Goal: Communication & Community: Answer question/provide support

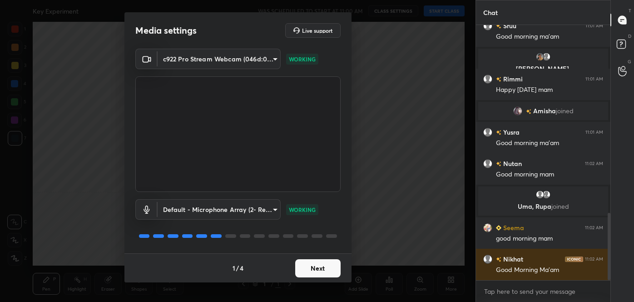
scroll to position [743, 0]
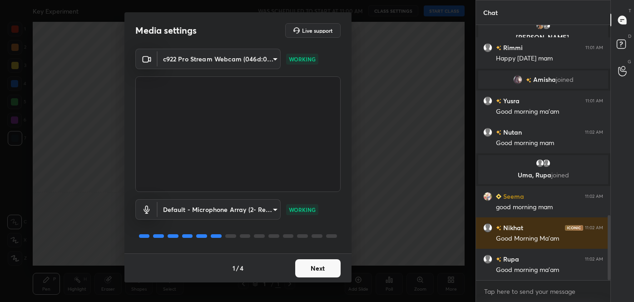
click at [322, 266] on button "Next" at bounding box center [317, 268] width 45 height 18
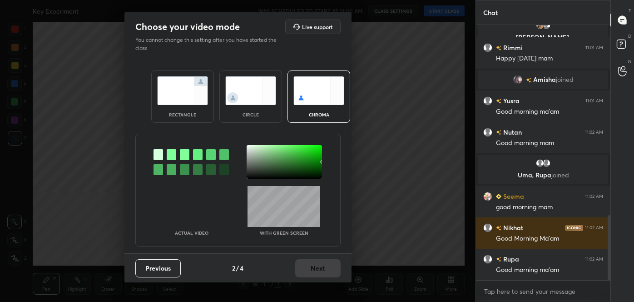
click at [245, 100] on img at bounding box center [250, 90] width 51 height 29
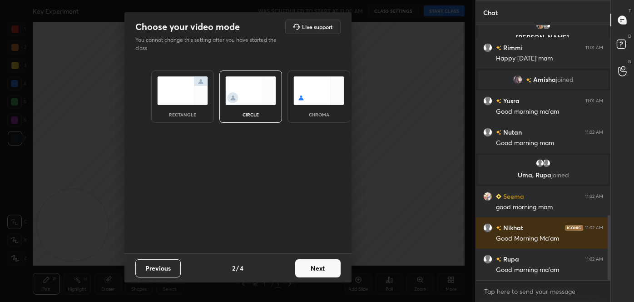
click at [328, 267] on button "Next" at bounding box center [317, 268] width 45 height 18
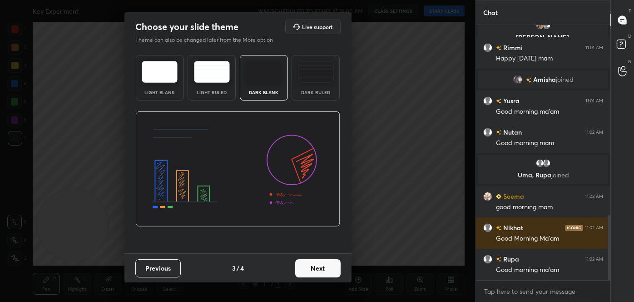
click at [332, 269] on button "Next" at bounding box center [317, 268] width 45 height 18
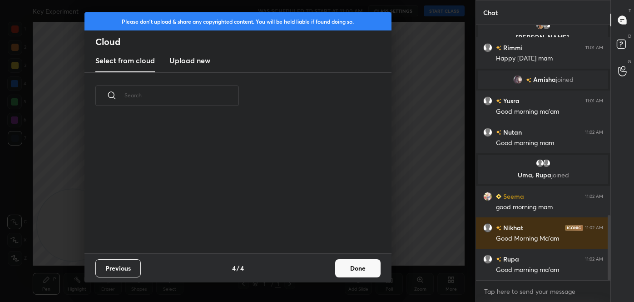
click at [361, 270] on button "Done" at bounding box center [357, 268] width 45 height 18
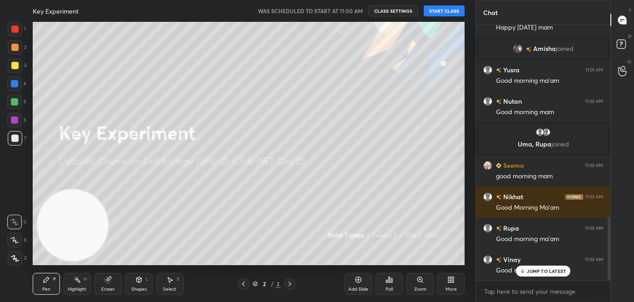
scroll to position [814, 0]
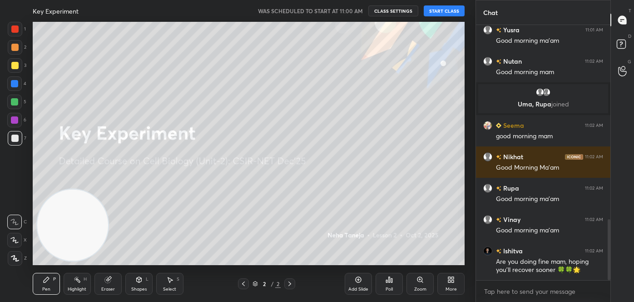
click at [438, 9] on button "START CLASS" at bounding box center [444, 10] width 41 height 11
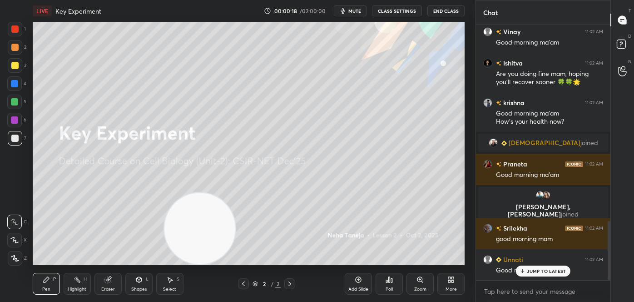
scroll to position [869, 0]
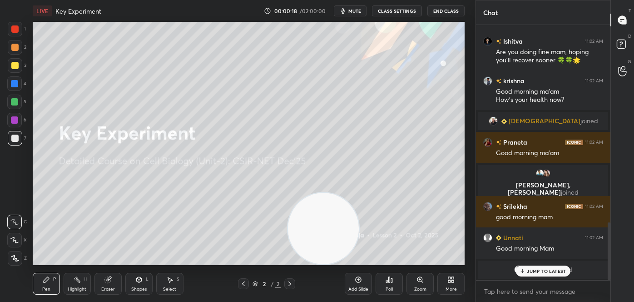
drag, startPoint x: 93, startPoint y: 231, endPoint x: 344, endPoint y: 271, distance: 253.8
click at [347, 272] on div "LIVE Key Experiment 00:00:18 / 02:00:00 mute CLASS SETTINGS End Class Setting u…" at bounding box center [248, 151] width 439 height 302
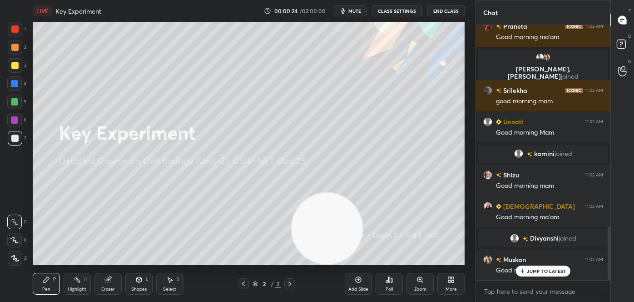
scroll to position [1002, 0]
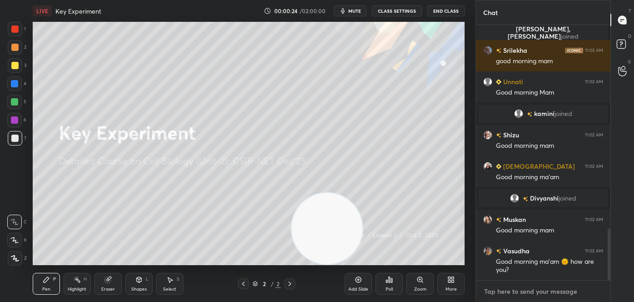
type textarea "x"
click at [513, 289] on textarea at bounding box center [543, 291] width 120 height 15
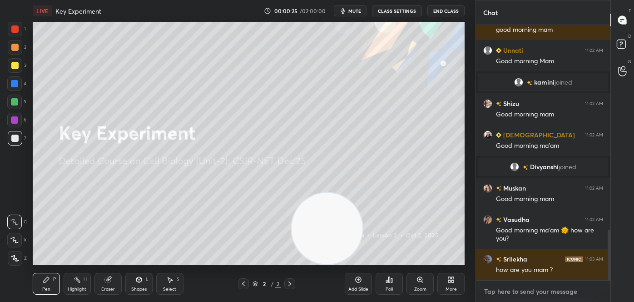
paste textarea "follow me on unacademy: [URL][DOMAIN_NAME] join me on telegram: [URL][DOMAIN_NA…"
type textarea "follow me on unacademy: [URL][DOMAIN_NAME] join me on telegram: [URL][DOMAIN_NA…"
type textarea "x"
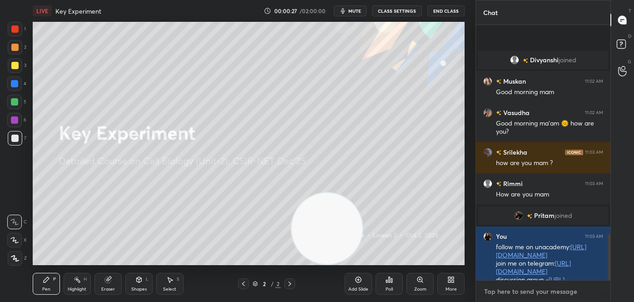
scroll to position [1141, 0]
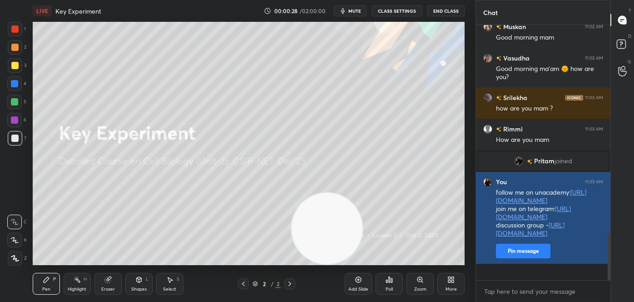
click at [531, 258] on button "Pin message" at bounding box center [523, 250] width 55 height 15
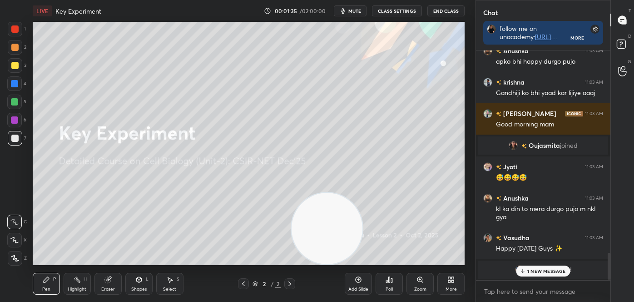
scroll to position [1717, 0]
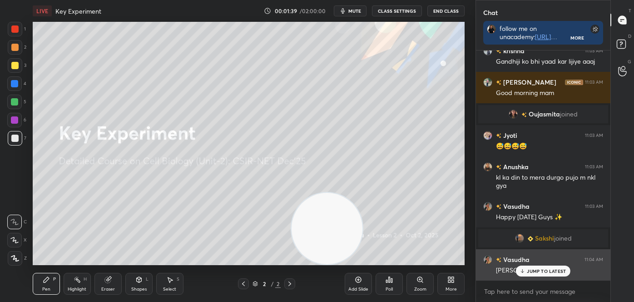
click at [536, 272] on p "JUMP TO LATEST" at bounding box center [546, 270] width 39 height 5
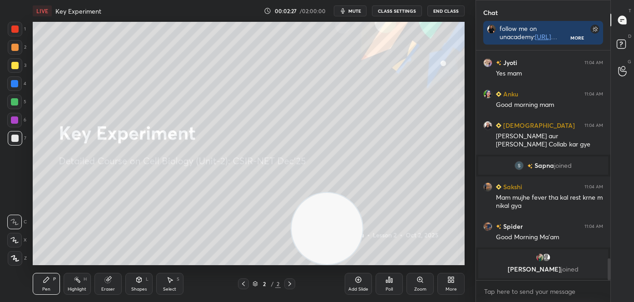
scroll to position [2095, 0]
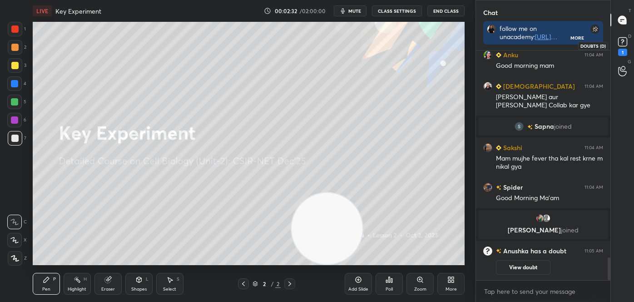
click at [628, 50] on div "1" at bounding box center [623, 45] width 14 height 21
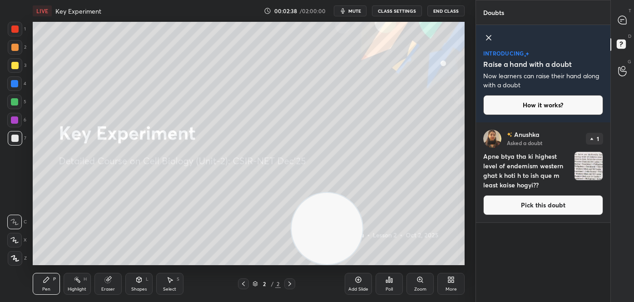
click at [551, 207] on button "Pick this doubt" at bounding box center [543, 205] width 120 height 20
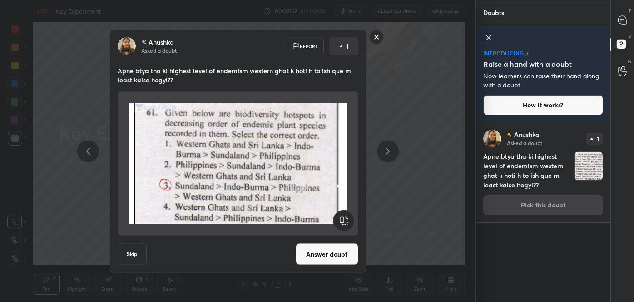
click at [376, 36] on rect at bounding box center [376, 37] width 14 height 14
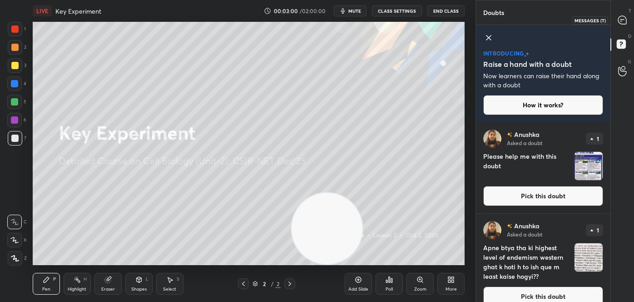
click at [624, 21] on icon at bounding box center [622, 20] width 8 height 8
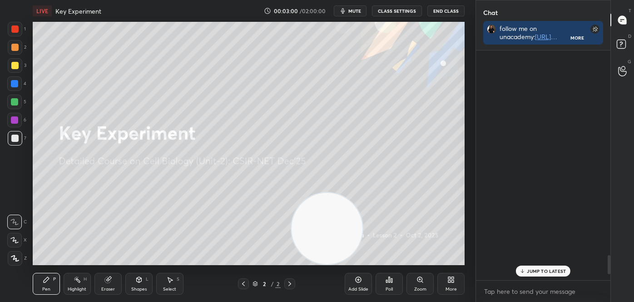
scroll to position [227, 132]
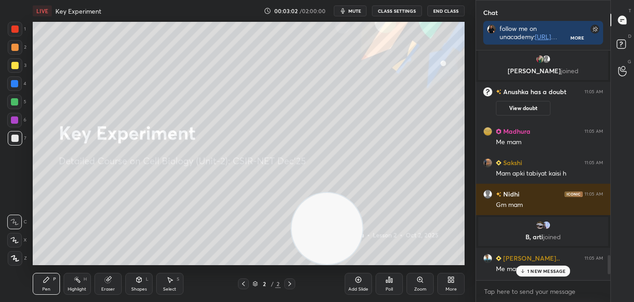
click at [529, 275] on div "Spider 11:04 AM Good Morning Ma'am Swati, [PERSON_NAME] joined [PERSON_NAME] ha…" at bounding box center [543, 164] width 134 height 229
click at [547, 273] on p "2 NEW MESSAGES" at bounding box center [547, 270] width 42 height 5
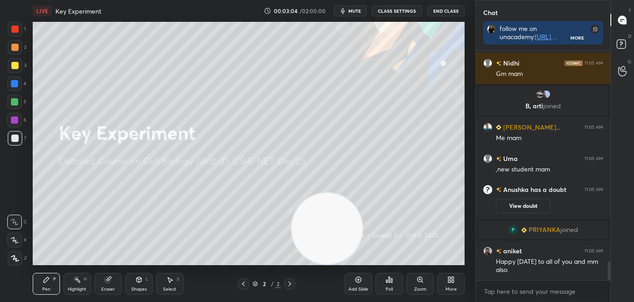
scroll to position [2626, 0]
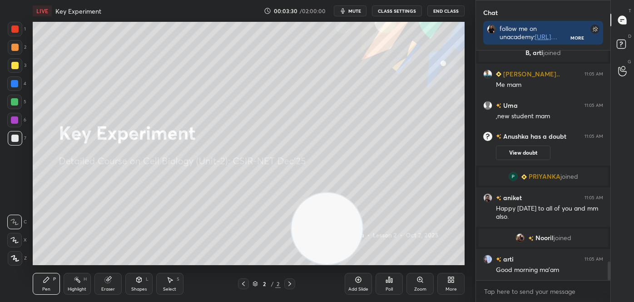
click at [16, 221] on icon at bounding box center [14, 221] width 8 height 6
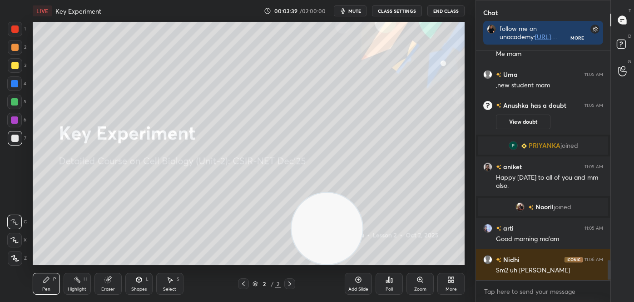
scroll to position [2436, 0]
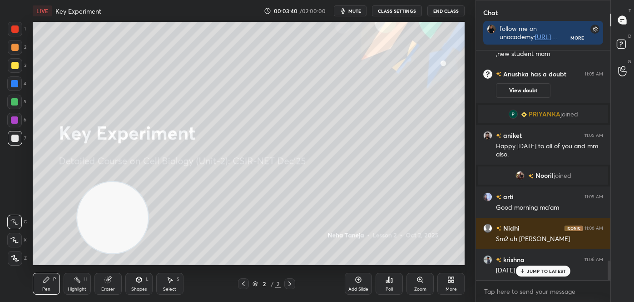
drag, startPoint x: 335, startPoint y: 256, endPoint x: 129, endPoint y: 245, distance: 206.5
click at [128, 246] on video at bounding box center [112, 217] width 71 height 71
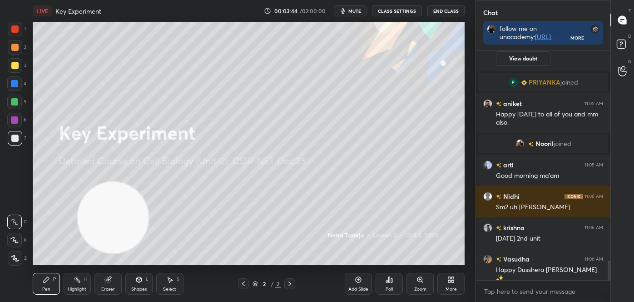
scroll to position [2507, 0]
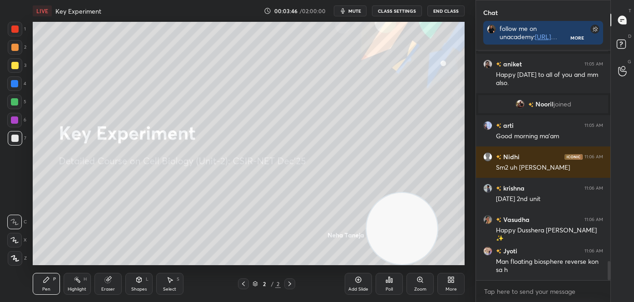
drag, startPoint x: 110, startPoint y: 209, endPoint x: 398, endPoint y: 223, distance: 288.4
click at [400, 226] on video at bounding box center [402, 228] width 71 height 71
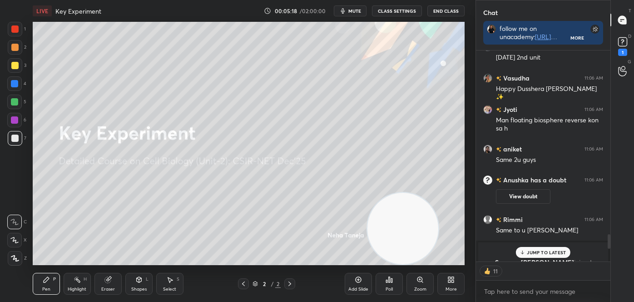
scroll to position [2531, 0]
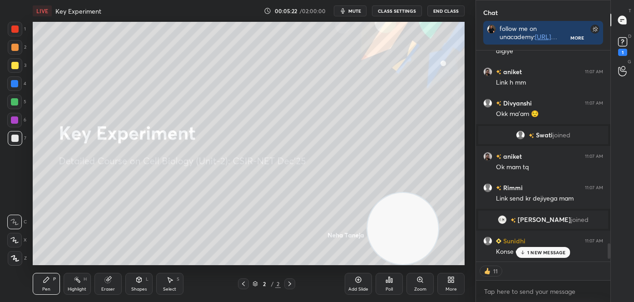
drag, startPoint x: 610, startPoint y: 254, endPoint x: 611, endPoint y: 268, distance: 13.7
click at [611, 269] on div "Chat follow me on unacademy: [URL][DOMAIN_NAME] join me on telegram: [URL][DOMA…" at bounding box center [555, 151] width 159 height 302
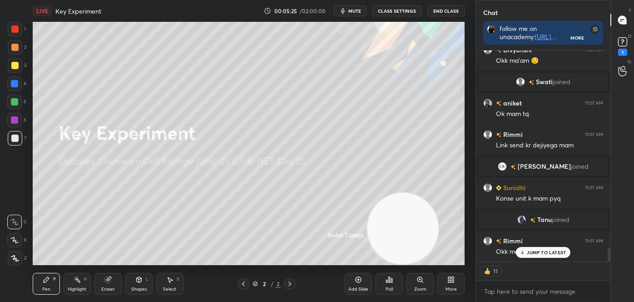
scroll to position [2923, 0]
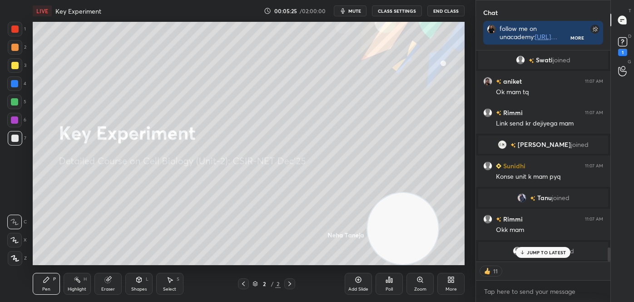
click at [13, 69] on div at bounding box center [15, 65] width 15 height 15
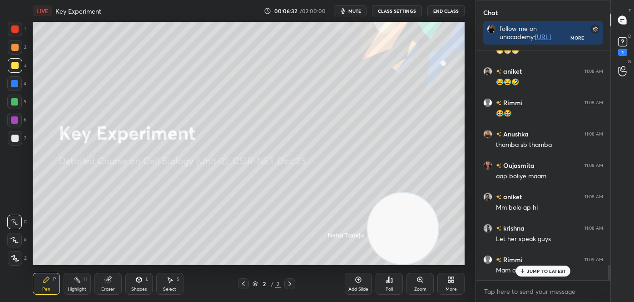
scroll to position [3410, 0]
drag, startPoint x: 609, startPoint y: 273, endPoint x: 610, endPoint y: 280, distance: 7.4
click at [610, 280] on div "Chat follow me on unacademy: [URL][DOMAIN_NAME] join me on telegram: [URL][DOMA…" at bounding box center [555, 151] width 159 height 302
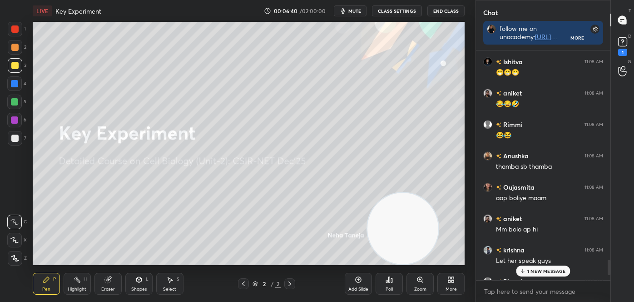
scroll to position [3583, 0]
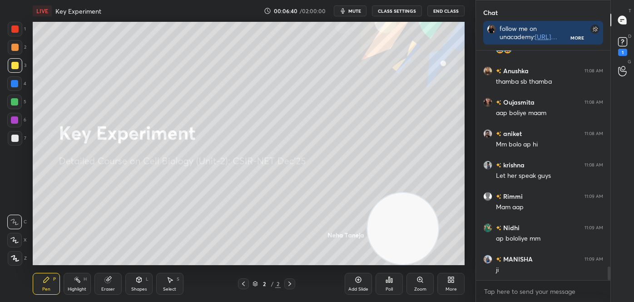
drag, startPoint x: 610, startPoint y: 274, endPoint x: 610, endPoint y: 308, distance: 33.6
click at [610, 0] on html "1 2 3 4 5 6 7 C X Z C X Z E E Erase all H H LIVE Key Experiment 00:06:40 / 02:0…" at bounding box center [317, 0] width 634 height 0
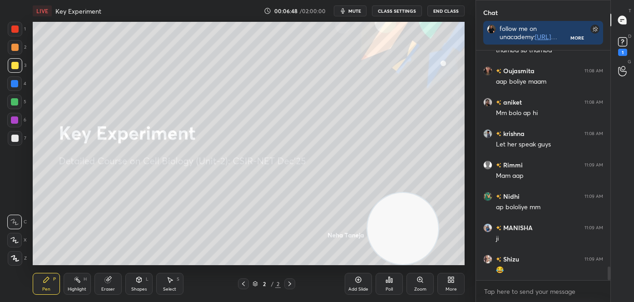
click at [11, 66] on div at bounding box center [14, 65] width 7 height 7
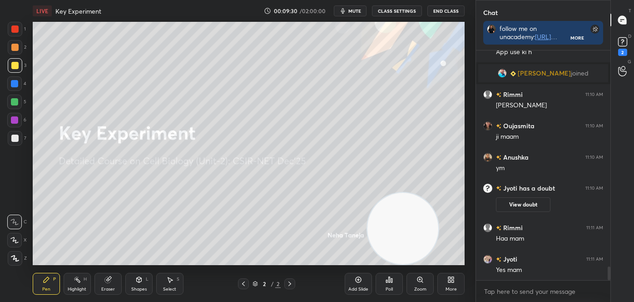
scroll to position [3717, 0]
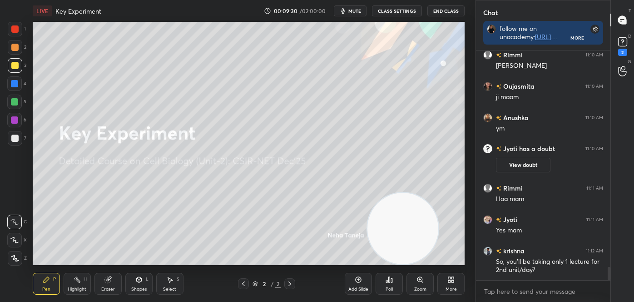
click at [15, 86] on div at bounding box center [14, 83] width 7 height 7
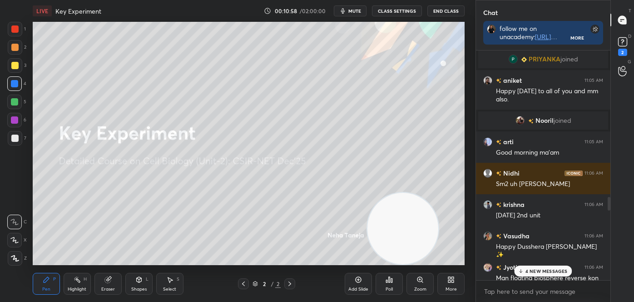
scroll to position [2521, 0]
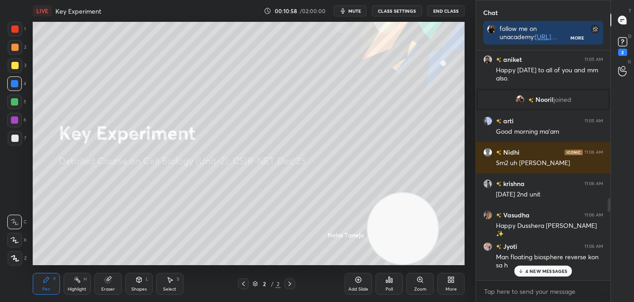
drag, startPoint x: 609, startPoint y: 274, endPoint x: 607, endPoint y: 178, distance: 95.9
click at [607, 178] on div at bounding box center [607, 164] width 5 height 229
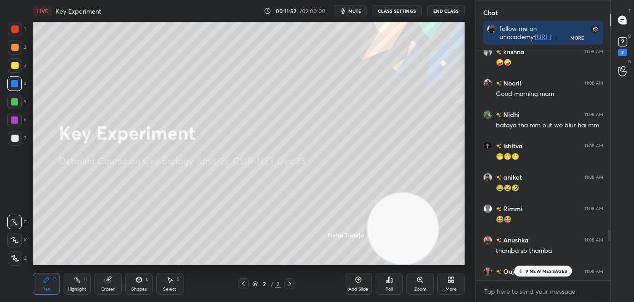
scroll to position [3594, 0]
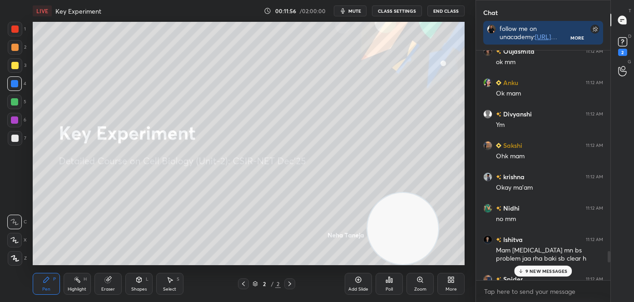
drag, startPoint x: 609, startPoint y: 203, endPoint x: 602, endPoint y: 309, distance: 106.5
click at [602, 0] on html "1 2 3 4 5 6 7 C X Z C X Z E E Erase all H H LIVE Key Experiment 00:11:56 / 02:0…" at bounding box center [317, 0] width 634 height 0
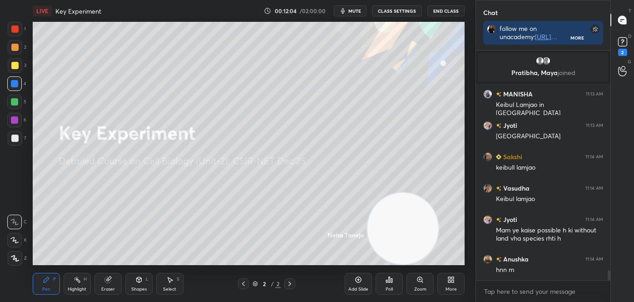
scroll to position [4954, 0]
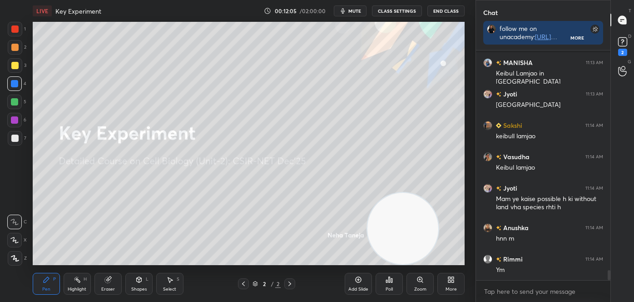
drag, startPoint x: 609, startPoint y: 265, endPoint x: 610, endPoint y: 283, distance: 18.2
click at [610, 283] on div "Chat follow me on unacademy: [URL][DOMAIN_NAME] join me on telegram: [URL][DOMA…" at bounding box center [555, 151] width 159 height 302
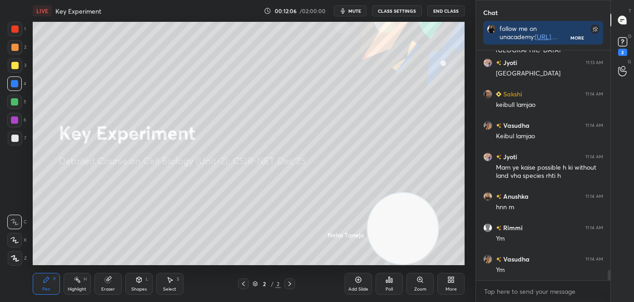
scroll to position [5017, 0]
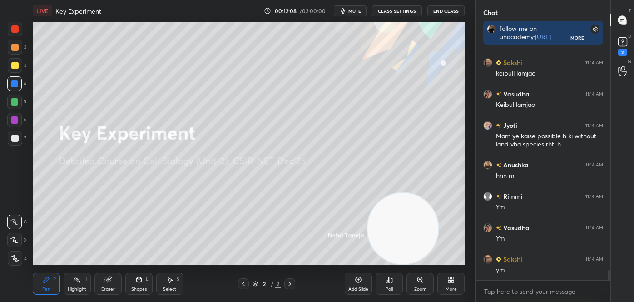
click at [610, 279] on div "[PERSON_NAME] 11:13 AM [PERSON_NAME] in [GEOGRAPHIC_DATA] Jyoti 11:13 AM Manipu…" at bounding box center [543, 175] width 134 height 251
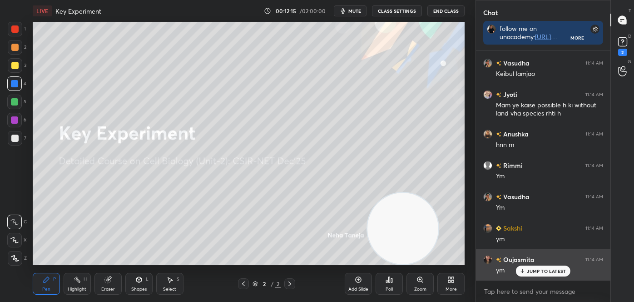
click at [527, 270] on div "JUMP TO LATEST" at bounding box center [543, 270] width 55 height 11
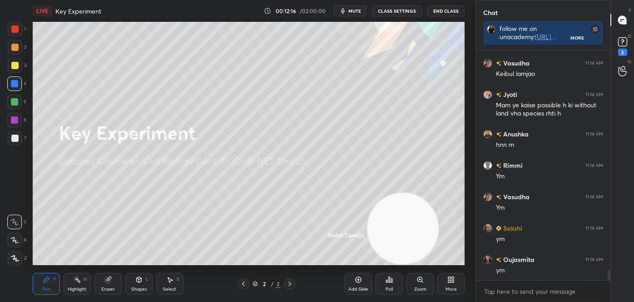
click at [629, 39] on icon at bounding box center [623, 42] width 14 height 14
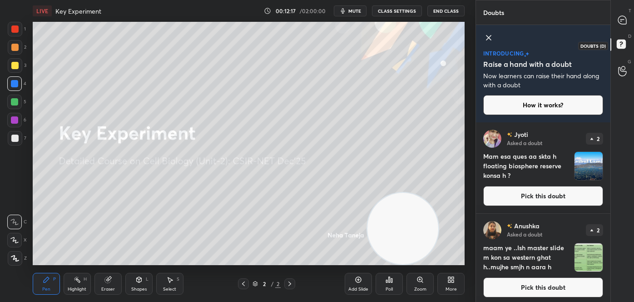
scroll to position [177, 132]
click at [556, 199] on button "Pick this doubt" at bounding box center [543, 196] width 120 height 20
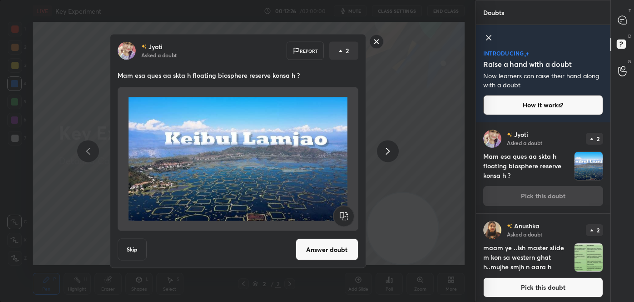
click at [375, 40] on rect at bounding box center [376, 42] width 14 height 14
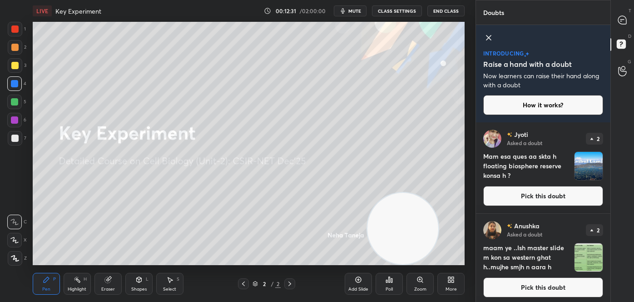
click at [626, 8] on div "T Messages (T)" at bounding box center [622, 19] width 23 height 25
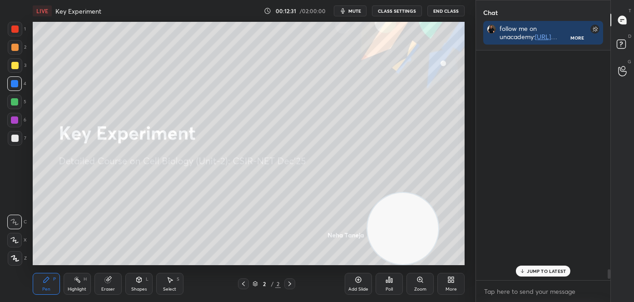
scroll to position [227, 132]
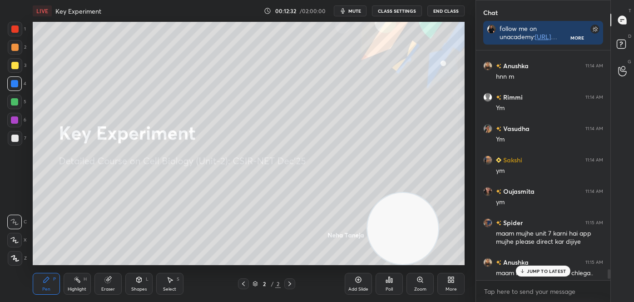
click at [545, 268] on p "JUMP TO LATEST" at bounding box center [546, 270] width 39 height 5
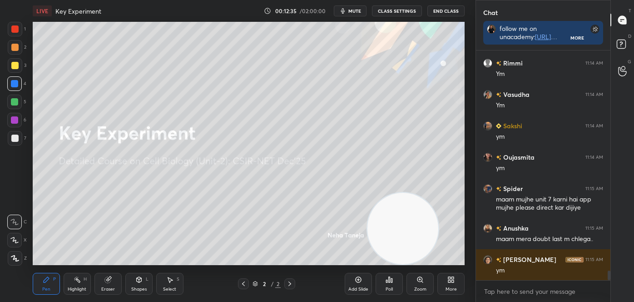
scroll to position [5368, 0]
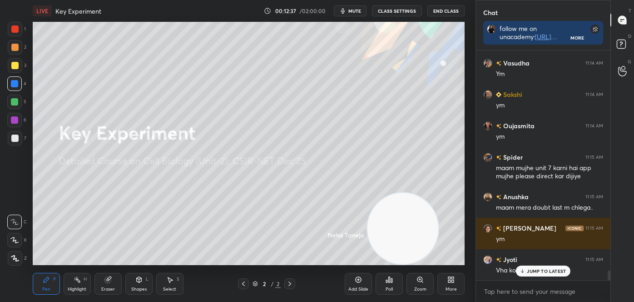
click at [454, 283] on div "More" at bounding box center [450, 284] width 27 height 22
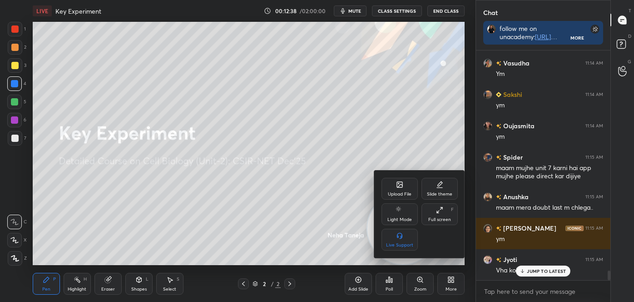
click at [411, 192] on div "Upload File" at bounding box center [400, 189] width 36 height 22
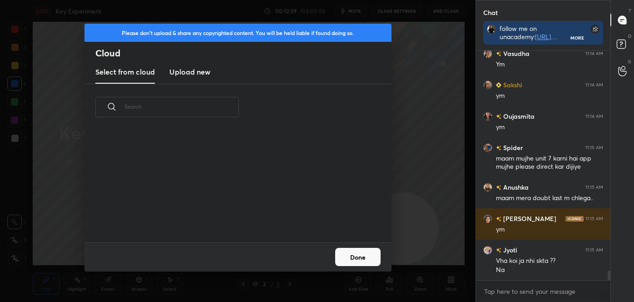
scroll to position [112, 292]
click at [200, 72] on h3 "Upload new" at bounding box center [189, 71] width 41 height 11
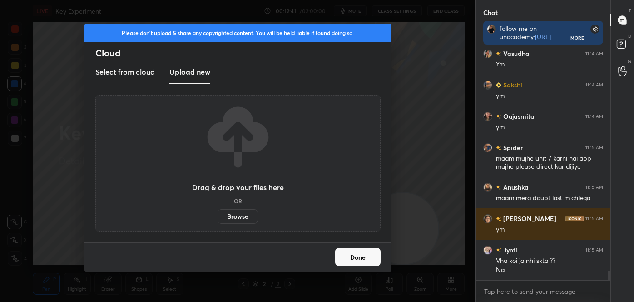
click at [232, 216] on label "Browse" at bounding box center [238, 216] width 40 height 15
click at [218, 216] on input "Browse" at bounding box center [218, 216] width 0 height 15
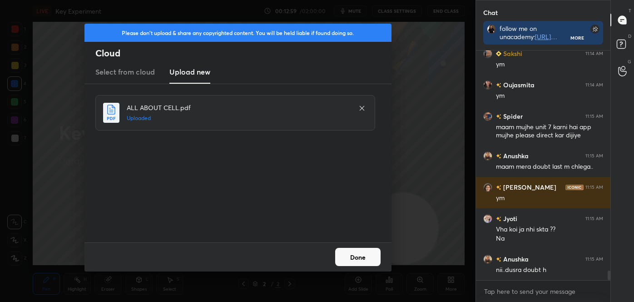
click at [352, 258] on button "Done" at bounding box center [357, 257] width 45 height 18
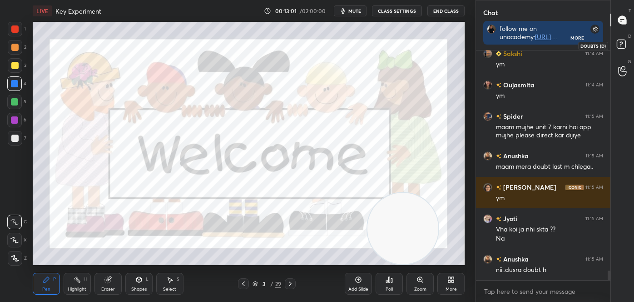
click at [623, 45] on rect at bounding box center [621, 44] width 9 height 9
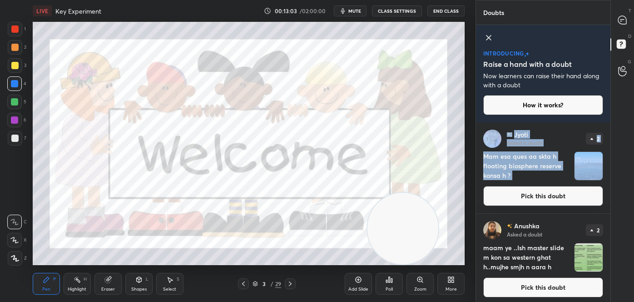
drag, startPoint x: 607, startPoint y: 171, endPoint x: 609, endPoint y: 183, distance: 11.9
click at [609, 184] on div "Jyoti Asked a doubt 2 Mam esa ques aa skta h floating biosphere reserve konsa h…" at bounding box center [543, 211] width 134 height 179
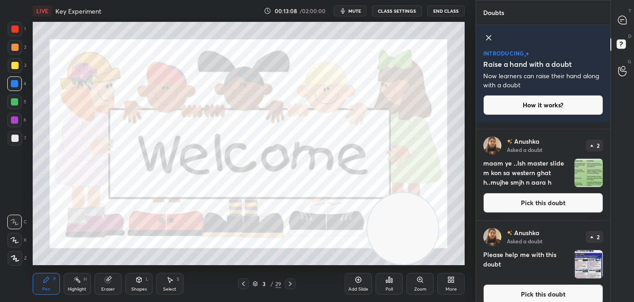
scroll to position [79, 0]
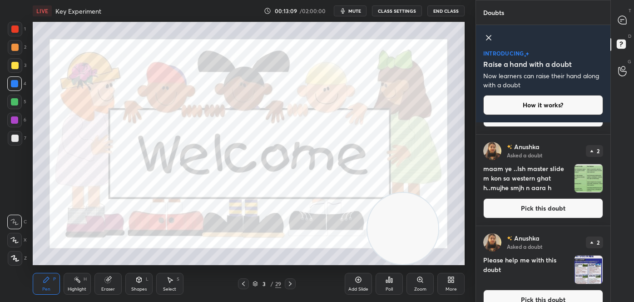
click at [567, 214] on button "Pick this doubt" at bounding box center [543, 208] width 120 height 20
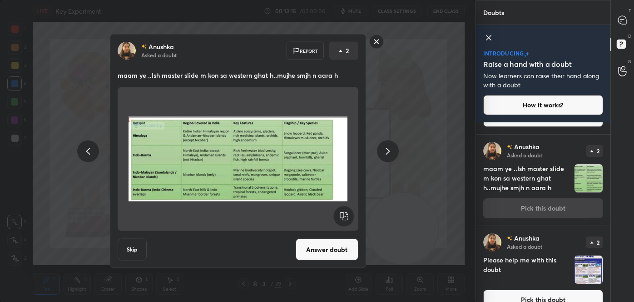
click at [373, 46] on rect at bounding box center [376, 42] width 14 height 14
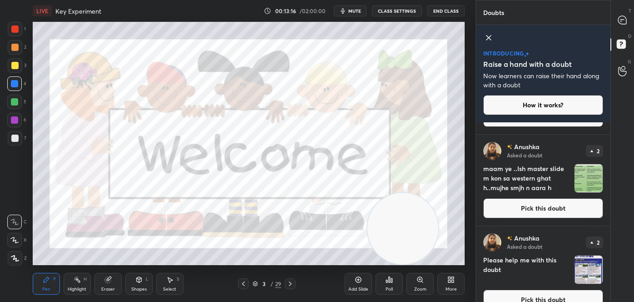
scroll to position [0, 0]
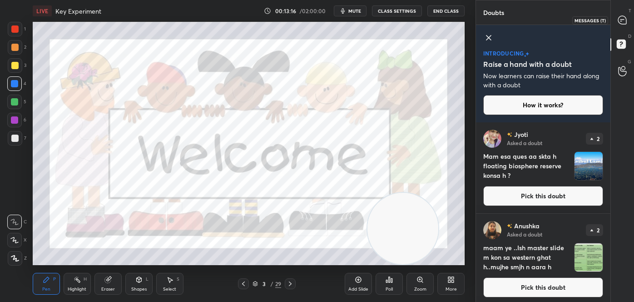
click at [623, 22] on icon at bounding box center [622, 20] width 8 height 8
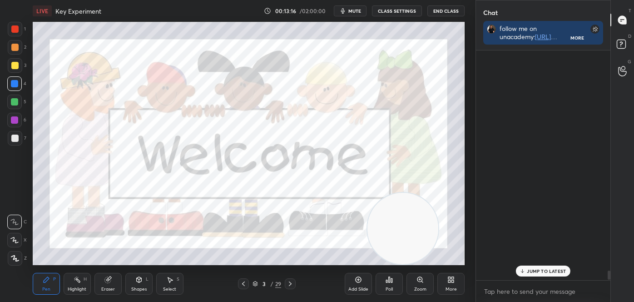
scroll to position [227, 132]
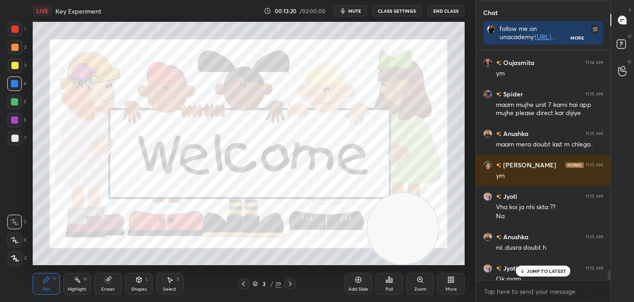
click at [559, 274] on div "JUMP TO LATEST" at bounding box center [543, 270] width 55 height 11
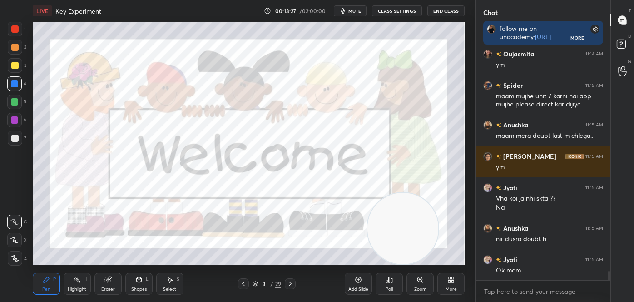
click at [291, 286] on icon at bounding box center [290, 283] width 7 height 7
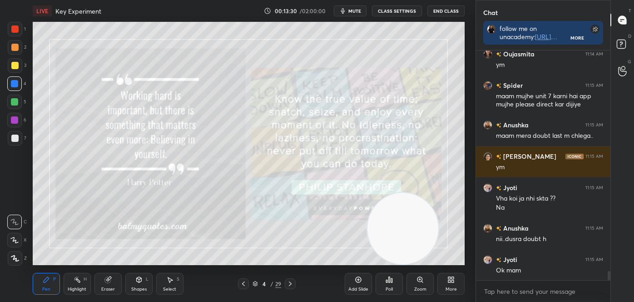
scroll to position [5462, 0]
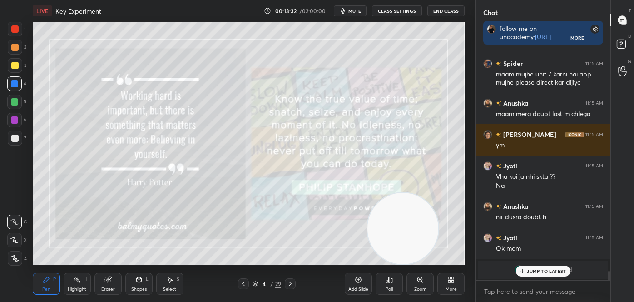
click at [84, 288] on div "Highlight" at bounding box center [77, 289] width 19 height 5
click at [12, 142] on div at bounding box center [15, 138] width 15 height 15
click at [139, 290] on div "Shapes" at bounding box center [138, 289] width 15 height 5
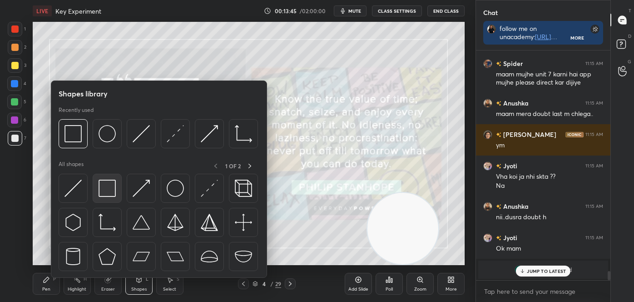
click at [106, 190] on img at bounding box center [107, 187] width 17 height 17
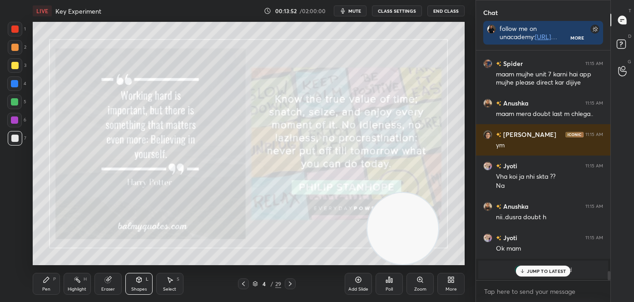
click at [79, 282] on icon at bounding box center [77, 279] width 7 height 7
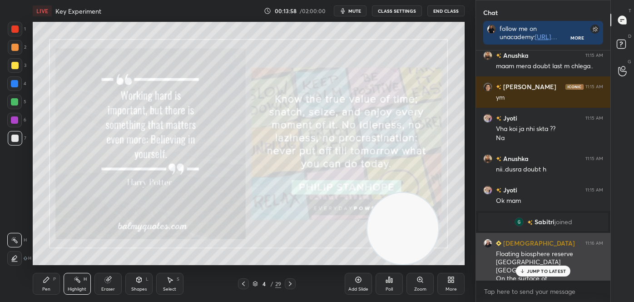
click at [545, 269] on p "JUMP TO LATEST" at bounding box center [546, 270] width 39 height 5
click at [544, 271] on div "Floating biosphere reserve [GEOGRAPHIC_DATA] [GEOGRAPHIC_DATA] On the surface o…" at bounding box center [549, 270] width 107 height 42
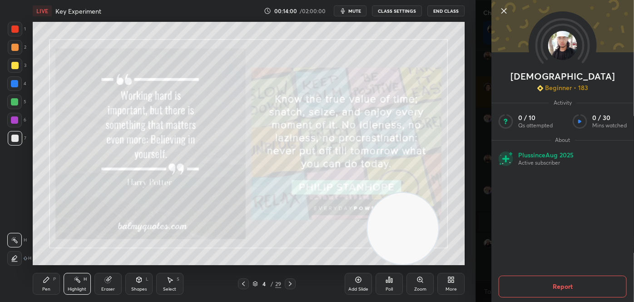
click at [501, 10] on icon at bounding box center [504, 10] width 11 height 11
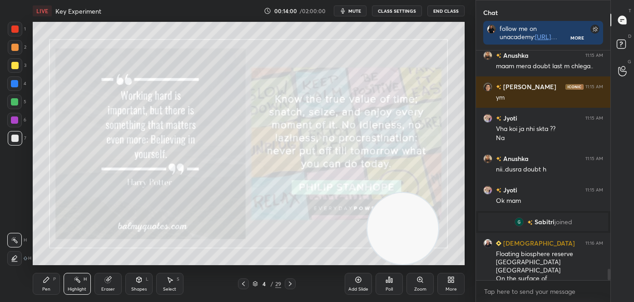
scroll to position [3, 2]
click at [291, 285] on icon at bounding box center [290, 283] width 7 height 7
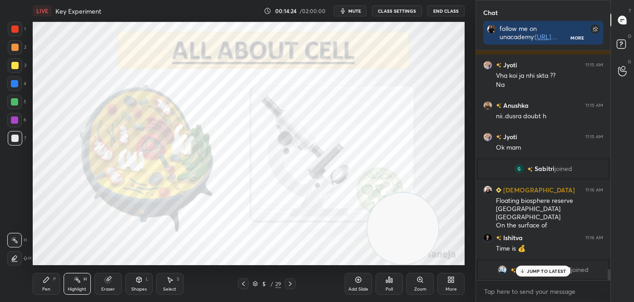
scroll to position [4550, 0]
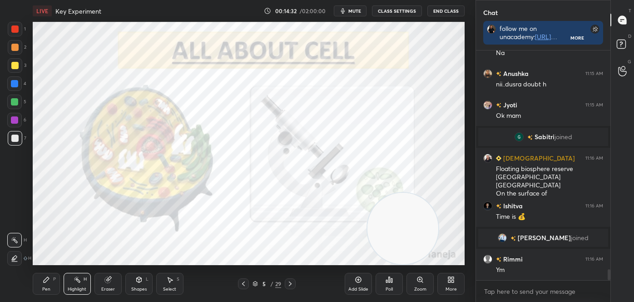
click at [8, 28] on div at bounding box center [15, 29] width 15 height 15
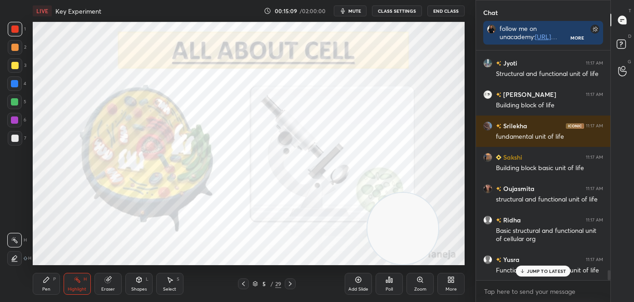
scroll to position [5192, 0]
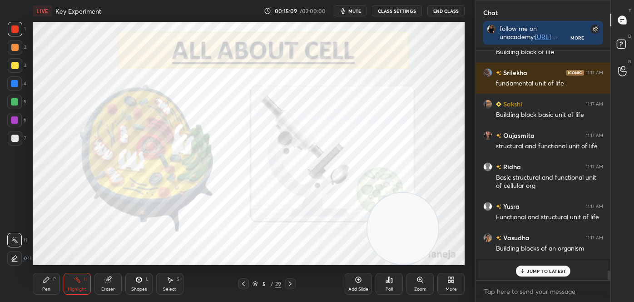
click at [292, 286] on icon at bounding box center [290, 283] width 7 height 7
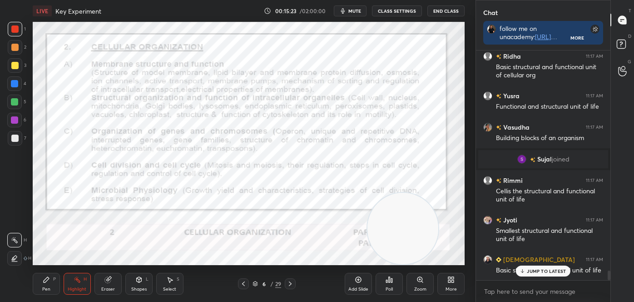
scroll to position [5324, 0]
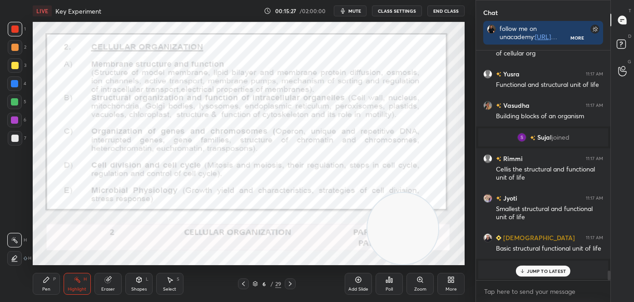
click at [16, 29] on div at bounding box center [14, 28] width 7 height 7
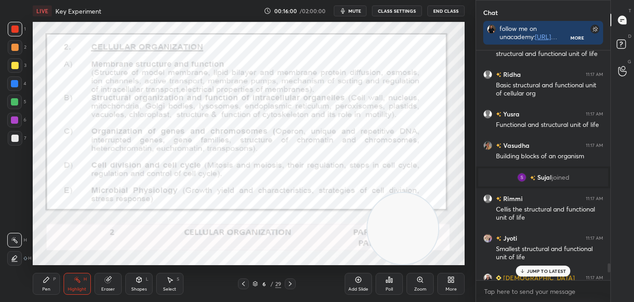
scroll to position [5418, 0]
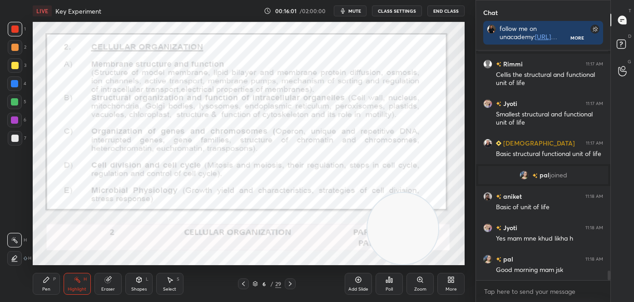
drag, startPoint x: 610, startPoint y: 277, endPoint x: 613, endPoint y: 290, distance: 13.6
click at [613, 290] on div "Chat follow me on unacademy: [URL][DOMAIN_NAME] join me on telegram: [URL][DOMA…" at bounding box center [555, 151] width 159 height 302
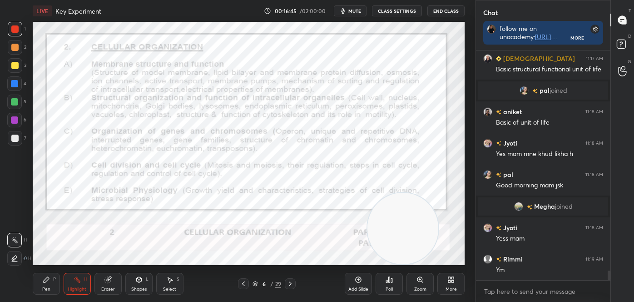
scroll to position [5287, 0]
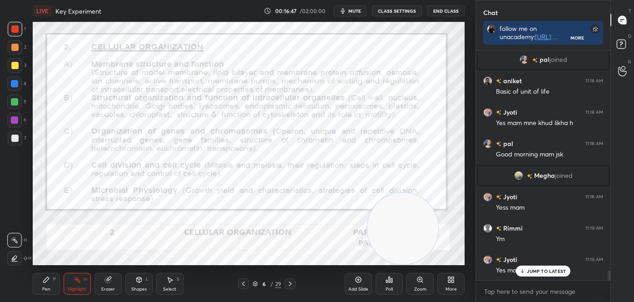
click at [45, 281] on icon at bounding box center [46, 279] width 5 height 5
click at [11, 259] on icon at bounding box center [15, 258] width 8 height 6
click at [83, 279] on div "Highlight H" at bounding box center [77, 284] width 27 height 22
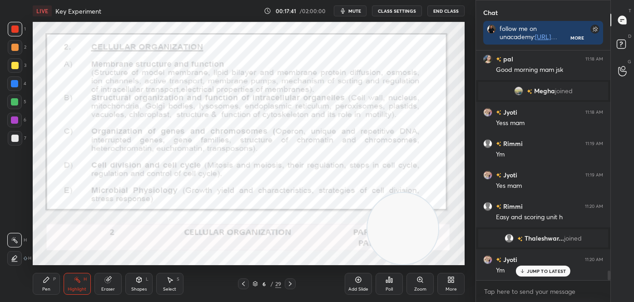
scroll to position [5394, 0]
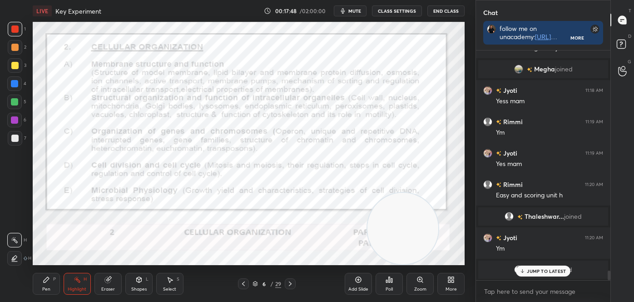
click at [291, 283] on icon at bounding box center [290, 283] width 3 height 5
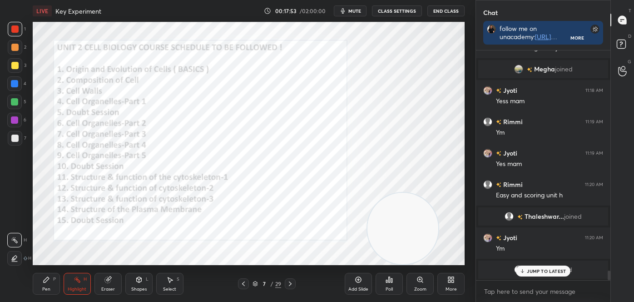
scroll to position [5425, 0]
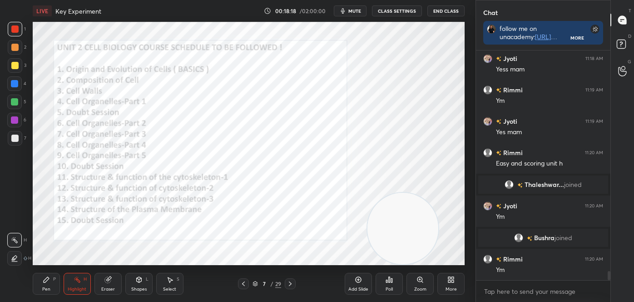
click at [293, 282] on icon at bounding box center [290, 283] width 7 height 7
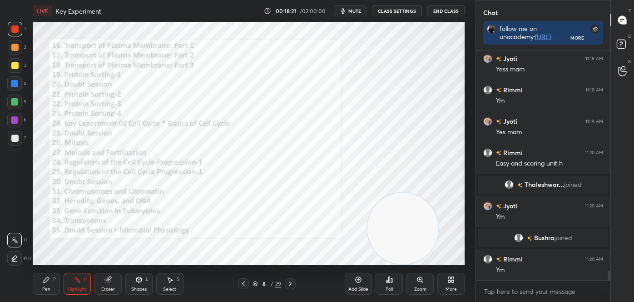
click at [297, 283] on div "8 / 29" at bounding box center [267, 283] width 156 height 11
click at [289, 284] on icon at bounding box center [290, 283] width 7 height 7
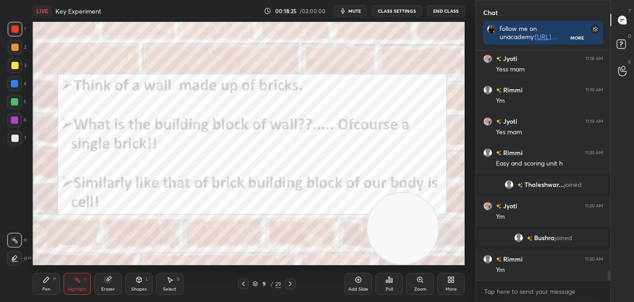
click at [243, 283] on icon at bounding box center [243, 283] width 7 height 7
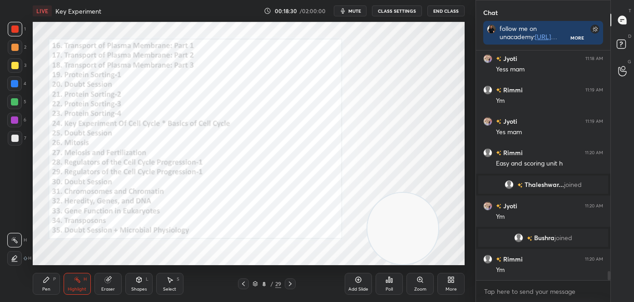
click at [292, 283] on icon at bounding box center [290, 283] width 7 height 7
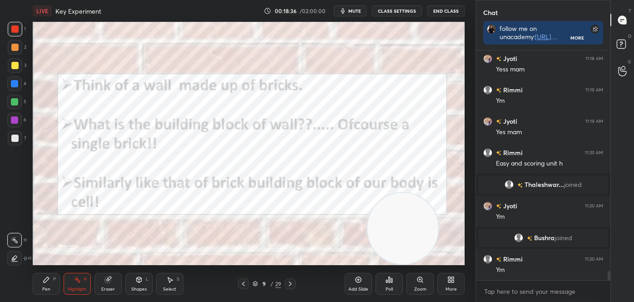
drag, startPoint x: 608, startPoint y: 278, endPoint x: 609, endPoint y: 289, distance: 11.8
click at [615, 292] on div "Chat follow me on unacademy: [URL][DOMAIN_NAME] join me on telegram: [URL][DOMA…" at bounding box center [555, 151] width 159 height 302
click at [291, 282] on icon at bounding box center [290, 283] width 7 height 7
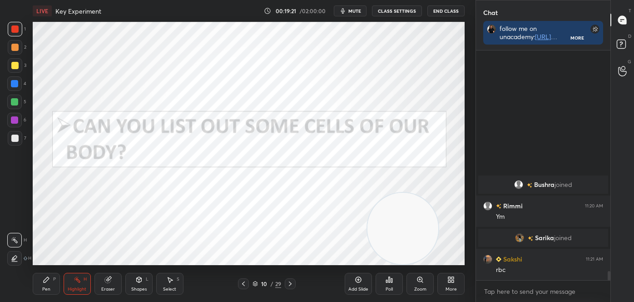
scroll to position [5401, 0]
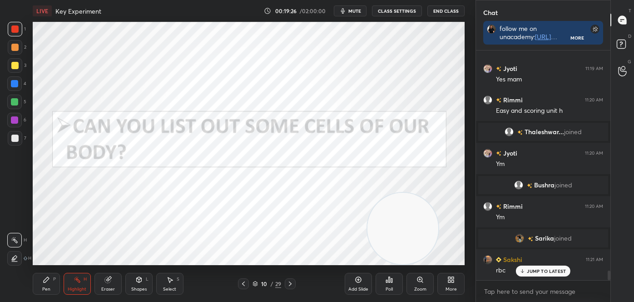
click at [43, 289] on div "Pen" at bounding box center [46, 289] width 8 height 5
click at [13, 257] on icon at bounding box center [15, 258] width 8 height 6
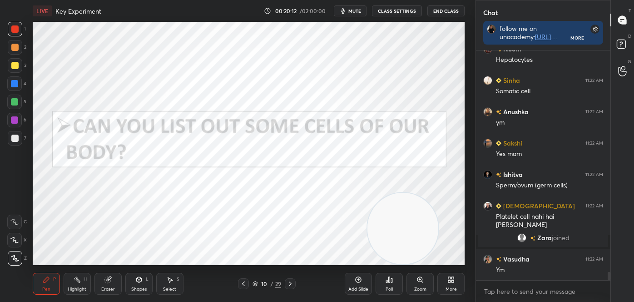
scroll to position [6141, 0]
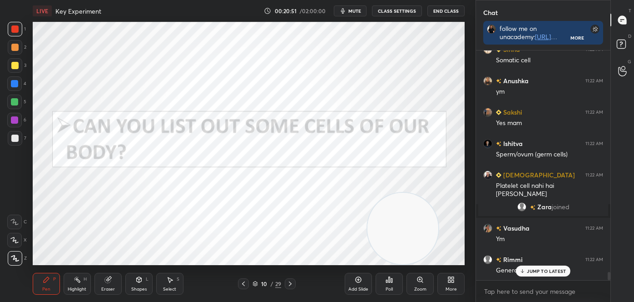
click at [255, 279] on div "10 / 29" at bounding box center [267, 283] width 29 height 8
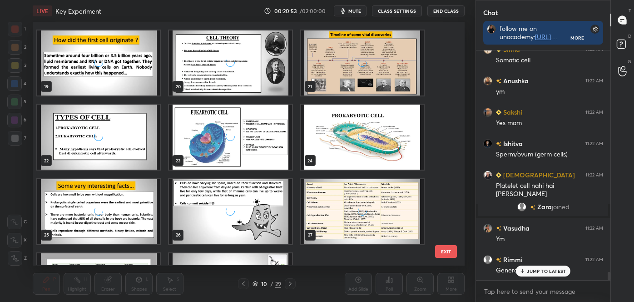
scroll to position [499, 0]
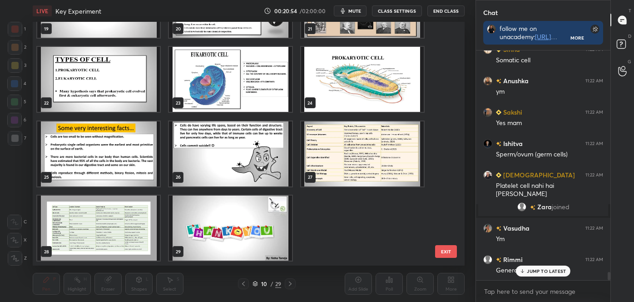
click at [133, 210] on img "grid" at bounding box center [98, 227] width 123 height 65
click at [135, 209] on img "grid" at bounding box center [98, 227] width 123 height 65
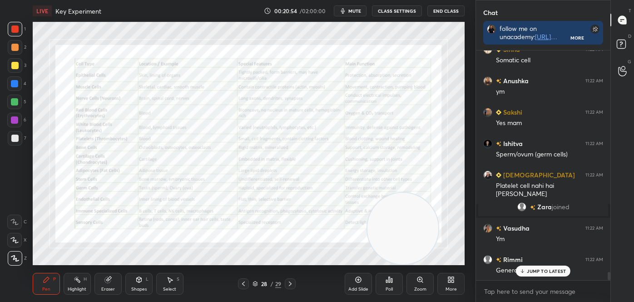
click at [135, 210] on img "grid" at bounding box center [98, 227] width 123 height 65
click at [137, 210] on img "grid" at bounding box center [98, 227] width 123 height 65
drag, startPoint x: 388, startPoint y: 229, endPoint x: 418, endPoint y: 248, distance: 35.5
click at [426, 248] on video at bounding box center [427, 228] width 71 height 71
click at [83, 287] on div "Highlight" at bounding box center [77, 289] width 19 height 5
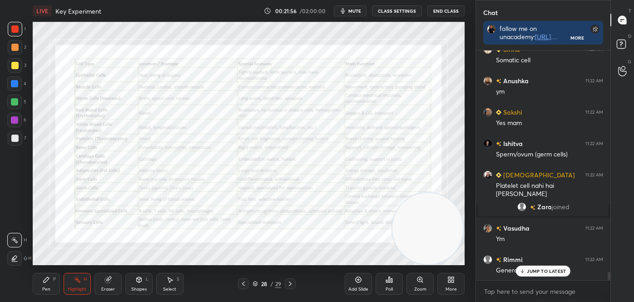
drag, startPoint x: 255, startPoint y: 280, endPoint x: 251, endPoint y: 275, distance: 5.8
click at [255, 279] on div "28 / 29" at bounding box center [267, 283] width 29 height 8
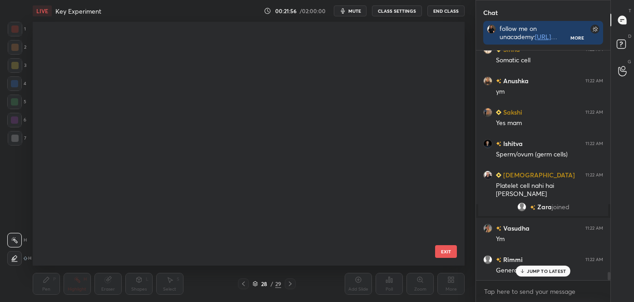
scroll to position [240, 427]
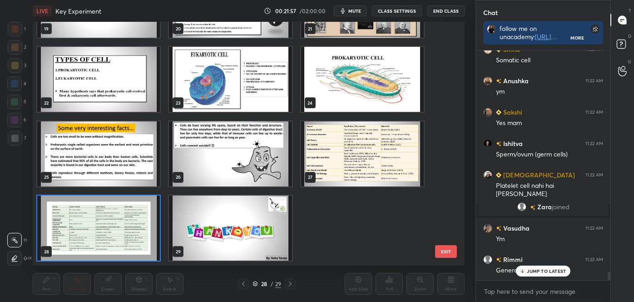
drag, startPoint x: 448, startPoint y: 203, endPoint x: 447, endPoint y: 171, distance: 32.7
click at [447, 169] on div "19 20 21 22 23 24 25 26 27 28 29 EXIT" at bounding box center [249, 143] width 432 height 243
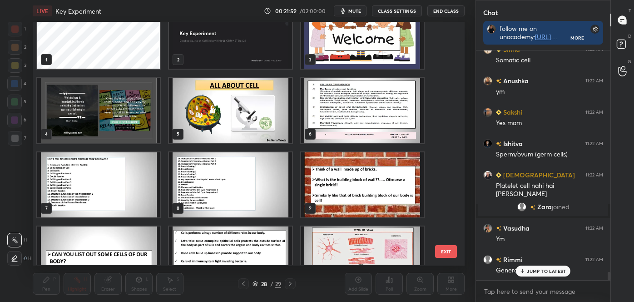
scroll to position [6163, 0]
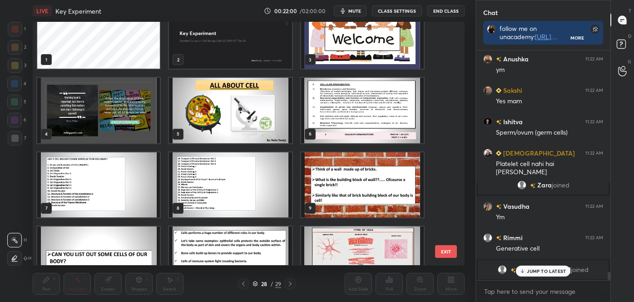
click at [338, 187] on img "grid" at bounding box center [362, 184] width 123 height 65
click at [339, 189] on img "grid" at bounding box center [362, 184] width 123 height 65
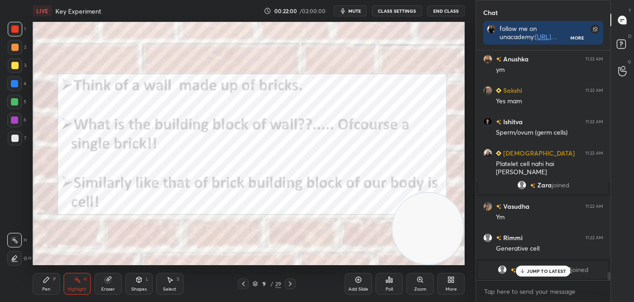
click at [338, 189] on img "grid" at bounding box center [362, 184] width 123 height 65
click at [289, 283] on icon at bounding box center [290, 283] width 7 height 7
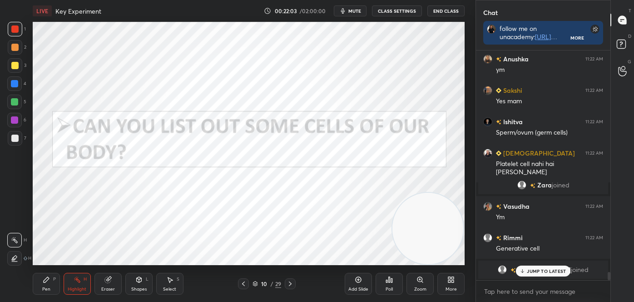
click at [289, 285] on icon at bounding box center [290, 283] width 3 height 5
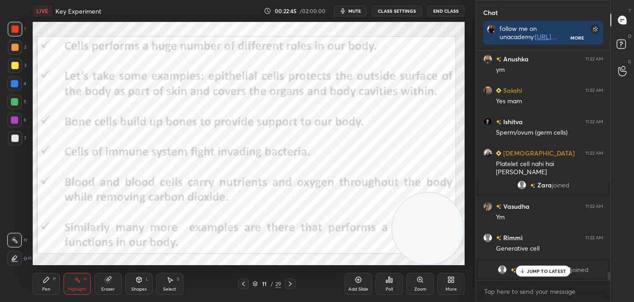
click at [292, 284] on icon at bounding box center [290, 283] width 7 height 7
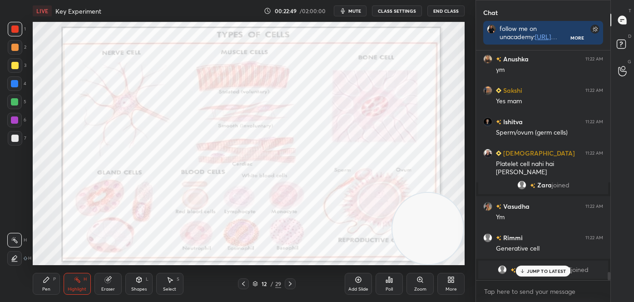
drag, startPoint x: 437, startPoint y: 217, endPoint x: 447, endPoint y: 225, distance: 12.6
click at [451, 232] on video at bounding box center [427, 228] width 71 height 71
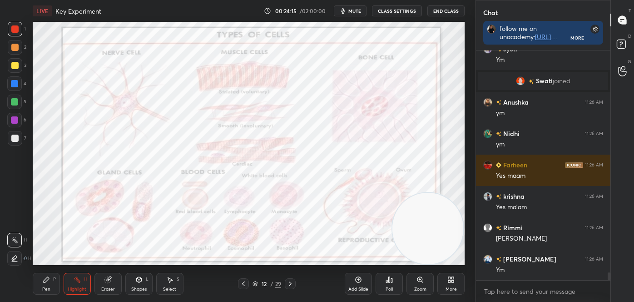
scroll to position [6507, 0]
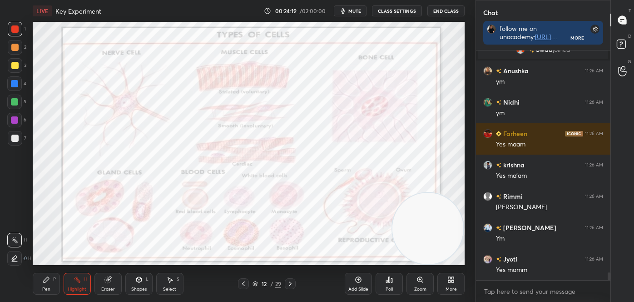
click at [288, 286] on icon at bounding box center [290, 283] width 7 height 7
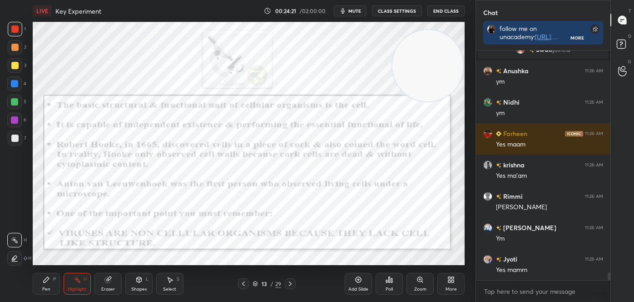
drag, startPoint x: 432, startPoint y: 212, endPoint x: 440, endPoint y: 63, distance: 148.8
click at [443, 63] on video at bounding box center [427, 65] width 71 height 71
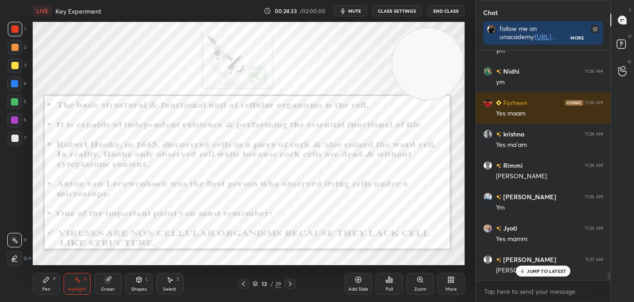
click at [50, 291] on div "Pen" at bounding box center [46, 289] width 8 height 5
click at [15, 267] on div "1 2 3 4 5 6 7 C X Z C X Z E E Erase all H H LIVE Key Experiment 00:24:34 / 02:0…" at bounding box center [234, 151] width 468 height 302
click at [71, 278] on div "Highlight H" at bounding box center [77, 284] width 27 height 22
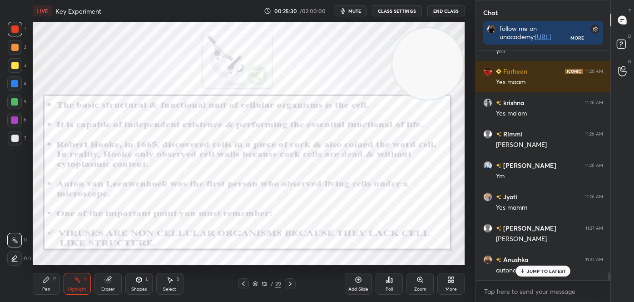
click at [42, 287] on div "Pen P" at bounding box center [46, 284] width 27 height 22
click at [8, 260] on div at bounding box center [15, 258] width 15 height 15
click at [70, 278] on div "Highlight H" at bounding box center [77, 284] width 27 height 22
click at [291, 283] on icon at bounding box center [290, 283] width 7 height 7
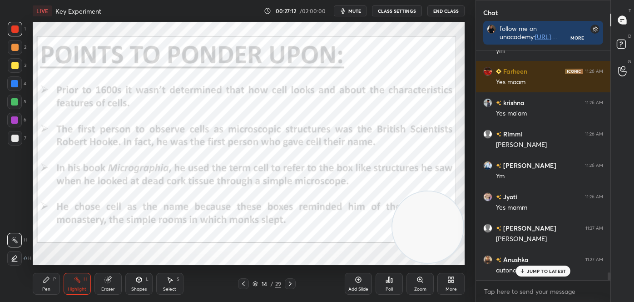
drag, startPoint x: 430, startPoint y: 80, endPoint x: 457, endPoint y: 245, distance: 167.1
click at [457, 245] on video at bounding box center [427, 226] width 71 height 71
click at [255, 281] on icon at bounding box center [255, 283] width 5 height 5
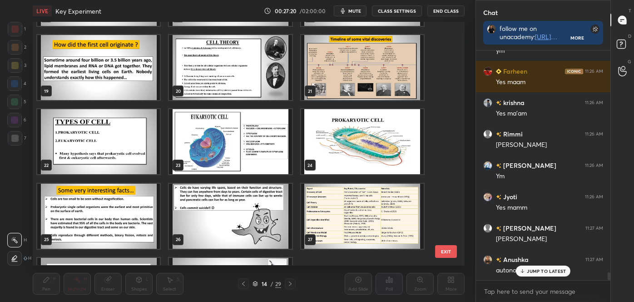
scroll to position [6600, 0]
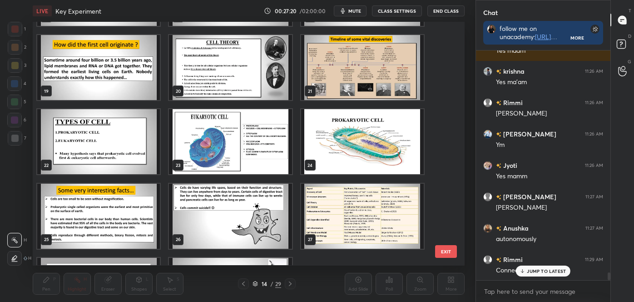
click at [385, 208] on img "grid" at bounding box center [362, 216] width 123 height 65
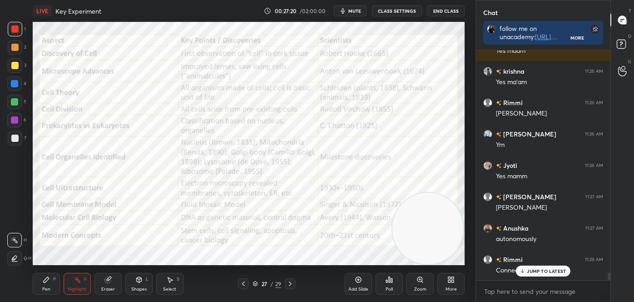
click at [385, 208] on img "grid" at bounding box center [362, 216] width 123 height 65
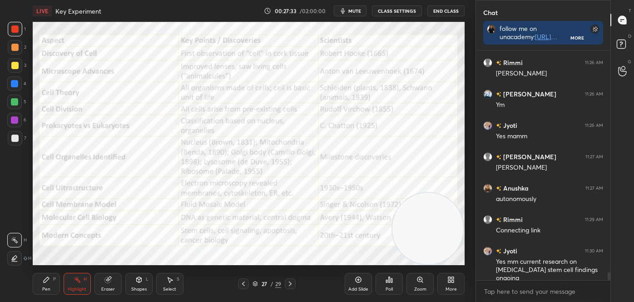
click at [145, 287] on div "Shapes" at bounding box center [138, 289] width 15 height 5
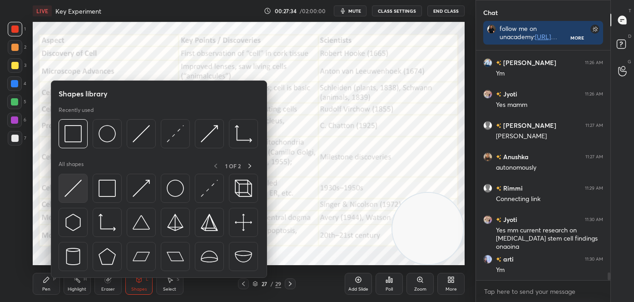
click at [77, 187] on img at bounding box center [73, 187] width 17 height 17
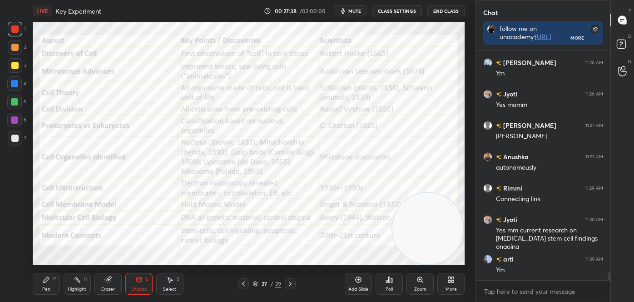
scroll to position [6703, 0]
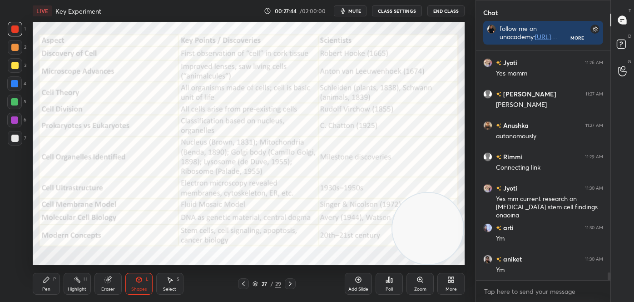
click at [70, 290] on div "Highlight" at bounding box center [77, 289] width 19 height 5
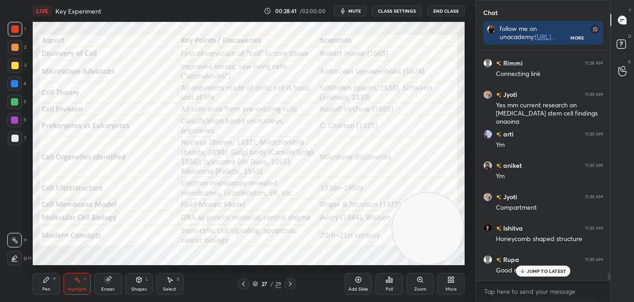
scroll to position [6818, 0]
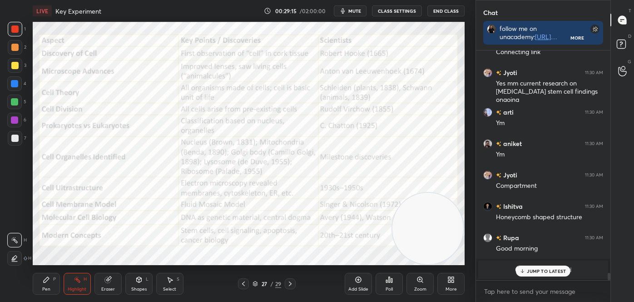
click at [45, 288] on div "Pen" at bounding box center [46, 289] width 8 height 5
click at [11, 257] on icon at bounding box center [15, 258] width 8 height 6
click at [135, 278] on div "Shapes L" at bounding box center [138, 284] width 27 height 22
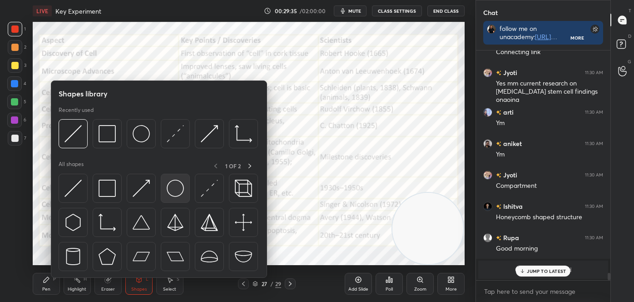
click at [171, 193] on img at bounding box center [175, 187] width 17 height 17
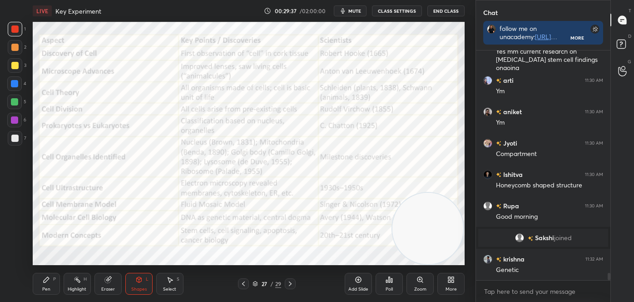
scroll to position [6881, 0]
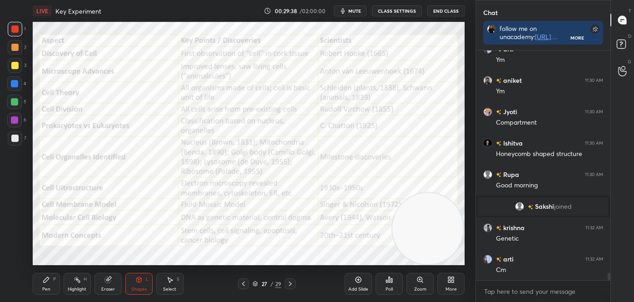
click at [55, 277] on div "P" at bounding box center [54, 279] width 3 height 5
click at [16, 221] on icon at bounding box center [14, 221] width 8 height 6
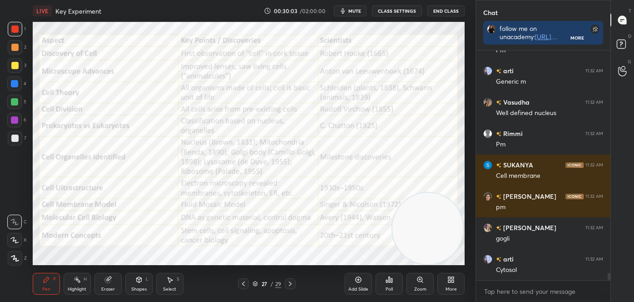
scroll to position [7226, 0]
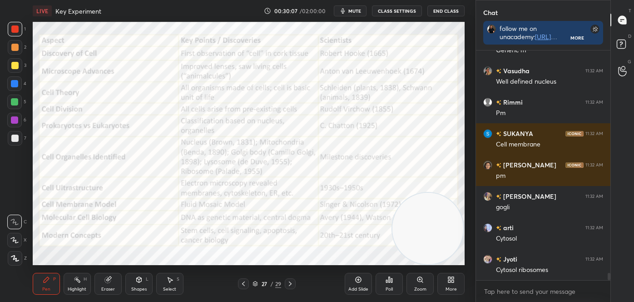
click at [70, 281] on div "Highlight H" at bounding box center [77, 284] width 27 height 22
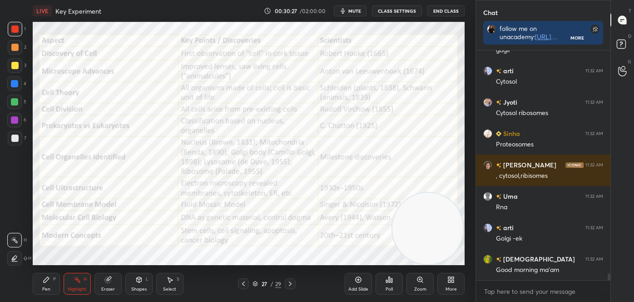
scroll to position [7405, 0]
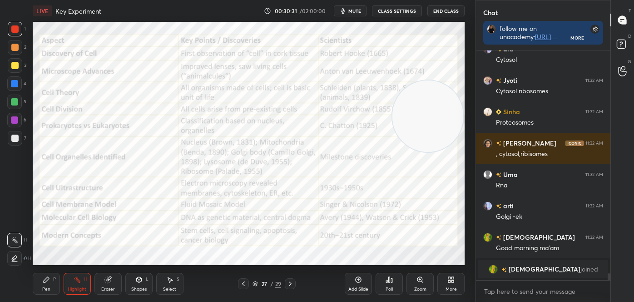
drag, startPoint x: 409, startPoint y: 229, endPoint x: 418, endPoint y: 116, distance: 113.4
click at [421, 116] on video at bounding box center [427, 115] width 71 height 71
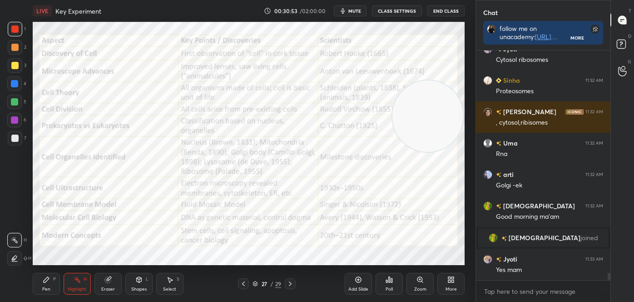
scroll to position [7187, 0]
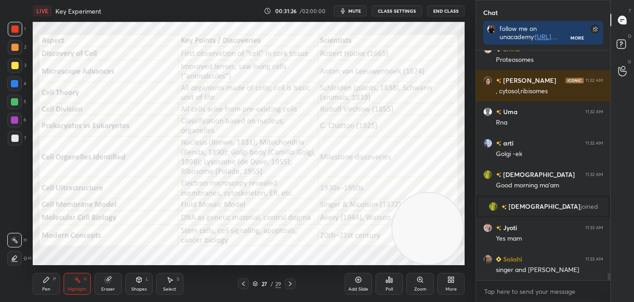
drag, startPoint x: 429, startPoint y: 120, endPoint x: 452, endPoint y: 258, distance: 139.5
click at [453, 258] on div "LIVE Key Experiment 00:31:26 / 02:00:00 mute CLASS SETTINGS End Class Setting u…" at bounding box center [248, 151] width 439 height 302
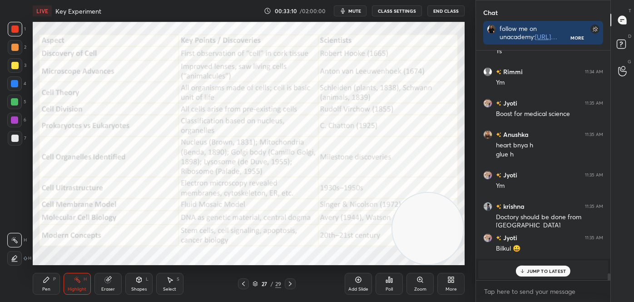
scroll to position [7562, 0]
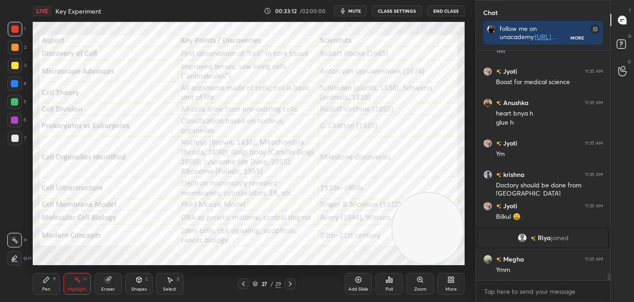
click at [255, 283] on icon at bounding box center [255, 283] width 5 height 5
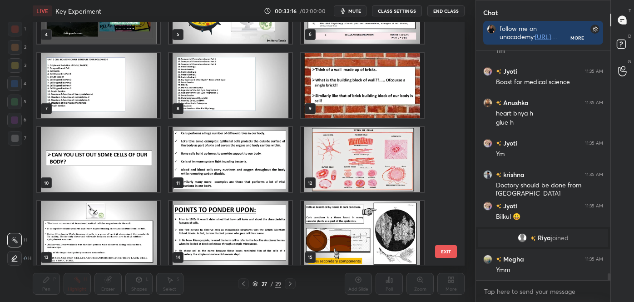
scroll to position [128, 0]
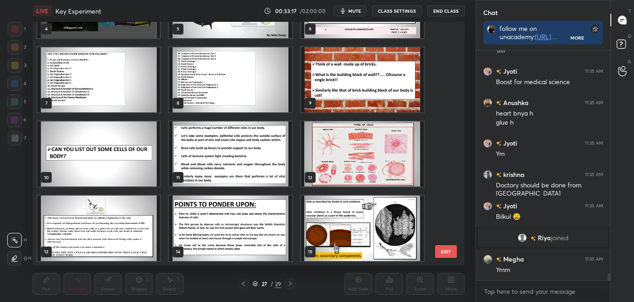
click at [234, 232] on img "grid" at bounding box center [230, 228] width 123 height 65
click at [233, 232] on img "grid" at bounding box center [230, 228] width 123 height 65
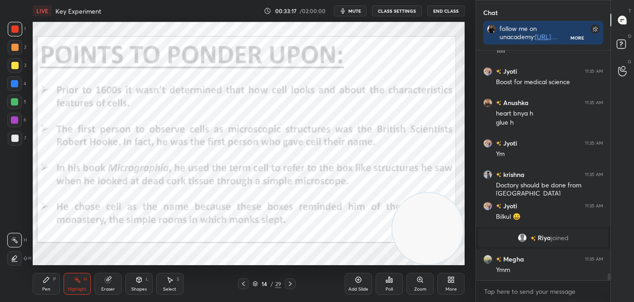
click at [233, 233] on img "grid" at bounding box center [230, 228] width 123 height 65
click at [235, 234] on img "grid" at bounding box center [230, 228] width 123 height 65
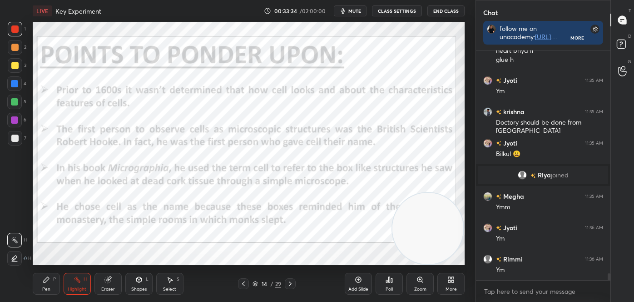
scroll to position [7656, 0]
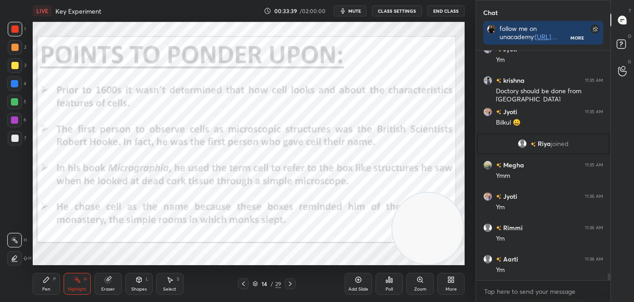
click at [288, 285] on icon at bounding box center [290, 283] width 7 height 7
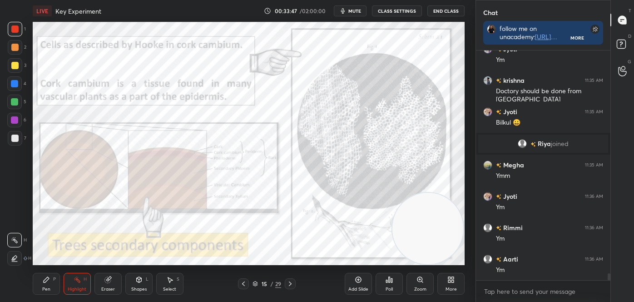
scroll to position [7688, 0]
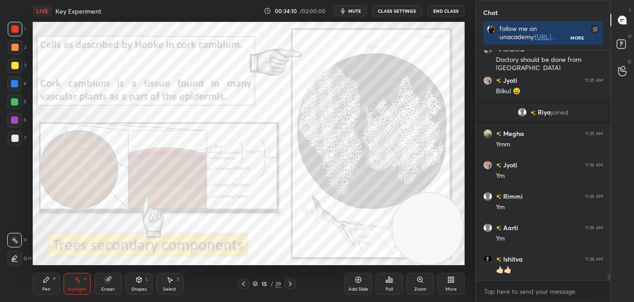
click at [243, 281] on icon at bounding box center [243, 283] width 7 height 7
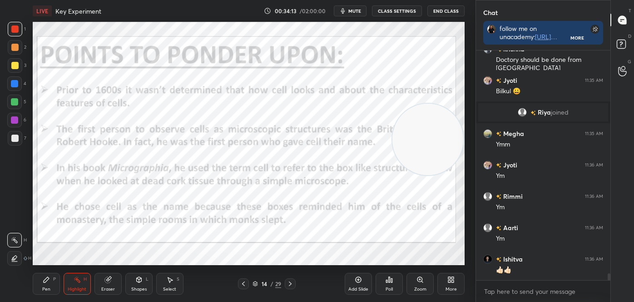
drag, startPoint x: 416, startPoint y: 242, endPoint x: 421, endPoint y: 77, distance: 164.5
click at [421, 104] on video at bounding box center [427, 139] width 71 height 71
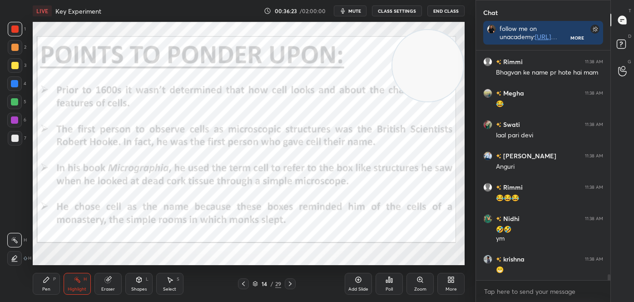
scroll to position [8894, 0]
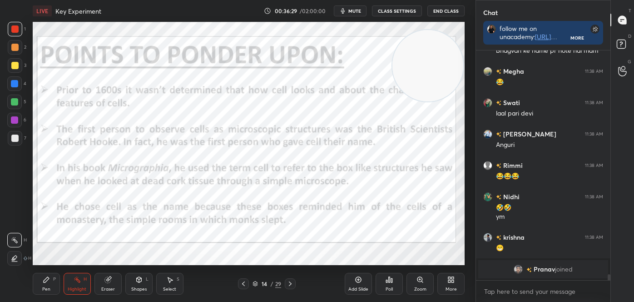
click at [290, 281] on icon at bounding box center [290, 283] width 7 height 7
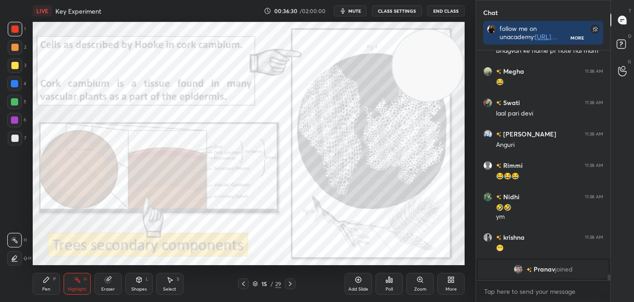
scroll to position [8453, 0]
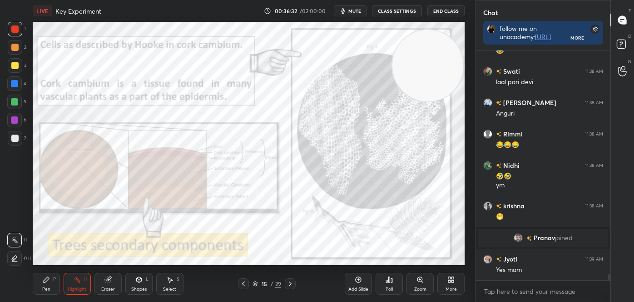
click at [243, 286] on icon at bounding box center [243, 283] width 7 height 7
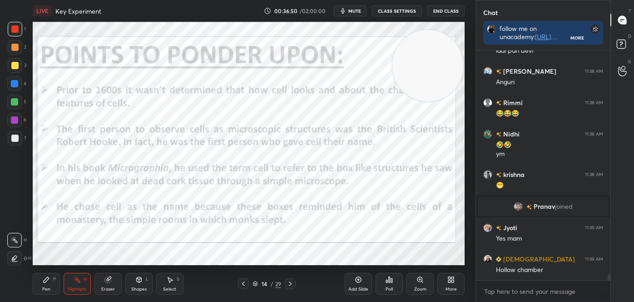
scroll to position [8507, 0]
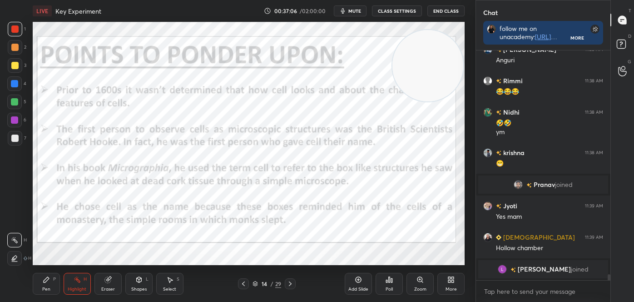
click at [291, 282] on icon at bounding box center [290, 283] width 7 height 7
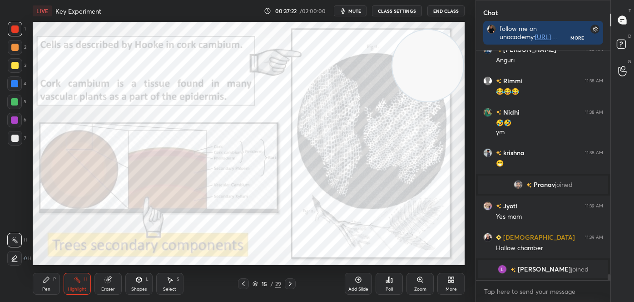
click at [289, 283] on icon at bounding box center [290, 283] width 7 height 7
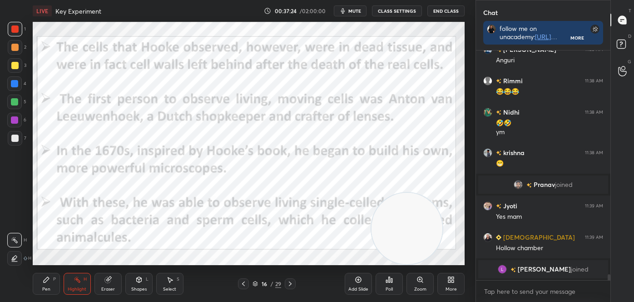
drag, startPoint x: 431, startPoint y: 74, endPoint x: 402, endPoint y: 234, distance: 162.4
click at [409, 246] on video at bounding box center [407, 228] width 71 height 71
drag, startPoint x: 401, startPoint y: 224, endPoint x: 407, endPoint y: 97, distance: 127.8
click at [407, 157] on video at bounding box center [405, 192] width 71 height 71
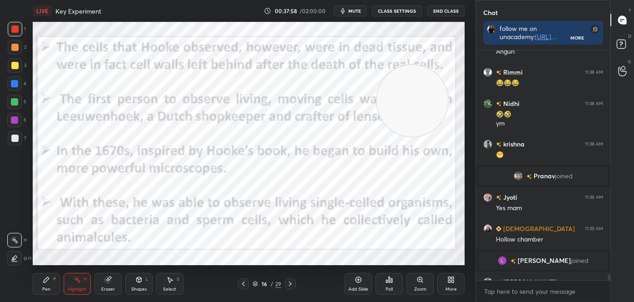
scroll to position [8546, 0]
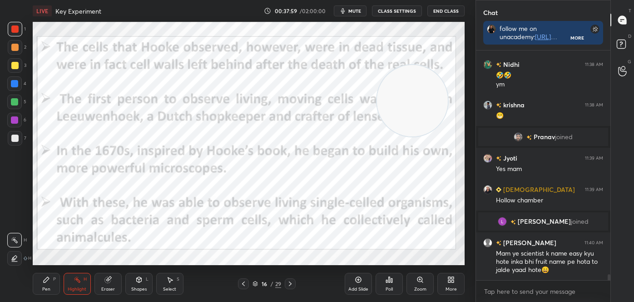
click at [291, 283] on icon at bounding box center [290, 283] width 7 height 7
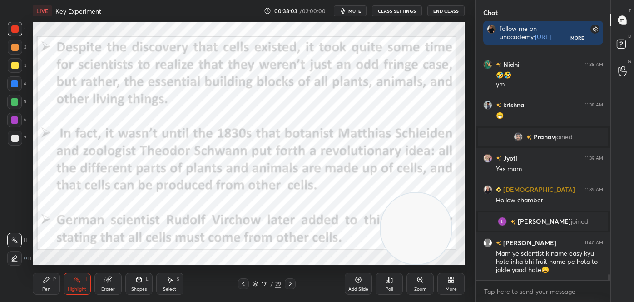
drag, startPoint x: 422, startPoint y: 117, endPoint x: 426, endPoint y: 254, distance: 137.3
click at [426, 254] on video at bounding box center [416, 228] width 71 height 71
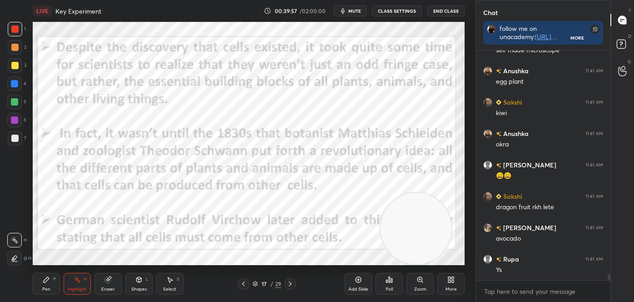
scroll to position [8828, 0]
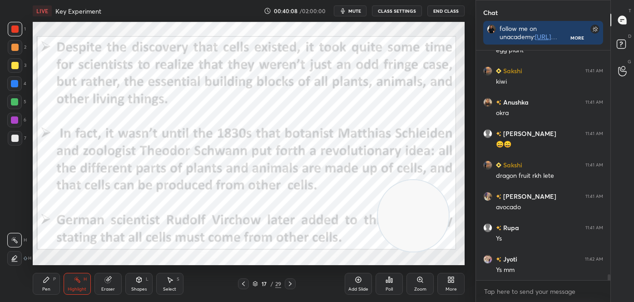
drag, startPoint x: 410, startPoint y: 208, endPoint x: 418, endPoint y: 86, distance: 122.0
click at [419, 180] on video at bounding box center [413, 215] width 71 height 71
click at [291, 283] on icon at bounding box center [290, 283] width 7 height 7
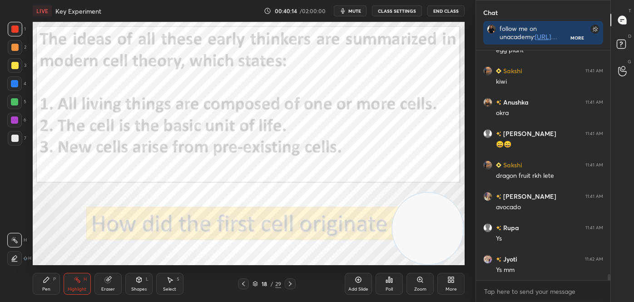
drag, startPoint x: 427, startPoint y: 81, endPoint x: 435, endPoint y: 248, distance: 166.4
click at [435, 248] on video at bounding box center [427, 228] width 71 height 71
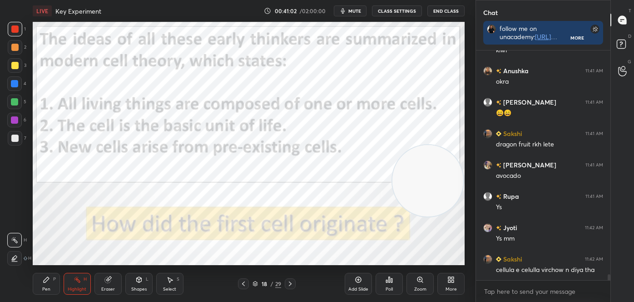
drag, startPoint x: 432, startPoint y: 230, endPoint x: 452, endPoint y: 137, distance: 95.5
click at [452, 145] on video at bounding box center [427, 180] width 71 height 71
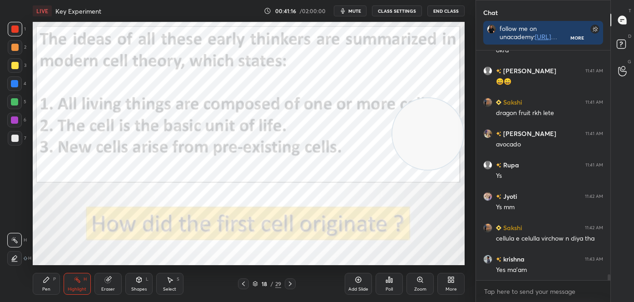
drag, startPoint x: 51, startPoint y: 284, endPoint x: 45, endPoint y: 281, distance: 7.3
click at [50, 286] on div "Pen P" at bounding box center [46, 284] width 27 height 22
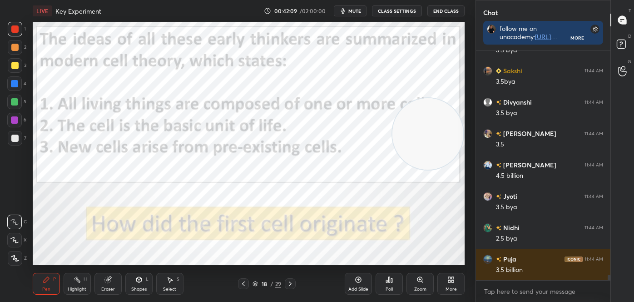
scroll to position [9392, 0]
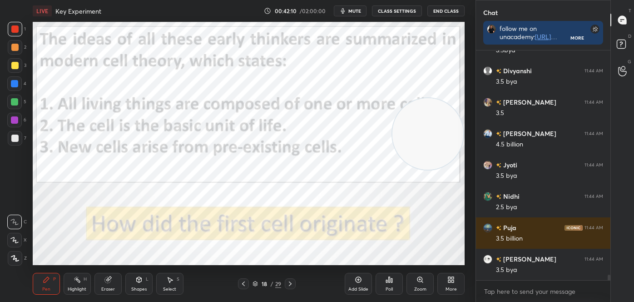
click at [289, 283] on icon at bounding box center [290, 283] width 7 height 7
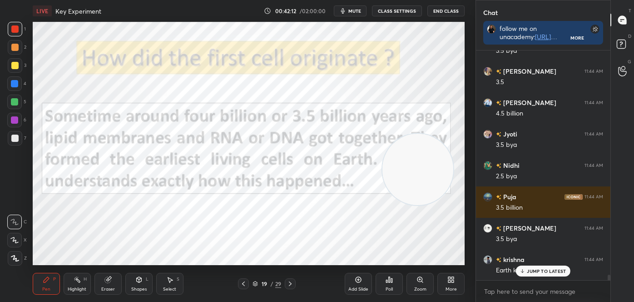
scroll to position [9454, 0]
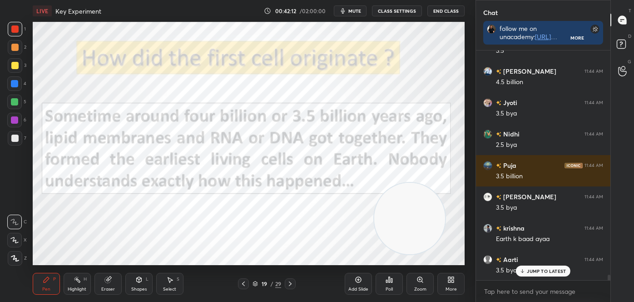
drag, startPoint x: 428, startPoint y: 145, endPoint x: 420, endPoint y: 241, distance: 96.2
click at [422, 243] on video at bounding box center [409, 218] width 71 height 71
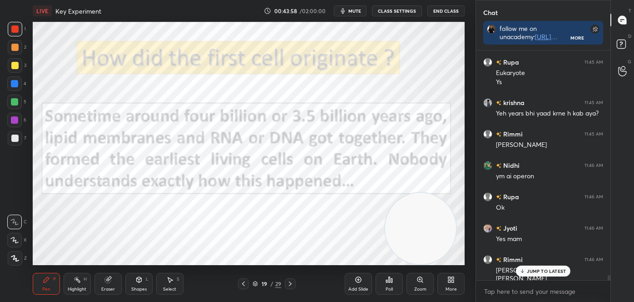
scroll to position [10256, 0]
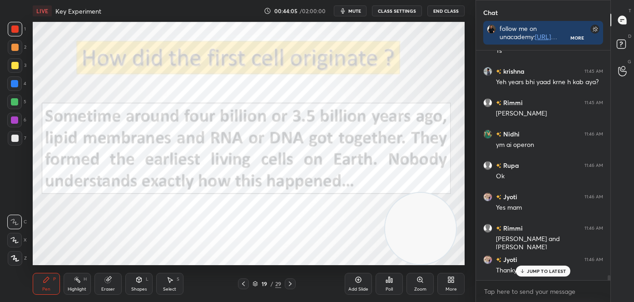
click at [16, 30] on div at bounding box center [14, 28] width 7 height 7
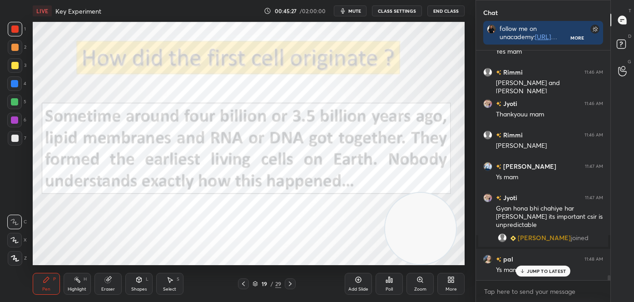
scroll to position [9871, 0]
click at [112, 283] on div "Eraser" at bounding box center [107, 284] width 27 height 22
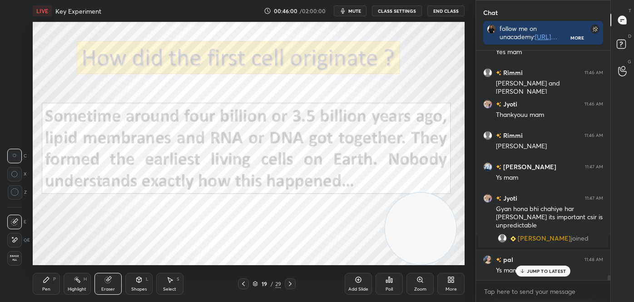
drag, startPoint x: 18, startPoint y: 238, endPoint x: 32, endPoint y: 233, distance: 15.4
click at [18, 238] on div at bounding box center [14, 240] width 15 height 15
click at [52, 280] on div "Pen P" at bounding box center [46, 284] width 27 height 22
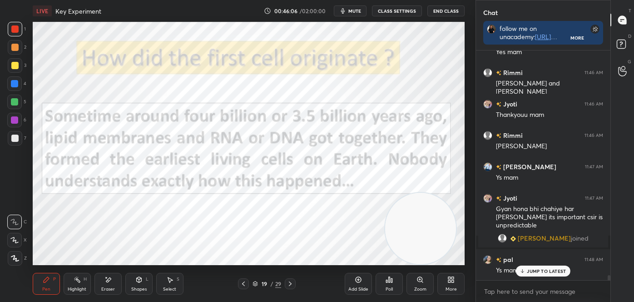
click at [20, 260] on div at bounding box center [15, 258] width 15 height 15
drag, startPoint x: 110, startPoint y: 286, endPoint x: 113, endPoint y: 270, distance: 15.7
click at [110, 284] on div "Eraser" at bounding box center [107, 284] width 27 height 22
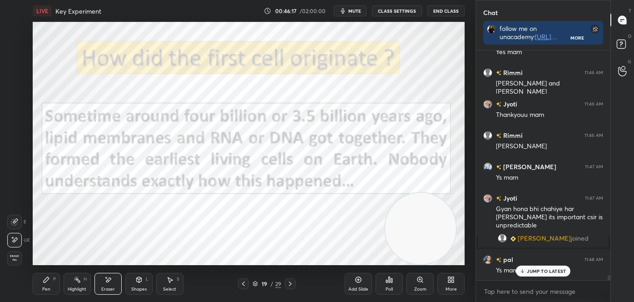
click at [69, 290] on div "Highlight" at bounding box center [77, 289] width 19 height 5
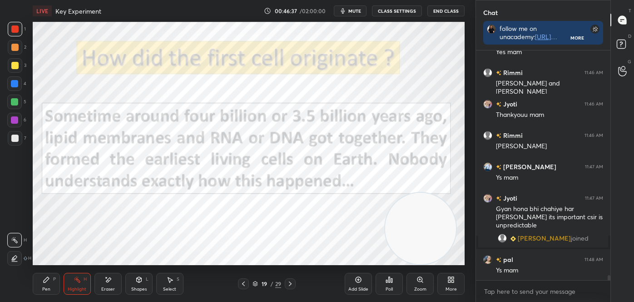
scroll to position [9902, 0]
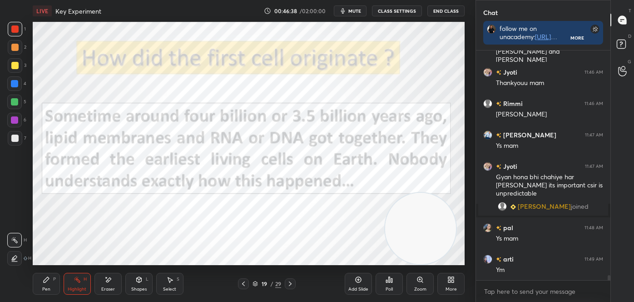
click at [13, 236] on icon at bounding box center [14, 239] width 7 height 7
click at [16, 119] on div at bounding box center [14, 119] width 7 height 7
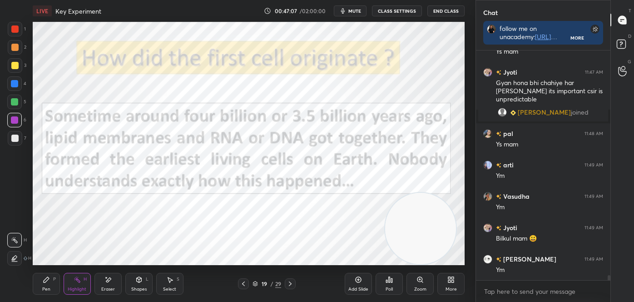
scroll to position [10028, 0]
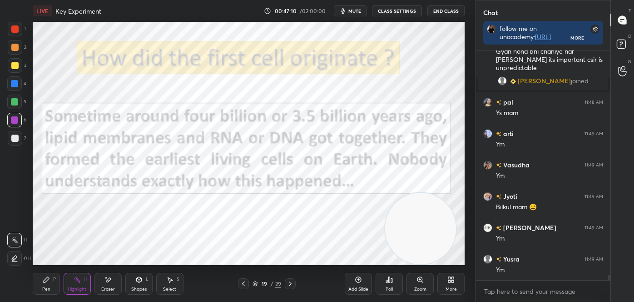
click at [113, 275] on div "Eraser" at bounding box center [107, 284] width 27 height 22
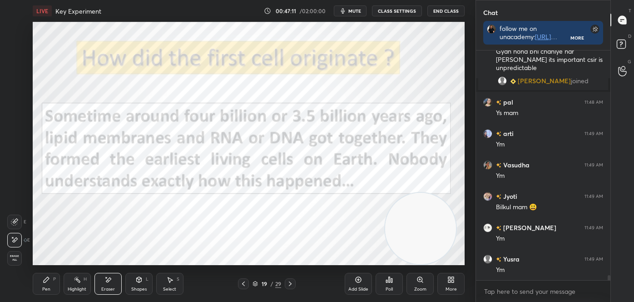
scroll to position [10059, 0]
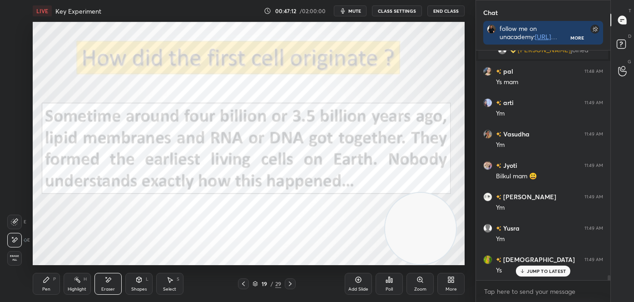
click at [298, 281] on div "19 / 29" at bounding box center [267, 283] width 156 height 11
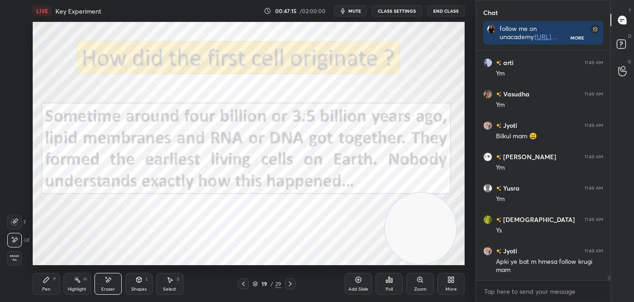
click at [293, 281] on icon at bounding box center [290, 283] width 7 height 7
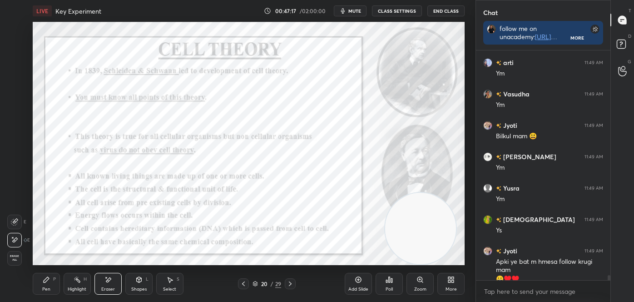
scroll to position [10108, 0]
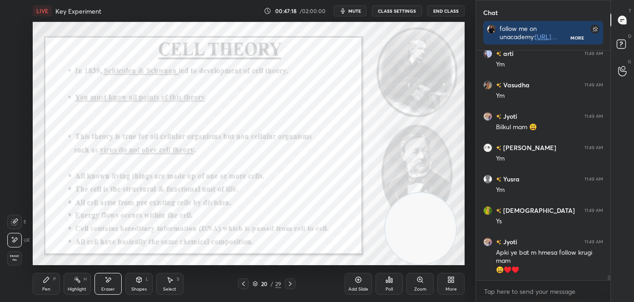
click at [71, 284] on div "Highlight H" at bounding box center [77, 284] width 27 height 22
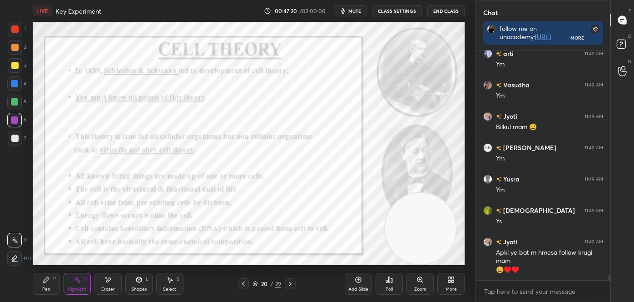
click at [18, 48] on div at bounding box center [14, 47] width 7 height 7
click at [13, 47] on div at bounding box center [14, 47] width 7 height 7
click at [15, 47] on div at bounding box center [14, 47] width 7 height 7
click at [15, 50] on div at bounding box center [14, 47] width 7 height 7
click at [53, 283] on div "Pen P" at bounding box center [46, 284] width 27 height 22
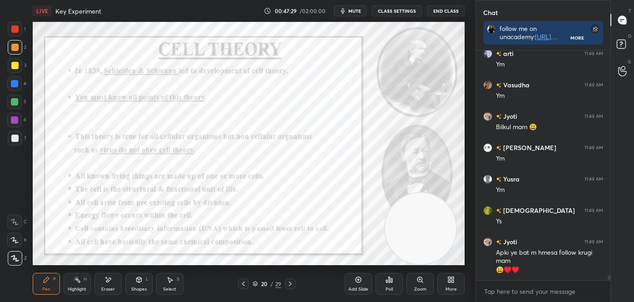
click at [20, 258] on div at bounding box center [15, 258] width 15 height 15
click at [23, 258] on div "Z" at bounding box center [17, 258] width 19 height 15
click at [25, 255] on div "Z" at bounding box center [17, 258] width 19 height 15
click at [23, 257] on div "Z" at bounding box center [17, 258] width 19 height 15
click at [22, 256] on div "Z" at bounding box center [17, 258] width 19 height 15
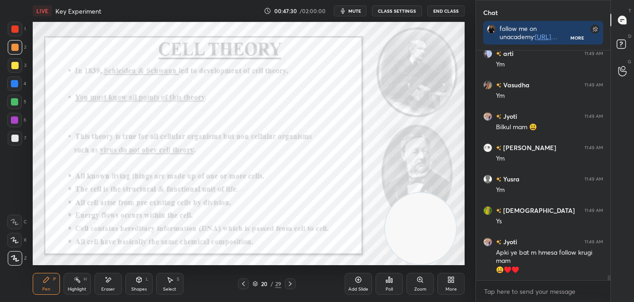
click at [20, 257] on div at bounding box center [15, 258] width 15 height 15
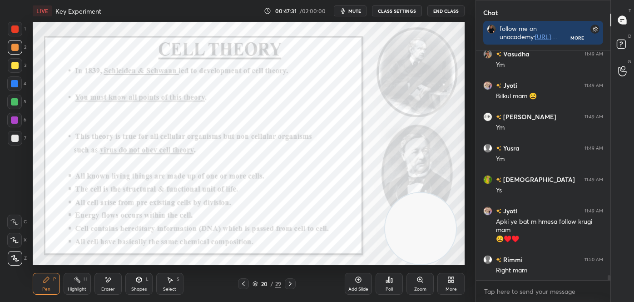
click at [19, 258] on icon at bounding box center [15, 258] width 8 height 6
click at [18, 258] on icon at bounding box center [15, 258] width 8 height 6
click at [18, 257] on icon at bounding box center [15, 258] width 8 height 6
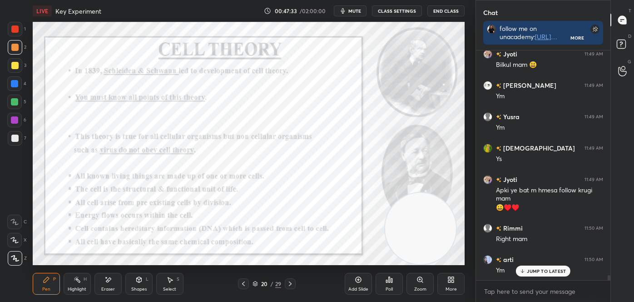
click at [18, 256] on icon at bounding box center [15, 258] width 8 height 6
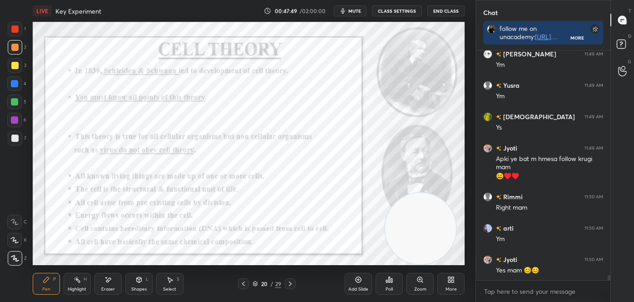
scroll to position [10233, 0]
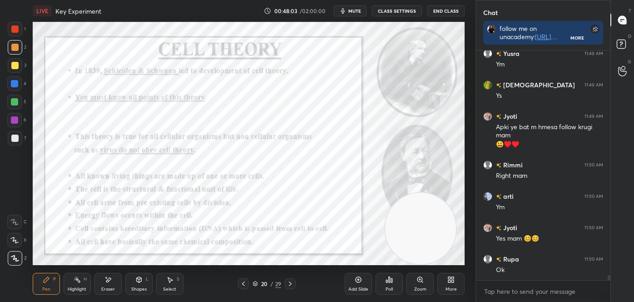
drag, startPoint x: 99, startPoint y: 287, endPoint x: 102, endPoint y: 300, distance: 12.9
click at [99, 287] on div "Eraser" at bounding box center [107, 284] width 27 height 22
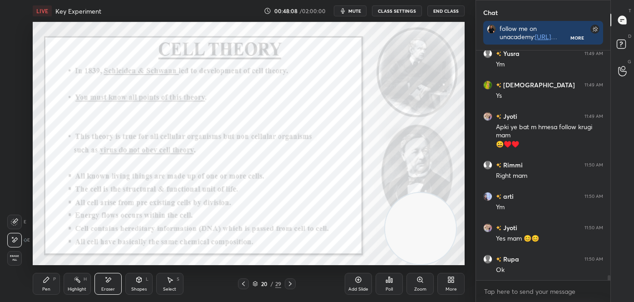
click at [80, 285] on div "Highlight H" at bounding box center [77, 284] width 27 height 22
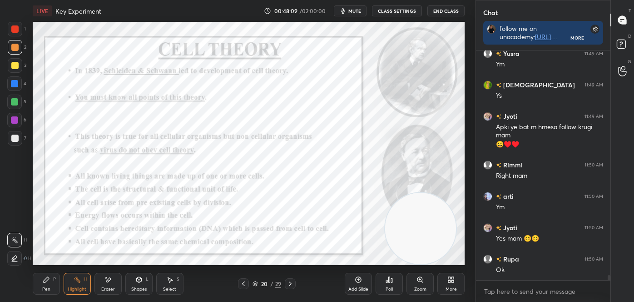
click at [9, 238] on div at bounding box center [14, 240] width 15 height 15
click at [16, 26] on div at bounding box center [14, 28] width 7 height 7
click at [16, 87] on div at bounding box center [14, 83] width 15 height 15
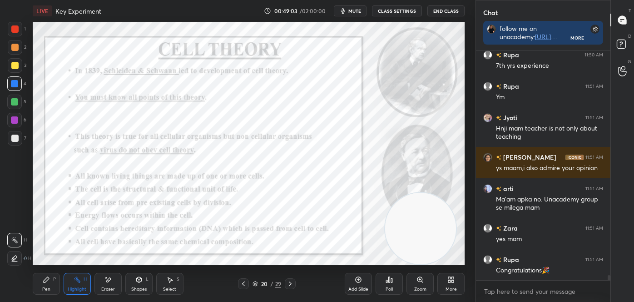
scroll to position [10548, 0]
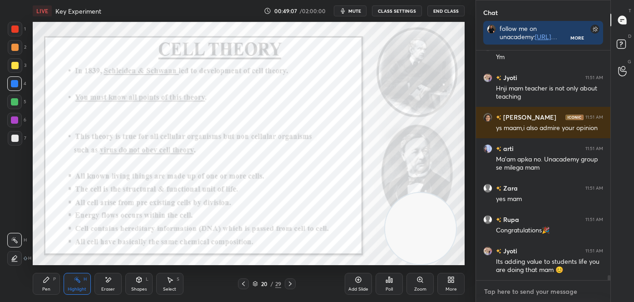
drag, startPoint x: 539, startPoint y: 288, endPoint x: 531, endPoint y: 295, distance: 11.0
click at [539, 289] on textarea at bounding box center [543, 291] width 120 height 15
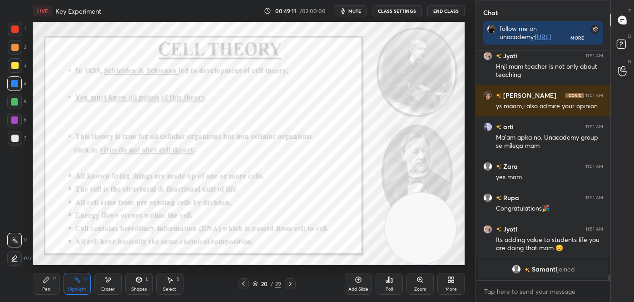
click at [82, 280] on div "Highlight H" at bounding box center [77, 284] width 27 height 22
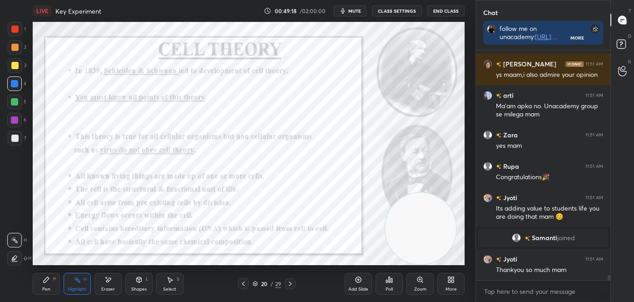
scroll to position [10394, 0]
click at [416, 288] on div "Zoom" at bounding box center [420, 289] width 12 height 5
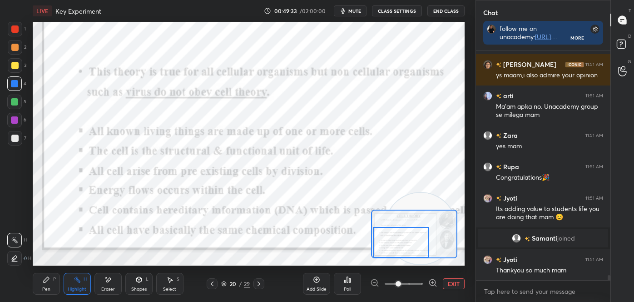
drag, startPoint x: 407, startPoint y: 236, endPoint x: 395, endPoint y: 247, distance: 16.4
click at [394, 251] on div at bounding box center [401, 242] width 56 height 31
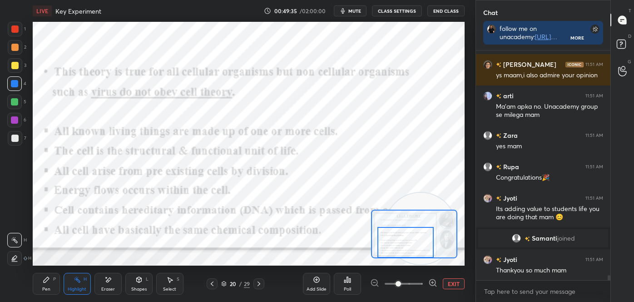
drag, startPoint x: 397, startPoint y: 246, endPoint x: 401, endPoint y: 246, distance: 4.6
click at [401, 246] on div at bounding box center [405, 242] width 56 height 31
click at [81, 281] on div "Highlight H" at bounding box center [77, 284] width 27 height 22
click at [49, 287] on div "Pen" at bounding box center [46, 289] width 8 height 5
click at [13, 222] on icon at bounding box center [14, 221] width 8 height 6
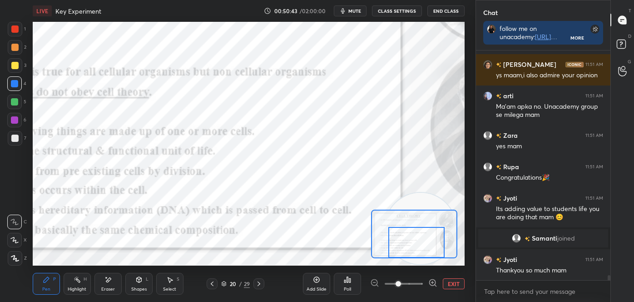
drag, startPoint x: 395, startPoint y: 236, endPoint x: 405, endPoint y: 236, distance: 10.4
click at [406, 237] on div at bounding box center [416, 242] width 56 height 31
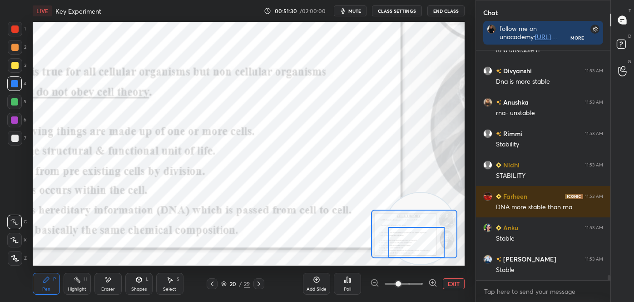
scroll to position [10770, 0]
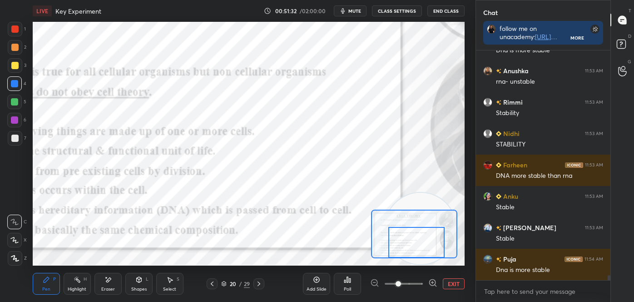
click at [11, 117] on div at bounding box center [14, 119] width 7 height 7
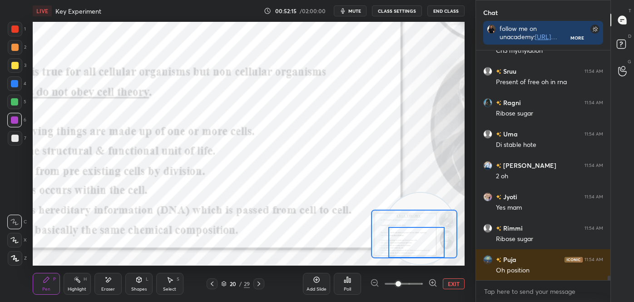
scroll to position [11168, 0]
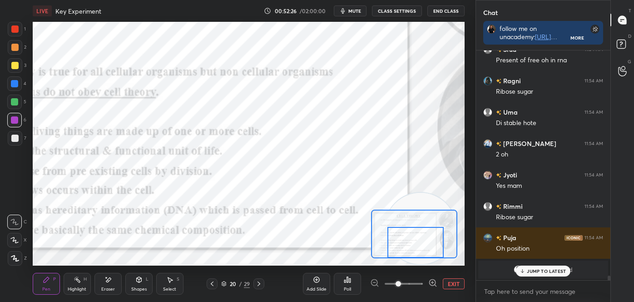
click at [397, 243] on div at bounding box center [415, 242] width 56 height 31
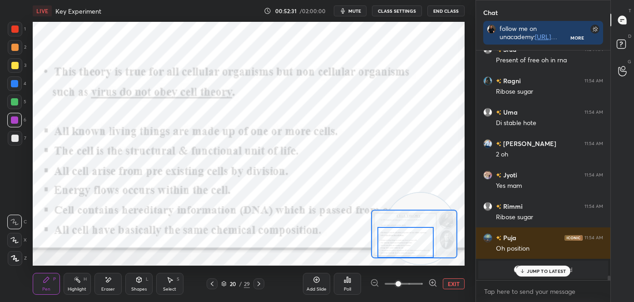
drag, startPoint x: 400, startPoint y: 241, endPoint x: 390, endPoint y: 244, distance: 10.4
click at [390, 244] on div at bounding box center [405, 242] width 56 height 31
click at [87, 285] on div "Highlight H" at bounding box center [77, 284] width 27 height 22
click at [36, 291] on div "Pen P" at bounding box center [46, 284] width 27 height 22
click at [16, 223] on icon at bounding box center [14, 221] width 8 height 6
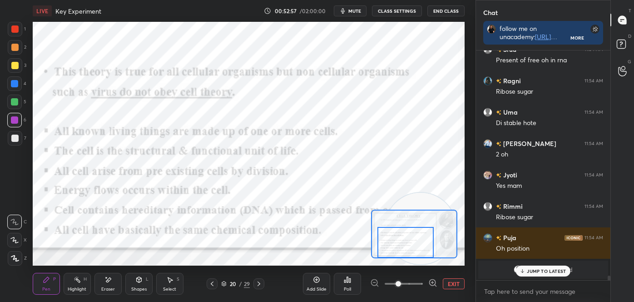
click at [75, 280] on icon at bounding box center [77, 279] width 7 height 7
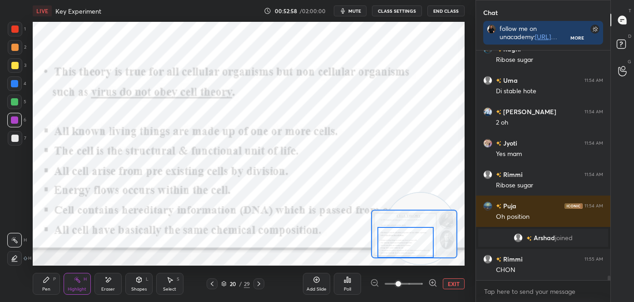
click at [76, 285] on div "Highlight H" at bounding box center [77, 284] width 27 height 22
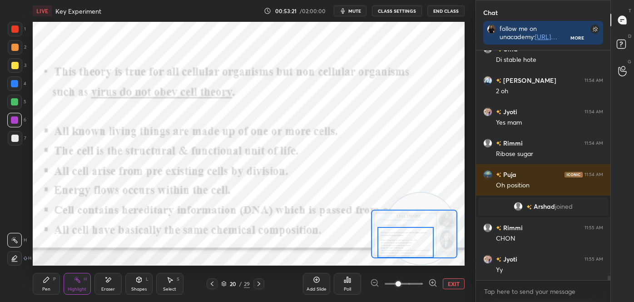
click at [457, 283] on button "EXIT" at bounding box center [454, 283] width 22 height 11
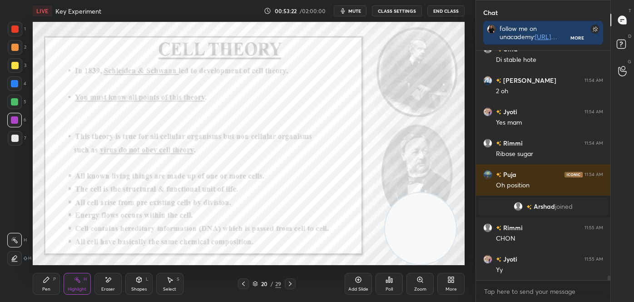
click at [292, 283] on icon at bounding box center [290, 283] width 7 height 7
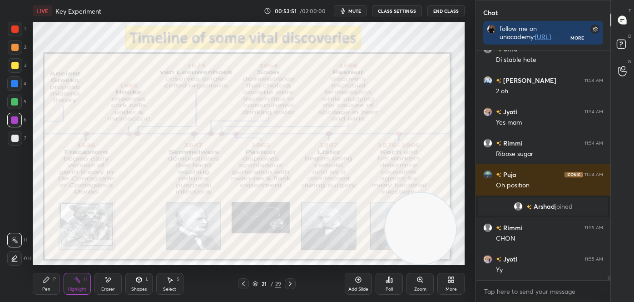
click at [18, 258] on icon at bounding box center [14, 257] width 7 height 7
click at [14, 65] on div at bounding box center [14, 65] width 7 height 7
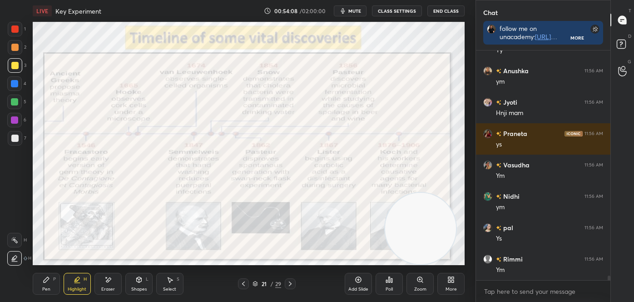
scroll to position [11482, 0]
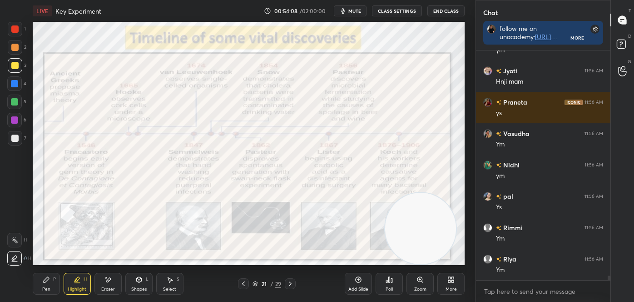
click at [12, 243] on div at bounding box center [14, 240] width 15 height 15
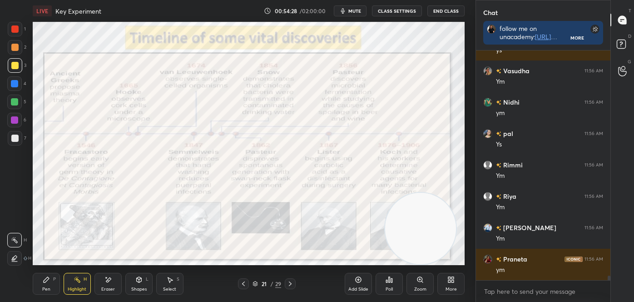
scroll to position [11576, 0]
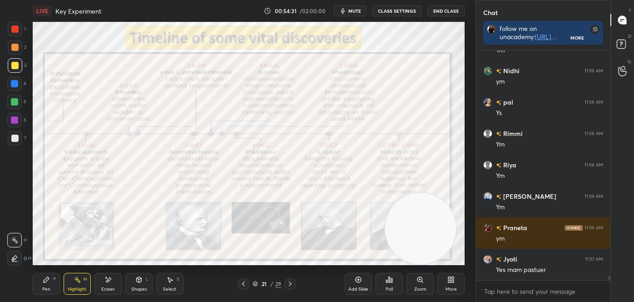
click at [294, 282] on div at bounding box center [290, 283] width 11 height 11
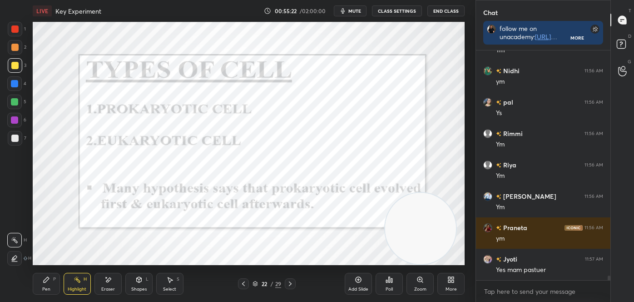
click at [289, 283] on icon at bounding box center [290, 283] width 7 height 7
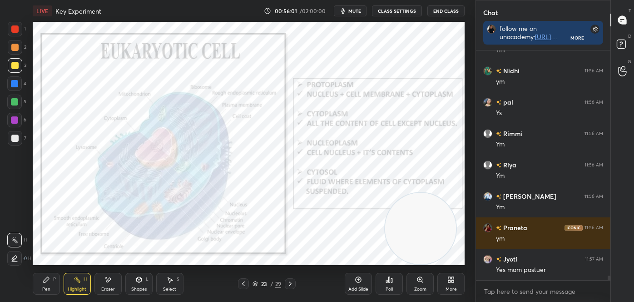
click at [12, 263] on div at bounding box center [14, 258] width 15 height 15
click at [14, 241] on icon at bounding box center [14, 239] width 7 height 7
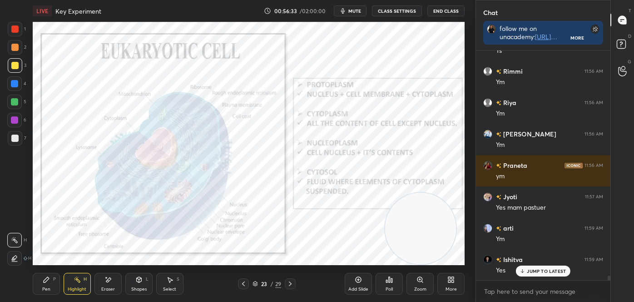
scroll to position [11669, 0]
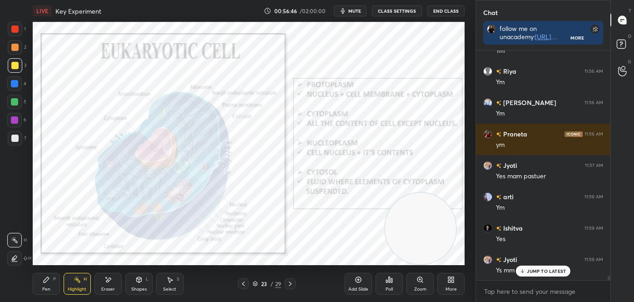
click at [50, 289] on div "Pen" at bounding box center [46, 289] width 8 height 5
click at [15, 223] on icon at bounding box center [14, 221] width 7 height 5
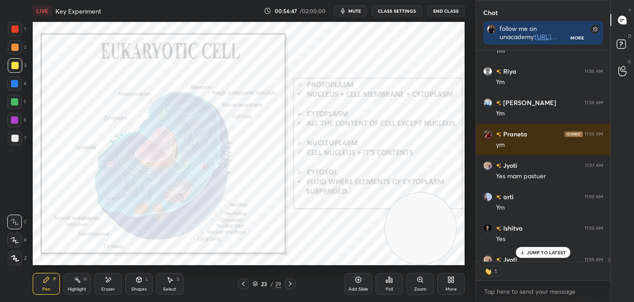
scroll to position [3, 2]
click at [15, 31] on div at bounding box center [14, 28] width 7 height 7
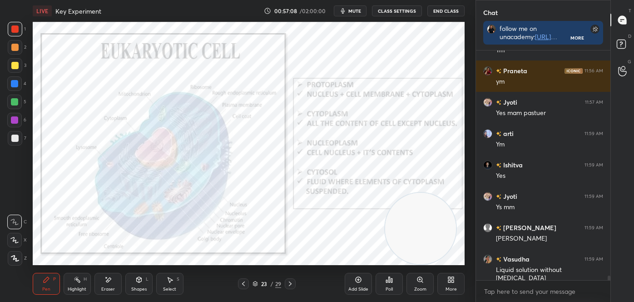
scroll to position [11772, 0]
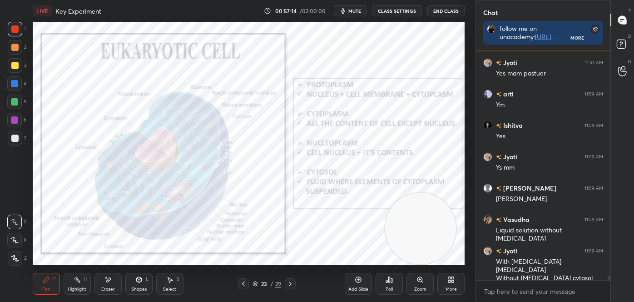
click at [71, 288] on div "Highlight" at bounding box center [77, 289] width 19 height 5
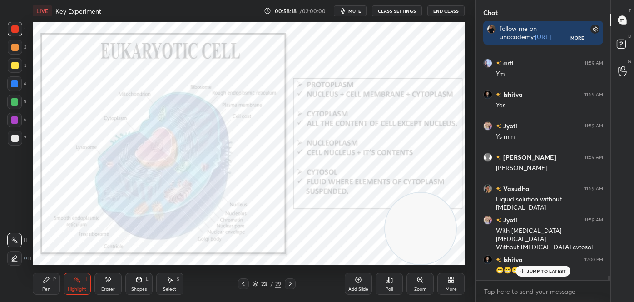
scroll to position [11834, 0]
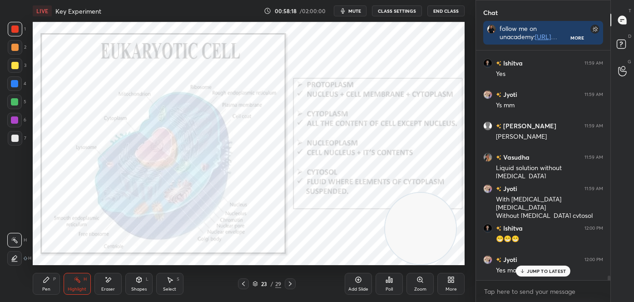
drag, startPoint x: 43, startPoint y: 282, endPoint x: 60, endPoint y: 286, distance: 18.1
click at [43, 283] on icon at bounding box center [46, 279] width 7 height 7
drag, startPoint x: 19, startPoint y: 259, endPoint x: 18, endPoint y: 254, distance: 5.1
click at [18, 258] on icon at bounding box center [15, 258] width 8 height 6
click at [15, 84] on div at bounding box center [14, 83] width 7 height 7
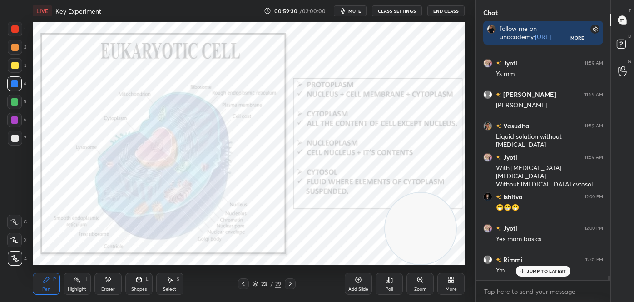
scroll to position [11897, 0]
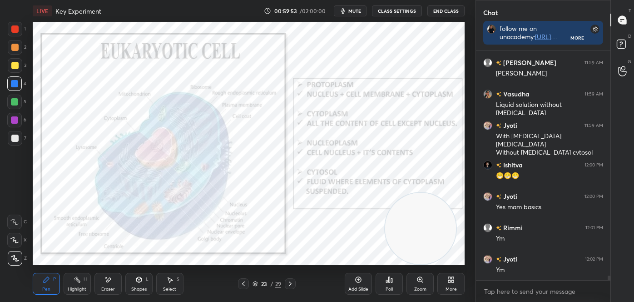
click at [12, 65] on div at bounding box center [14, 65] width 7 height 7
drag, startPoint x: 13, startPoint y: 104, endPoint x: 31, endPoint y: 104, distance: 18.2
click at [14, 104] on div at bounding box center [14, 101] width 7 height 7
click at [109, 282] on icon at bounding box center [107, 280] width 7 height 8
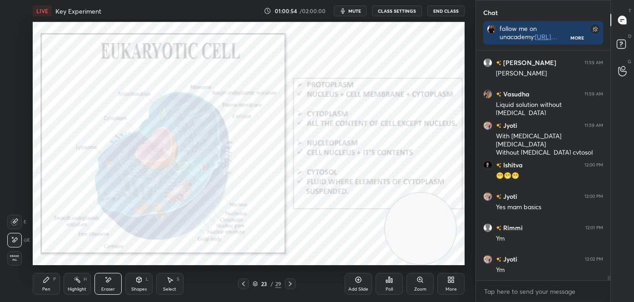
click at [10, 240] on div at bounding box center [14, 240] width 15 height 15
click at [80, 50] on div "Setting up your live class Poll for secs No correct answer Start poll" at bounding box center [248, 143] width 439 height 243
drag, startPoint x: 85, startPoint y: 283, endPoint x: 84, endPoint y: 266, distance: 17.3
click at [84, 283] on div "Highlight H" at bounding box center [77, 284] width 27 height 22
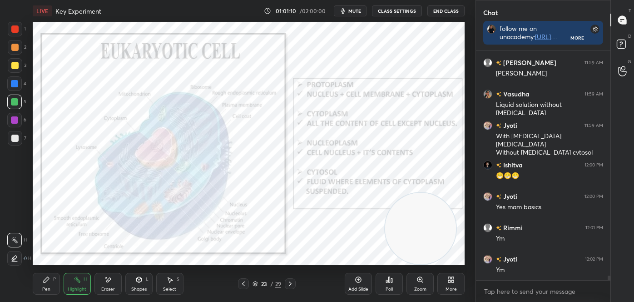
click at [293, 280] on div at bounding box center [290, 283] width 11 height 11
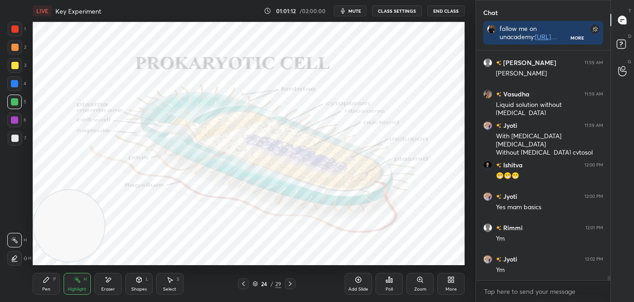
drag, startPoint x: 430, startPoint y: 203, endPoint x: 53, endPoint y: 199, distance: 376.6
click at [53, 199] on video at bounding box center [69, 225] width 71 height 71
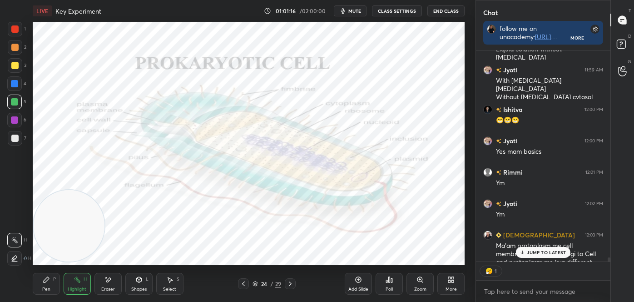
scroll to position [3, 2]
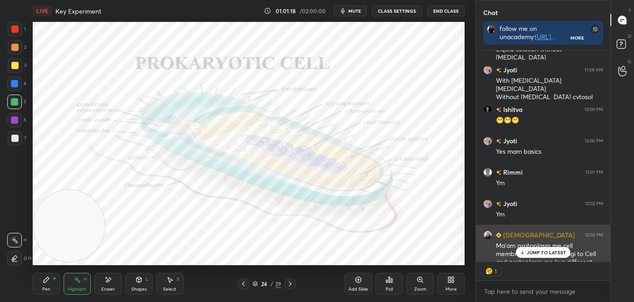
click at [544, 250] on p "JUMP TO LATEST" at bounding box center [546, 251] width 39 height 5
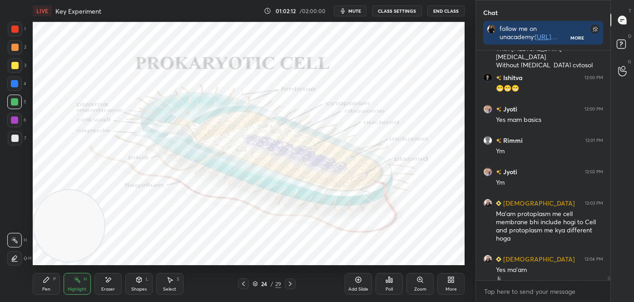
scroll to position [11994, 0]
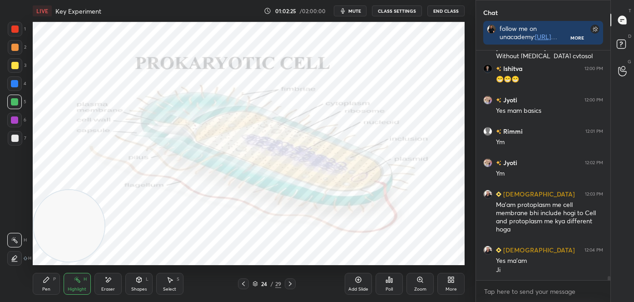
click at [45, 280] on icon at bounding box center [46, 279] width 5 height 5
click at [11, 260] on div at bounding box center [15, 258] width 15 height 15
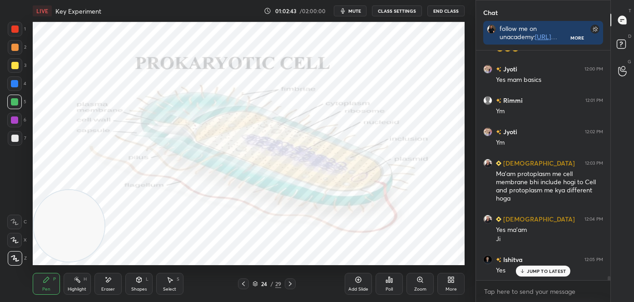
click at [80, 283] on div "Highlight H" at bounding box center [77, 284] width 27 height 22
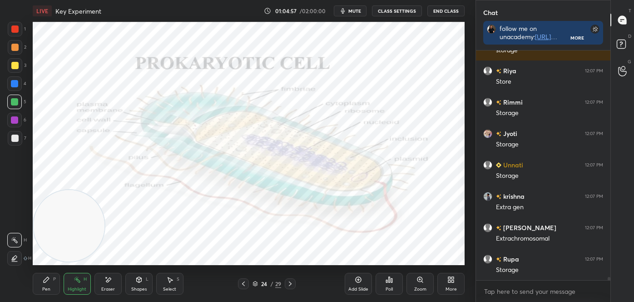
scroll to position [15356, 0]
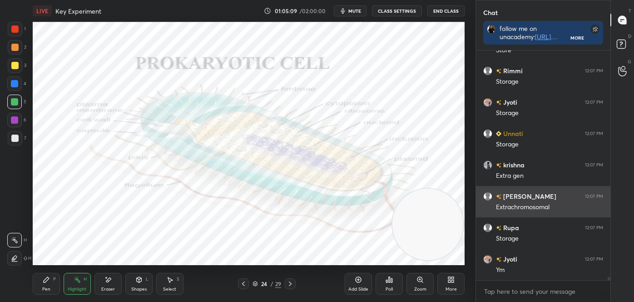
drag, startPoint x: 77, startPoint y: 233, endPoint x: 490, endPoint y: 213, distance: 413.4
click at [501, 230] on div "1 2 3 4 5 6 7 C X Z E E Erase all H H LIVE Key Experiment 01:05:09 / 02:00:00 m…" at bounding box center [317, 151] width 634 height 302
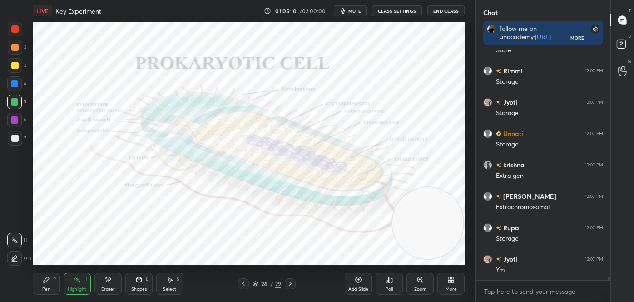
click at [290, 283] on icon at bounding box center [290, 283] width 7 height 7
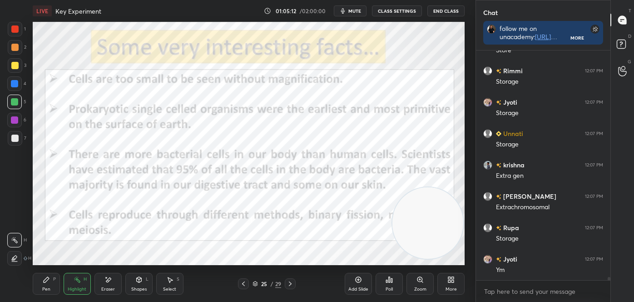
scroll to position [15387, 0]
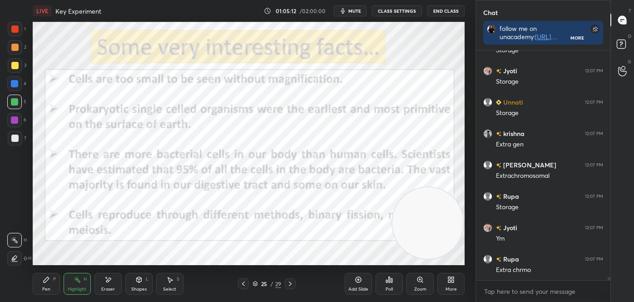
click at [246, 283] on icon at bounding box center [243, 283] width 7 height 7
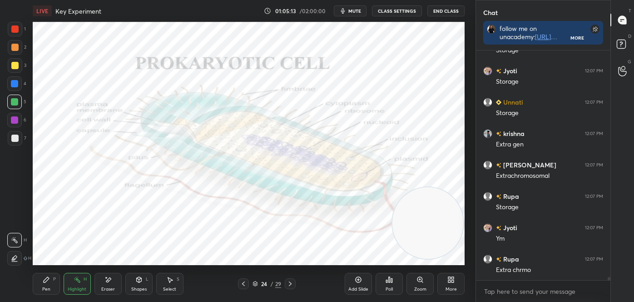
click at [242, 283] on icon at bounding box center [243, 283] width 3 height 5
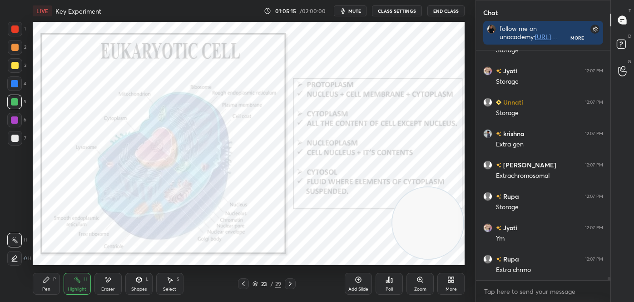
scroll to position [15418, 0]
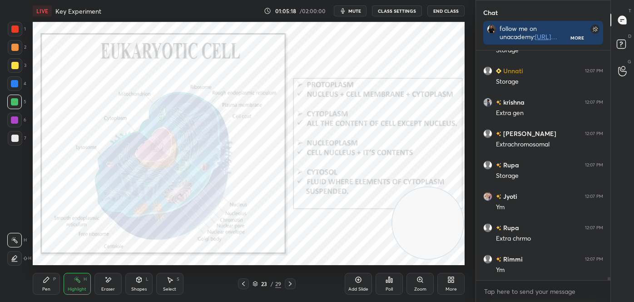
click at [289, 284] on icon at bounding box center [290, 283] width 7 height 7
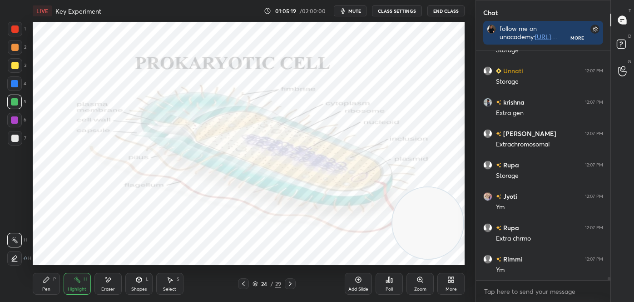
click at [289, 282] on icon at bounding box center [290, 283] width 3 height 5
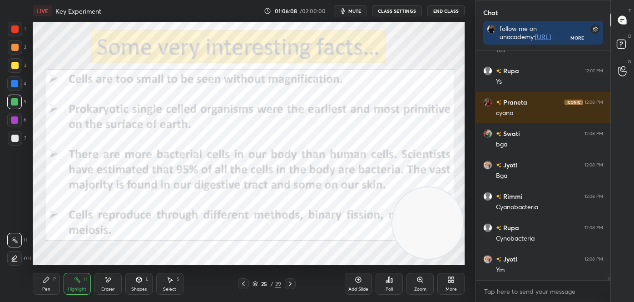
scroll to position [15669, 0]
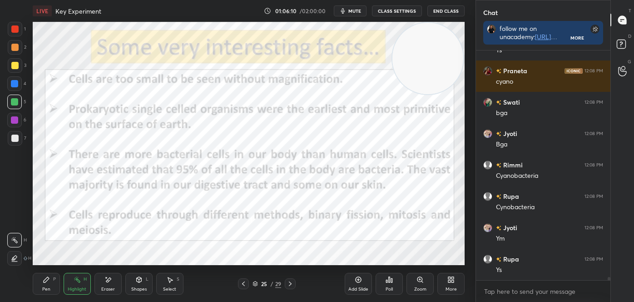
drag, startPoint x: 424, startPoint y: 224, endPoint x: 422, endPoint y: 45, distance: 179.9
click at [428, 34] on video at bounding box center [427, 58] width 71 height 71
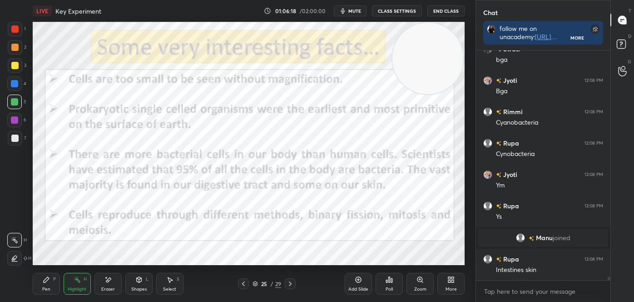
scroll to position [14183, 0]
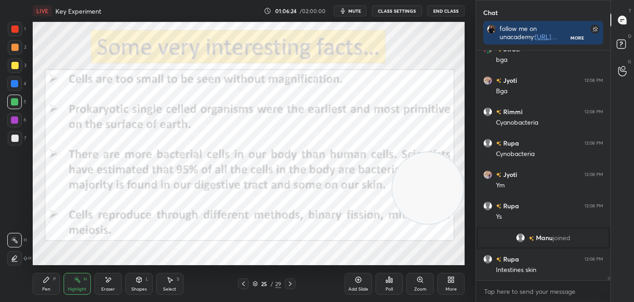
drag, startPoint x: 411, startPoint y: 79, endPoint x: 420, endPoint y: 244, distance: 165.2
click at [422, 223] on video at bounding box center [427, 187] width 71 height 71
click at [291, 283] on icon at bounding box center [290, 283] width 3 height 5
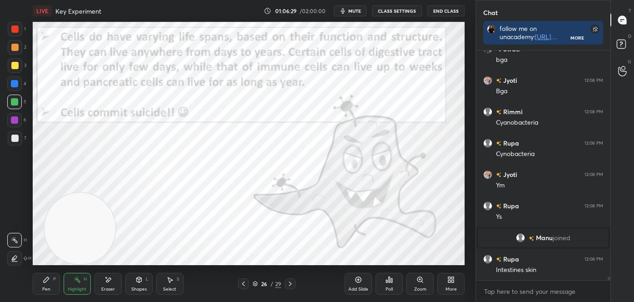
drag, startPoint x: 419, startPoint y: 233, endPoint x: 59, endPoint y: 245, distance: 359.9
click at [59, 245] on video at bounding box center [80, 228] width 71 height 71
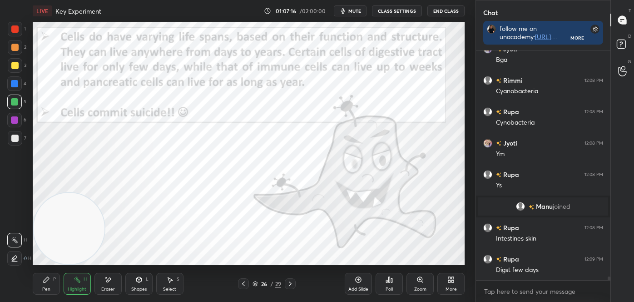
click at [85, 247] on video at bounding box center [69, 228] width 71 height 71
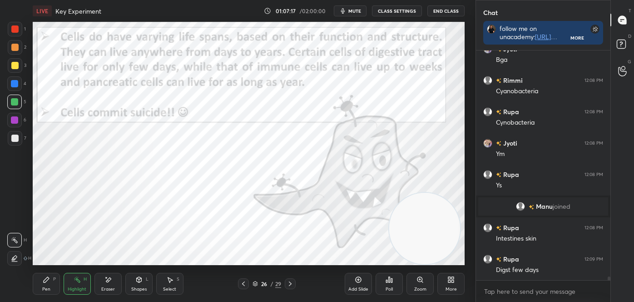
drag, startPoint x: 84, startPoint y: 246, endPoint x: 431, endPoint y: 265, distance: 348.0
click at [433, 268] on div "LIVE Key Experiment 01:07:17 / 02:00:00 mute CLASS SETTINGS End Class Setting u…" at bounding box center [248, 151] width 439 height 302
click at [46, 287] on div "Pen" at bounding box center [46, 289] width 8 height 5
click at [19, 260] on div at bounding box center [15, 258] width 15 height 15
click at [16, 30] on div at bounding box center [14, 28] width 7 height 7
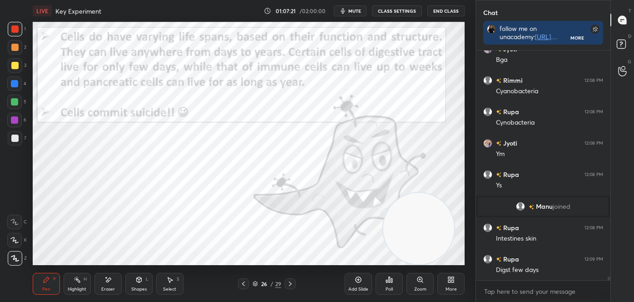
click at [143, 285] on div "Shapes L" at bounding box center [138, 284] width 27 height 22
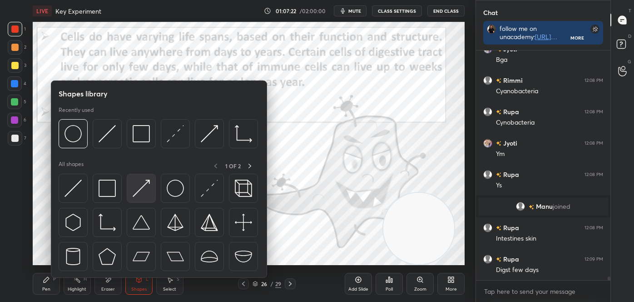
scroll to position [14223, 0]
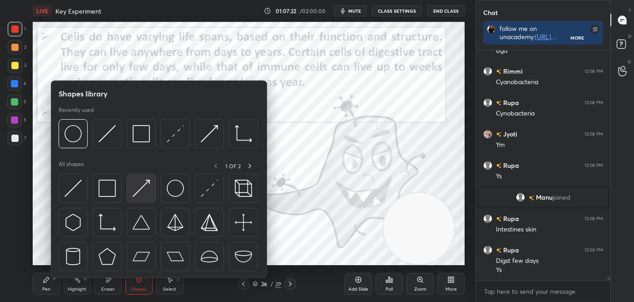
click at [149, 194] on img at bounding box center [141, 187] width 17 height 17
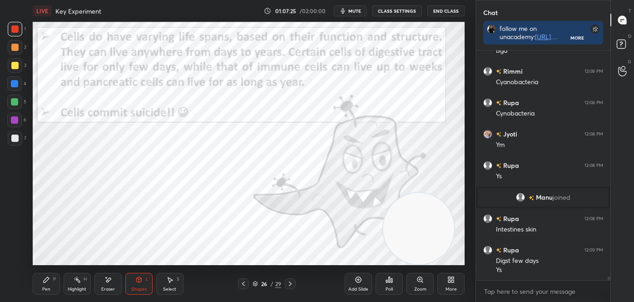
scroll to position [14255, 0]
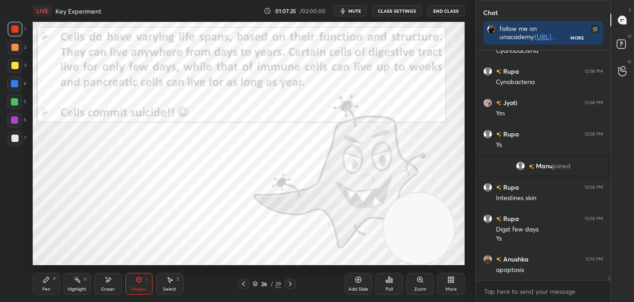
click at [41, 283] on div "Pen P" at bounding box center [46, 284] width 27 height 22
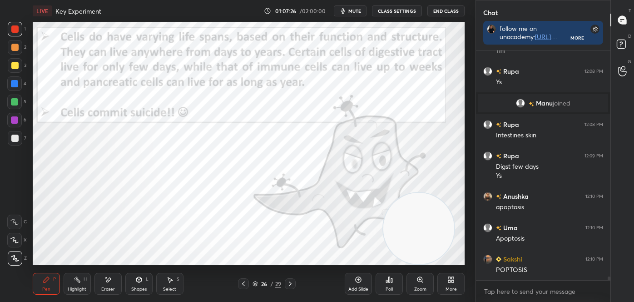
click at [15, 259] on icon at bounding box center [15, 258] width 8 height 6
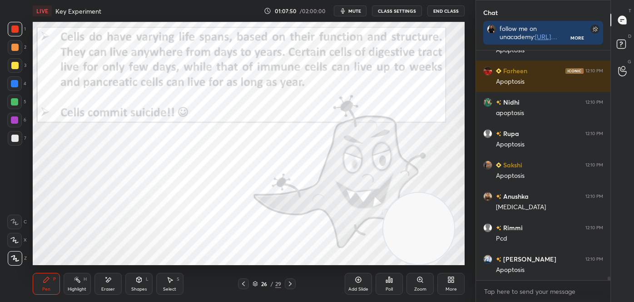
scroll to position [15069, 0]
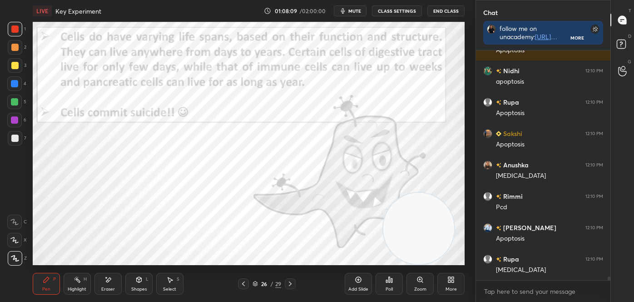
click at [292, 280] on icon at bounding box center [290, 283] width 7 height 7
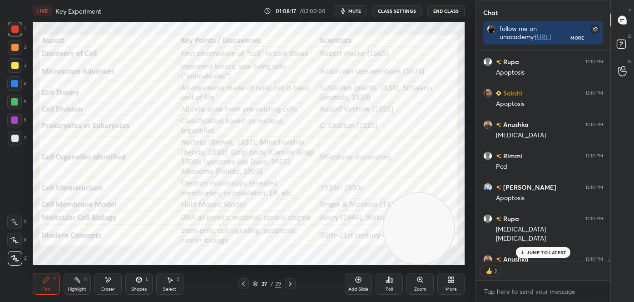
scroll to position [15159, 0]
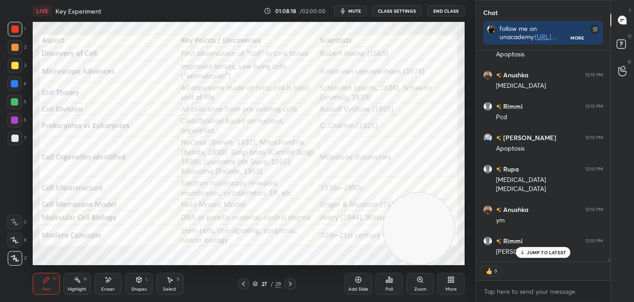
click at [290, 283] on icon at bounding box center [290, 283] width 7 height 7
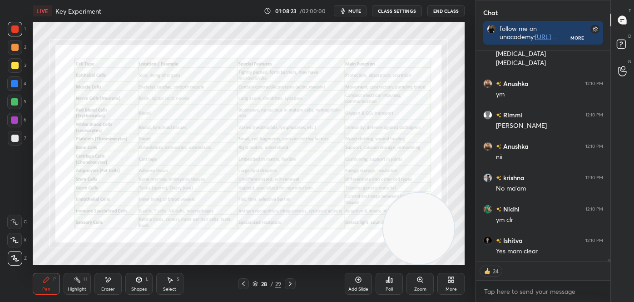
scroll to position [15317, 0]
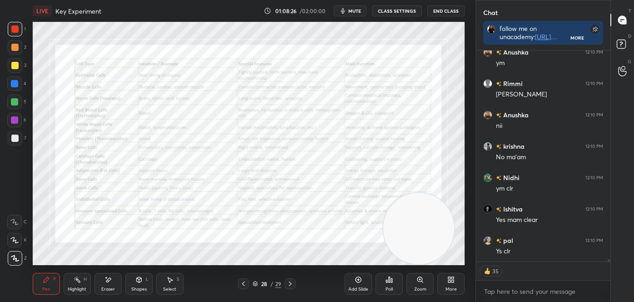
click at [69, 293] on div "Highlight H" at bounding box center [77, 284] width 27 height 22
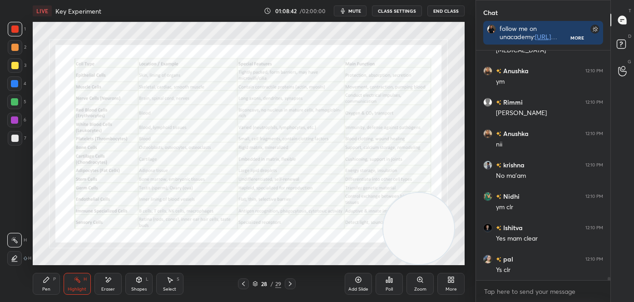
click at [291, 282] on icon at bounding box center [290, 283] width 7 height 7
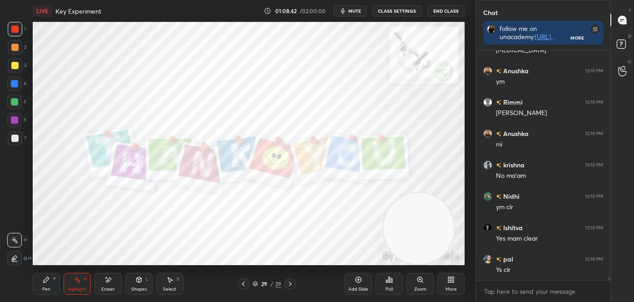
click at [451, 283] on icon at bounding box center [450, 279] width 7 height 7
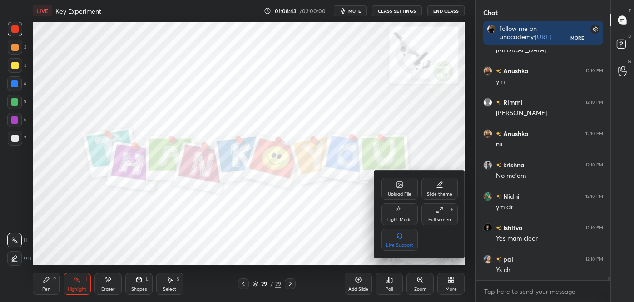
click at [402, 192] on div "Upload File" at bounding box center [400, 194] width 24 height 5
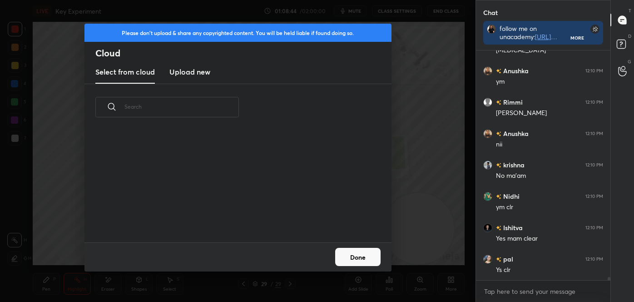
scroll to position [112, 292]
click at [193, 79] on new "Upload new" at bounding box center [189, 72] width 41 height 23
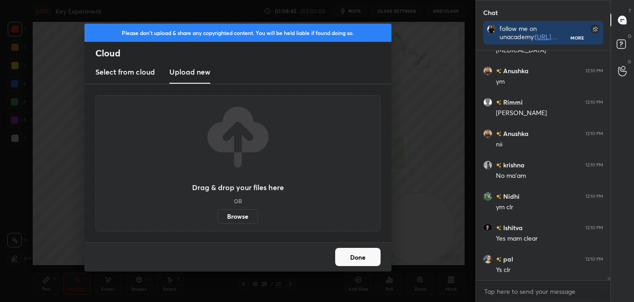
click at [238, 209] on label "Browse" at bounding box center [238, 216] width 40 height 15
click at [218, 209] on input "Browse" at bounding box center [218, 216] width 0 height 15
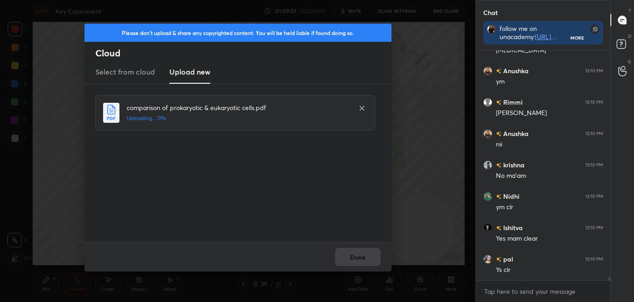
scroll to position [15329, 0]
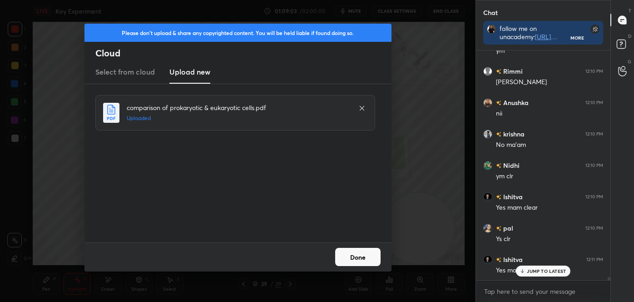
click at [359, 258] on button "Done" at bounding box center [357, 257] width 45 height 18
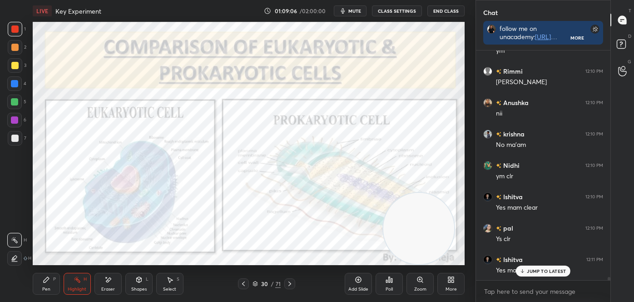
click at [291, 281] on icon at bounding box center [289, 283] width 7 height 7
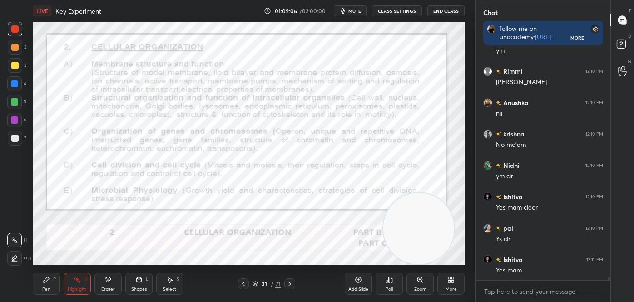
scroll to position [15361, 0]
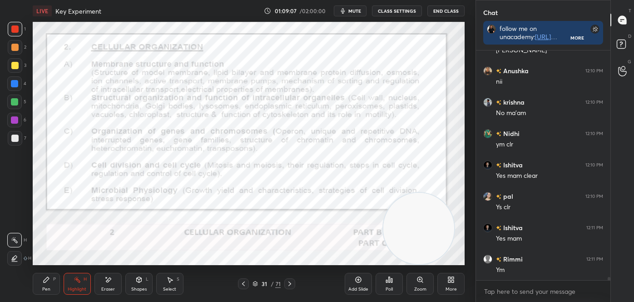
click at [290, 282] on icon at bounding box center [289, 283] width 3 height 5
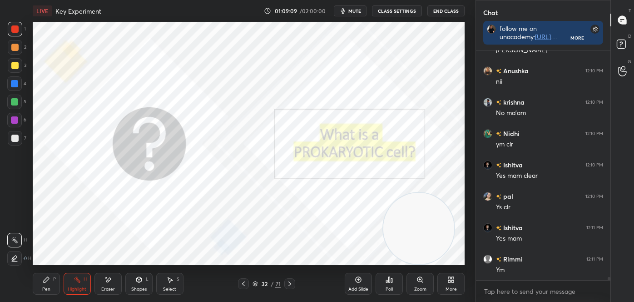
click at [242, 285] on icon at bounding box center [243, 283] width 7 height 7
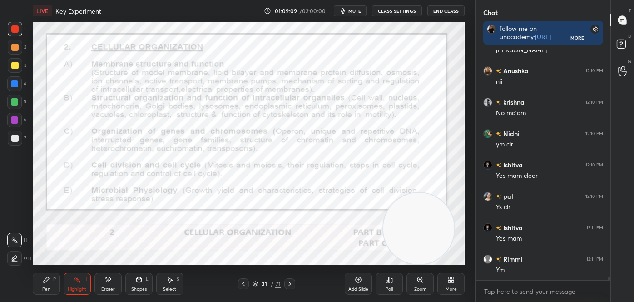
click at [242, 285] on icon at bounding box center [243, 283] width 7 height 7
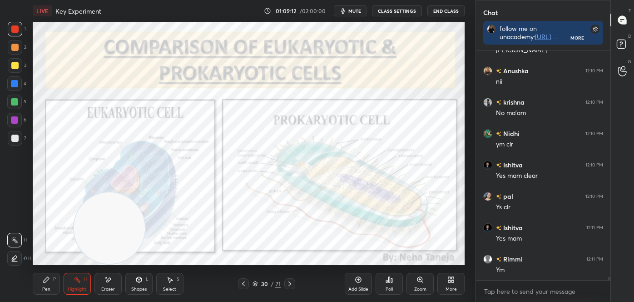
drag, startPoint x: 410, startPoint y: 222, endPoint x: 112, endPoint y: 228, distance: 297.6
click at [112, 239] on video at bounding box center [109, 227] width 71 height 71
click at [287, 281] on icon at bounding box center [289, 283] width 7 height 7
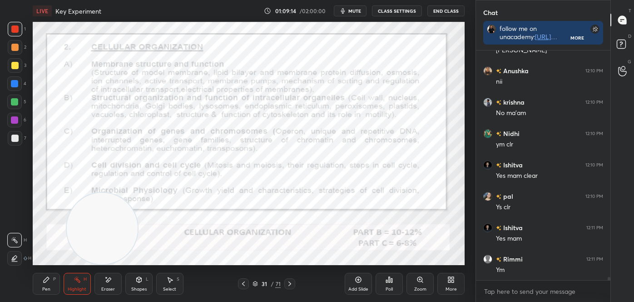
click at [288, 281] on icon at bounding box center [289, 283] width 7 height 7
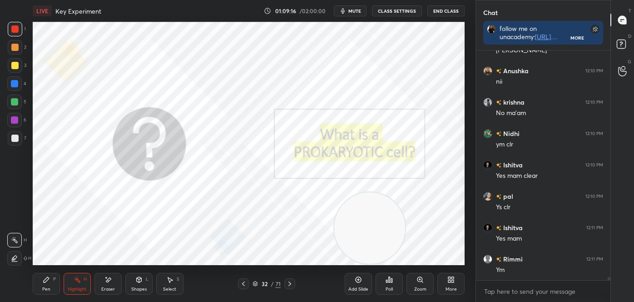
drag, startPoint x: 115, startPoint y: 230, endPoint x: 375, endPoint y: 235, distance: 260.3
click at [375, 235] on video at bounding box center [369, 227] width 71 height 71
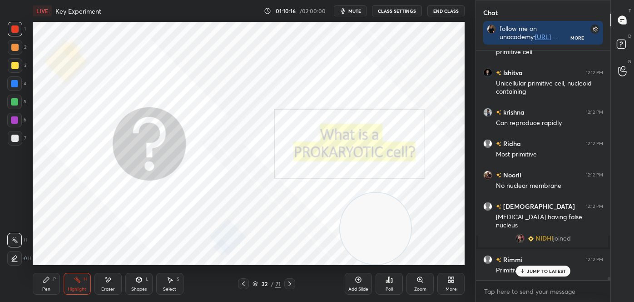
scroll to position [15335, 0]
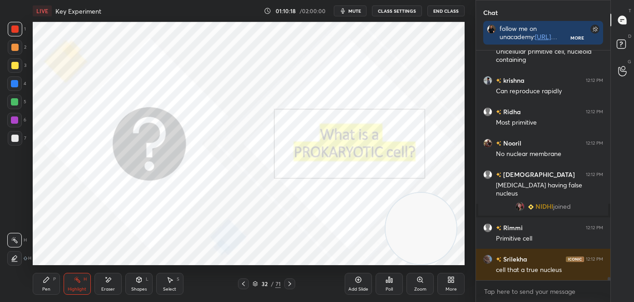
drag, startPoint x: 407, startPoint y: 238, endPoint x: 458, endPoint y: 239, distance: 51.3
click at [457, 239] on video at bounding box center [421, 228] width 71 height 71
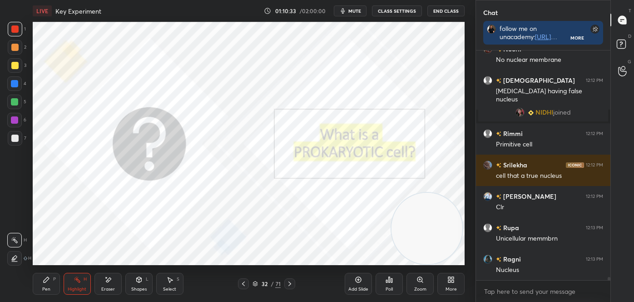
scroll to position [15461, 0]
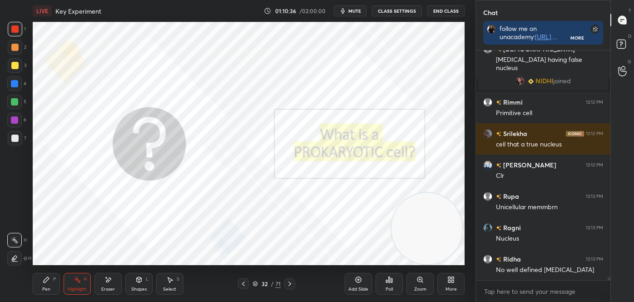
click at [290, 282] on icon at bounding box center [289, 283] width 3 height 5
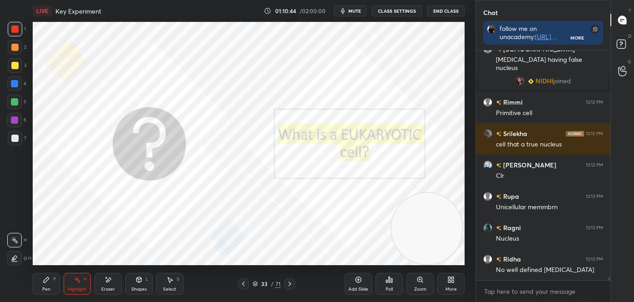
click at [243, 282] on icon at bounding box center [243, 283] width 7 height 7
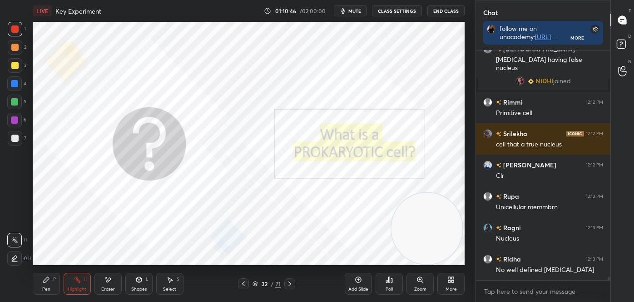
click at [290, 282] on icon at bounding box center [289, 283] width 7 height 7
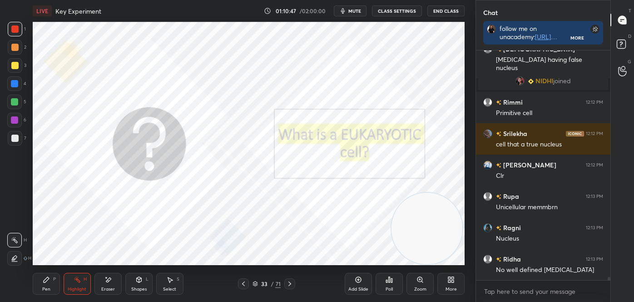
click at [244, 284] on icon at bounding box center [243, 283] width 7 height 7
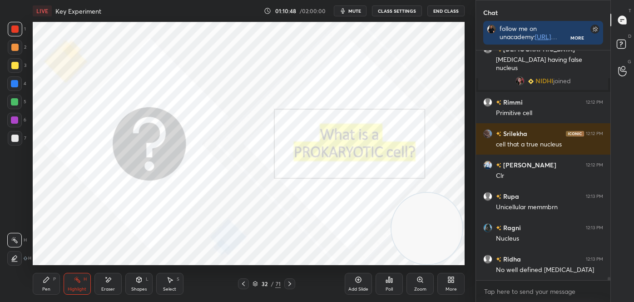
click at [244, 283] on icon at bounding box center [243, 283] width 7 height 7
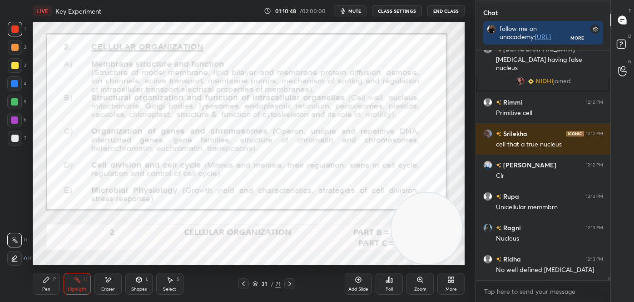
click at [244, 283] on icon at bounding box center [243, 283] width 7 height 7
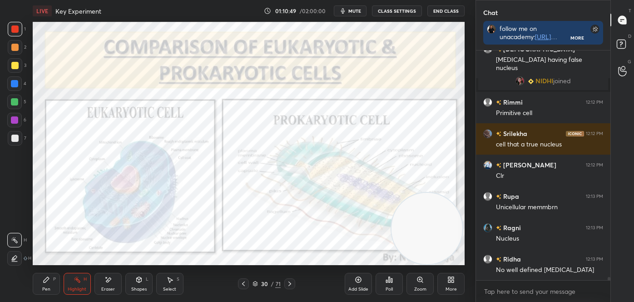
click at [244, 282] on icon at bounding box center [243, 283] width 7 height 7
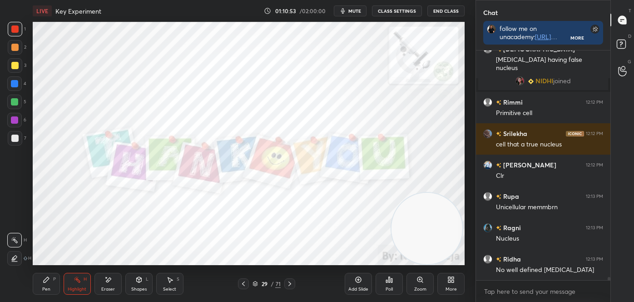
click at [38, 282] on div "Pen P" at bounding box center [46, 284] width 27 height 22
click at [13, 253] on div at bounding box center [15, 258] width 15 height 15
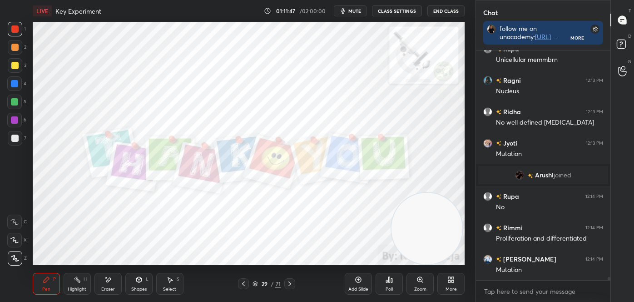
scroll to position [15639, 0]
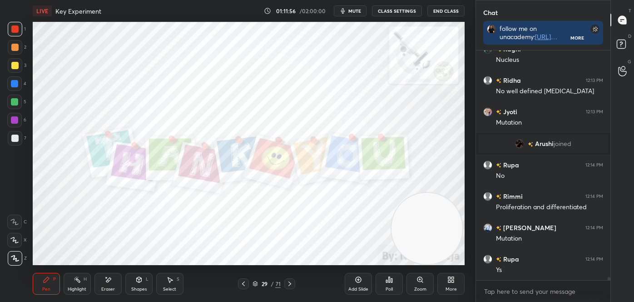
click at [18, 87] on div at bounding box center [14, 83] width 15 height 15
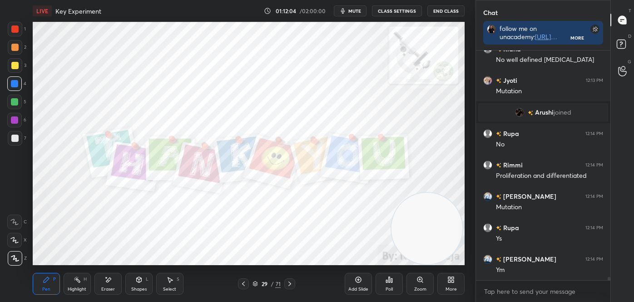
drag, startPoint x: 139, startPoint y: 290, endPoint x: 138, endPoint y: 279, distance: 11.0
click at [139, 289] on div "Shapes" at bounding box center [138, 289] width 15 height 5
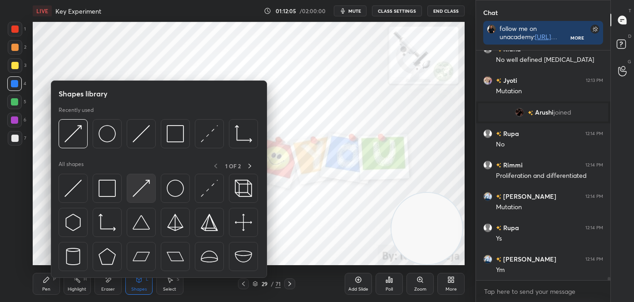
click at [138, 189] on img at bounding box center [141, 187] width 17 height 17
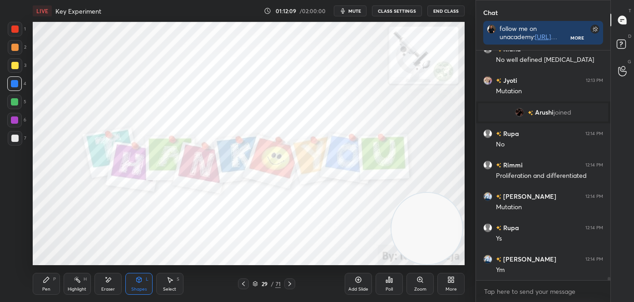
click at [44, 284] on div "Pen P" at bounding box center [46, 284] width 27 height 22
click at [13, 220] on icon at bounding box center [14, 221] width 8 height 6
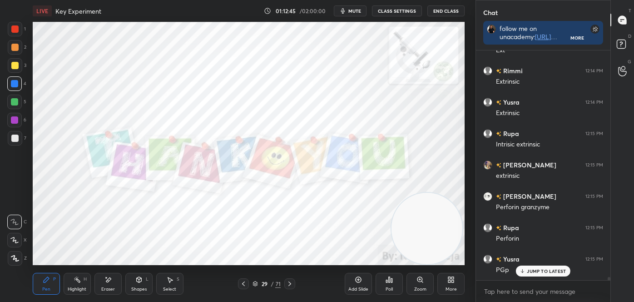
scroll to position [16015, 0]
click at [76, 287] on div "Highlight" at bounding box center [77, 289] width 19 height 5
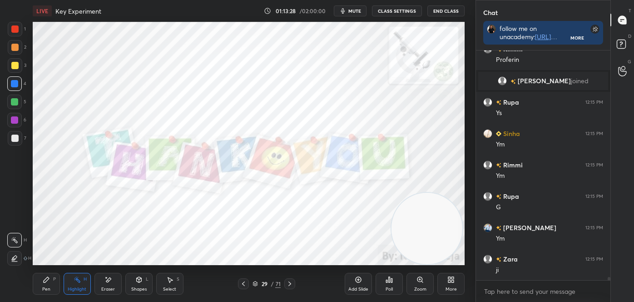
scroll to position [16256, 0]
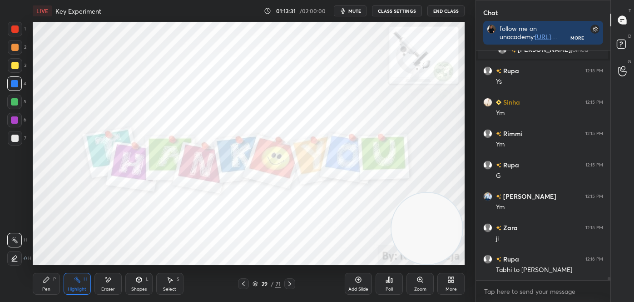
click at [85, 284] on div "Highlight H" at bounding box center [77, 284] width 27 height 22
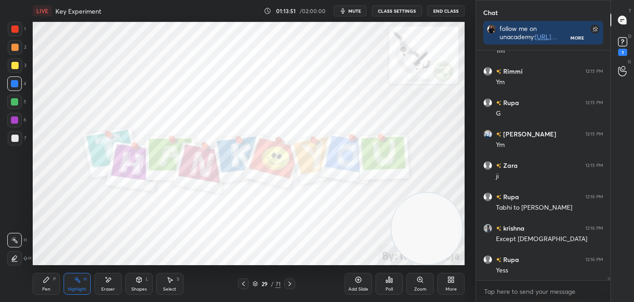
scroll to position [3, 2]
click at [628, 44] on icon at bounding box center [623, 42] width 14 height 14
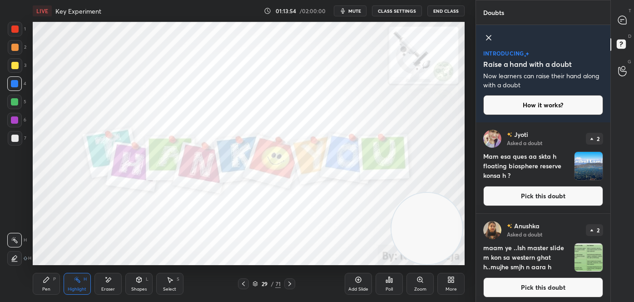
click at [628, 29] on div "T Messages (T)" at bounding box center [622, 19] width 23 height 25
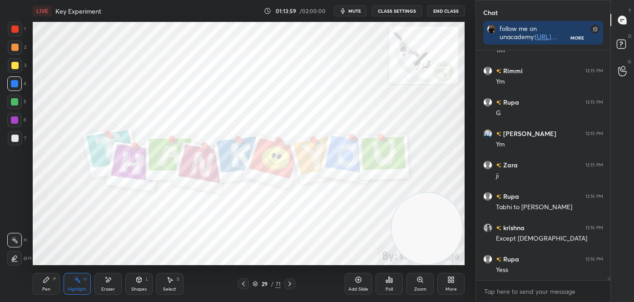
scroll to position [3, 2]
click at [16, 259] on icon at bounding box center [14, 257] width 7 height 7
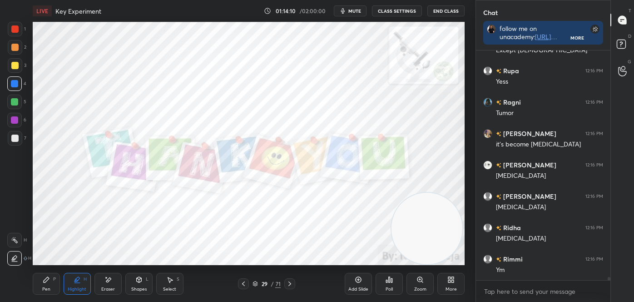
scroll to position [16726, 0]
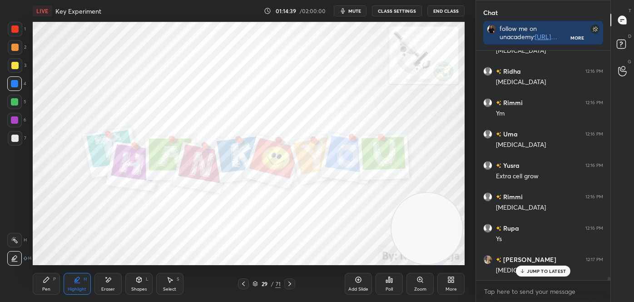
click at [98, 284] on div "Eraser" at bounding box center [107, 284] width 27 height 22
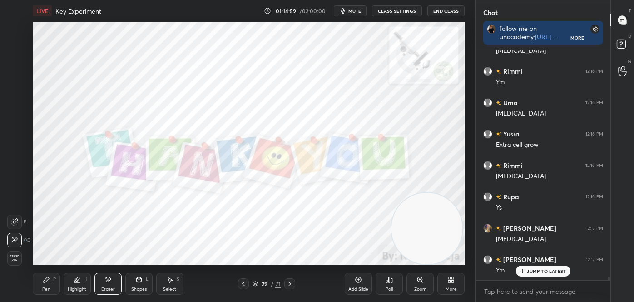
scroll to position [16913, 0]
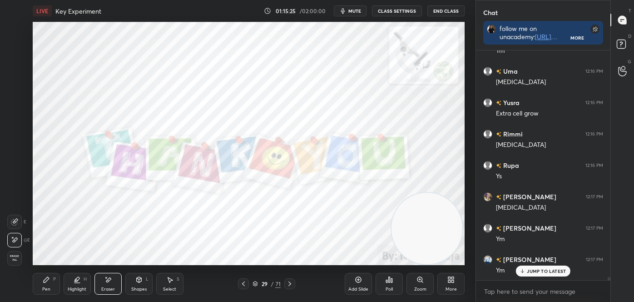
drag, startPoint x: 51, startPoint y: 283, endPoint x: 46, endPoint y: 278, distance: 7.1
click at [50, 283] on div "Pen P" at bounding box center [46, 284] width 27 height 22
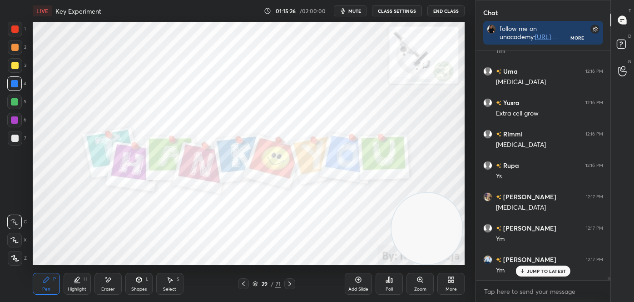
click at [9, 258] on div at bounding box center [15, 258] width 15 height 15
click at [15, 28] on div at bounding box center [14, 28] width 7 height 7
click at [116, 290] on div "Eraser" at bounding box center [107, 284] width 27 height 22
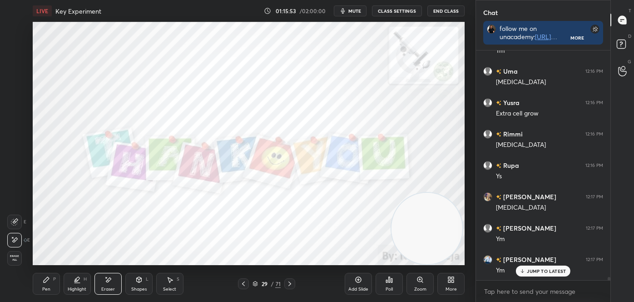
click at [100, 282] on div "Eraser" at bounding box center [107, 284] width 27 height 22
click at [72, 283] on div "Highlight H" at bounding box center [77, 284] width 27 height 22
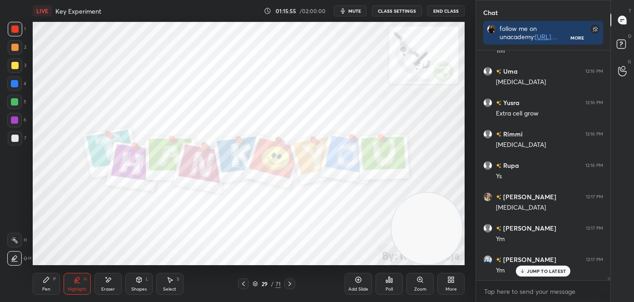
click at [15, 242] on icon at bounding box center [14, 239] width 7 height 7
click at [285, 283] on div at bounding box center [289, 283] width 11 height 11
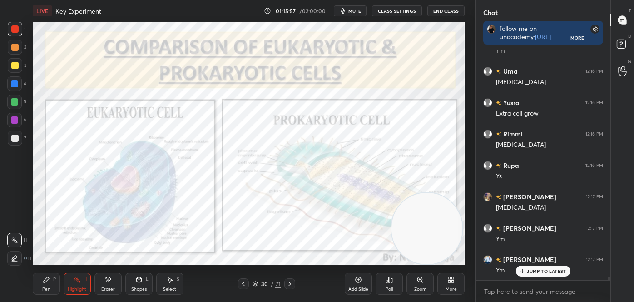
click at [287, 283] on icon at bounding box center [289, 283] width 7 height 7
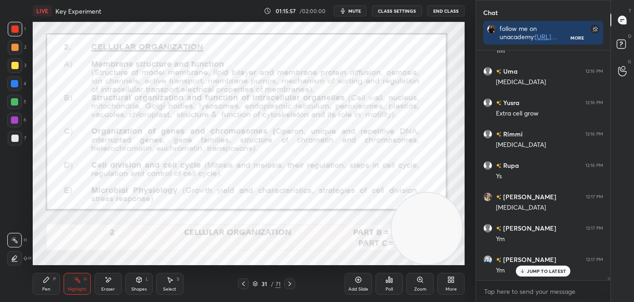
click at [287, 283] on icon at bounding box center [289, 283] width 7 height 7
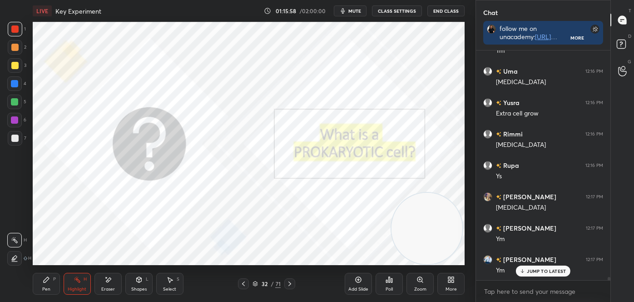
click at [287, 283] on icon at bounding box center [289, 283] width 7 height 7
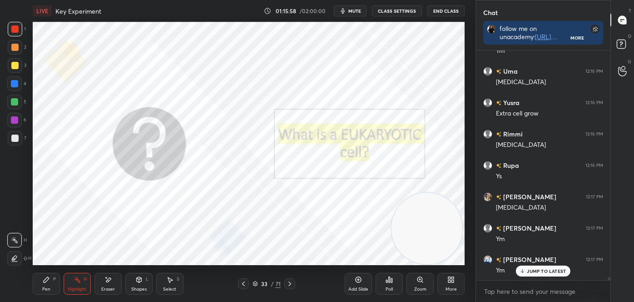
click at [287, 283] on icon at bounding box center [289, 283] width 7 height 7
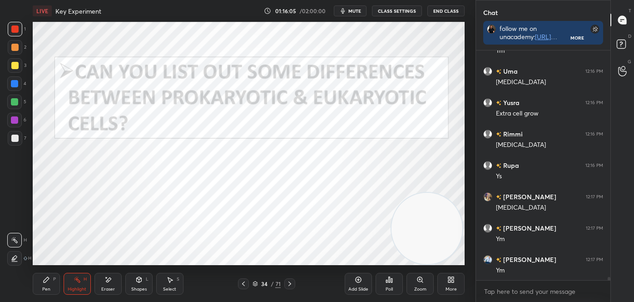
scroll to position [16945, 0]
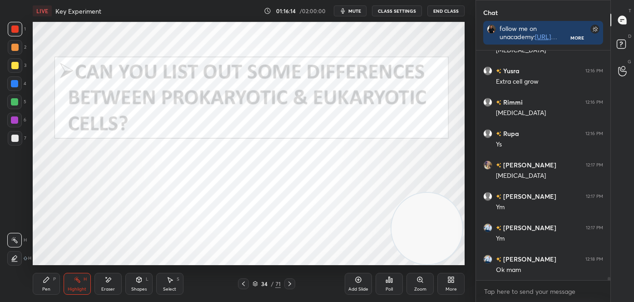
click at [47, 288] on div "Pen" at bounding box center [46, 289] width 8 height 5
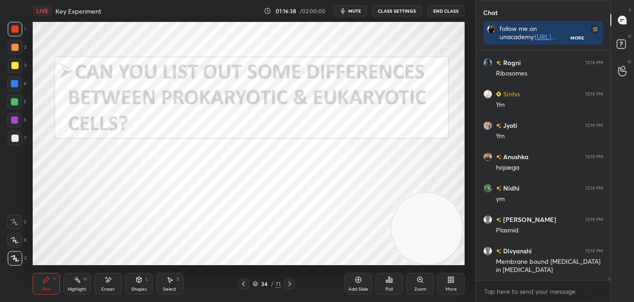
scroll to position [17297, 0]
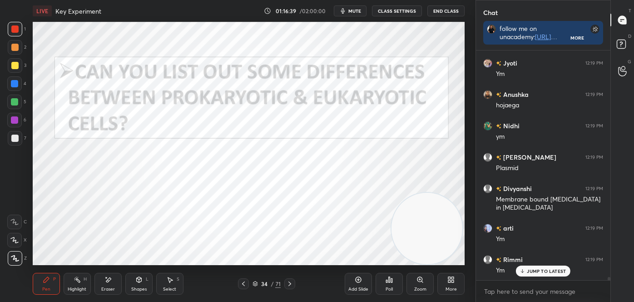
drag, startPoint x: 610, startPoint y: 277, endPoint x: 610, endPoint y: 271, distance: 5.5
click at [610, 271] on div "T Messages (T) D Doubts (D) G Raise Hand (G)" at bounding box center [622, 151] width 24 height 302
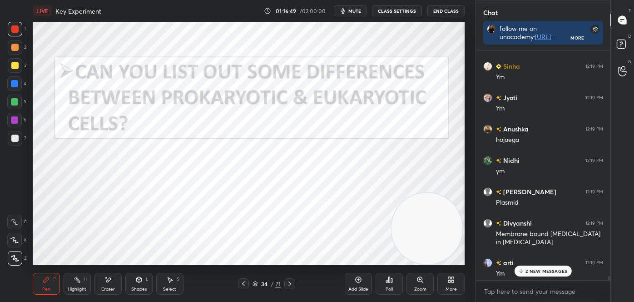
scroll to position [17361, 0]
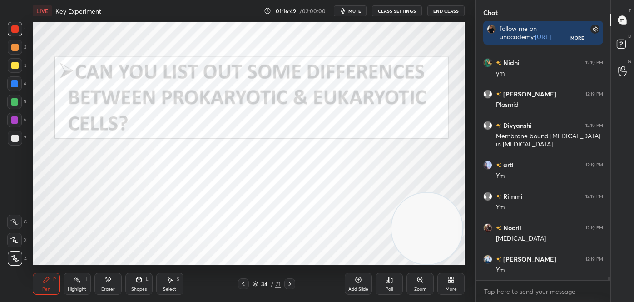
drag, startPoint x: 608, startPoint y: 278, endPoint x: 602, endPoint y: 282, distance: 7.6
click at [607, 280] on div "Jyoti 12:19 PM [PERSON_NAME] 12:19 PM hojaega [PERSON_NAME] 12:19 PM ym Fayez 1…" at bounding box center [543, 175] width 134 height 251
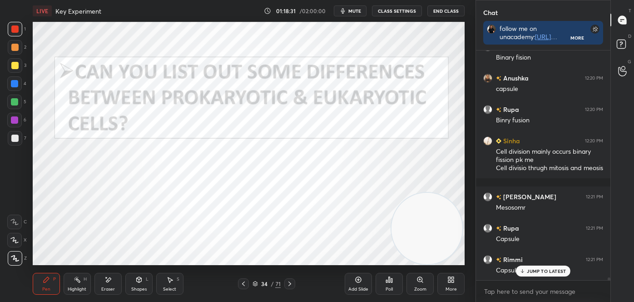
scroll to position [18930, 0]
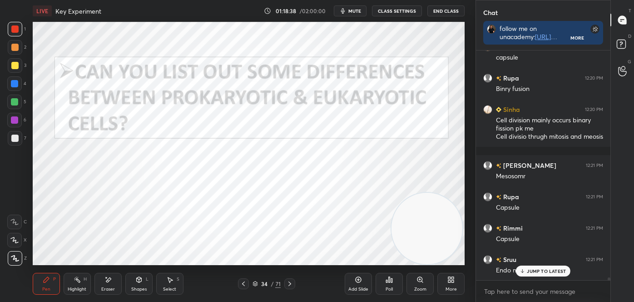
click at [9, 84] on div at bounding box center [14, 83] width 15 height 15
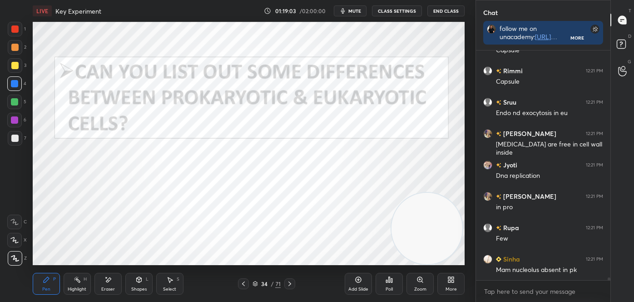
scroll to position [19118, 0]
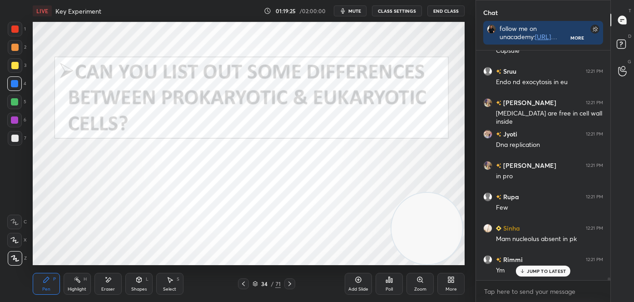
click at [109, 278] on icon at bounding box center [107, 280] width 7 height 8
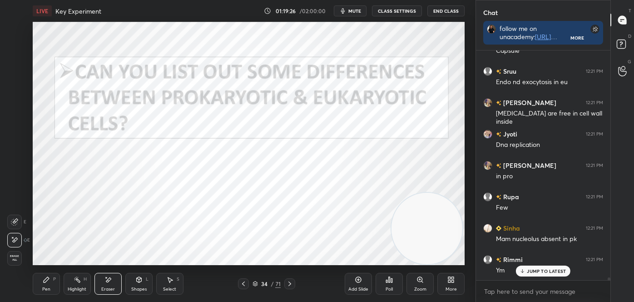
click at [13, 257] on span "Erase all" at bounding box center [15, 257] width 14 height 6
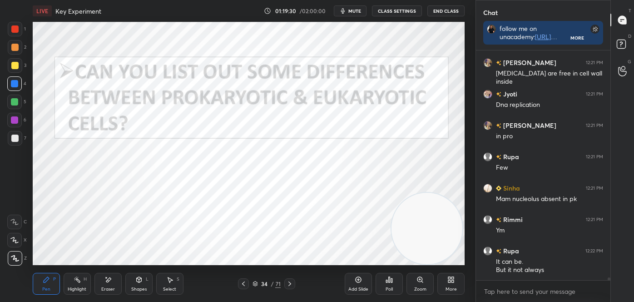
scroll to position [19167, 0]
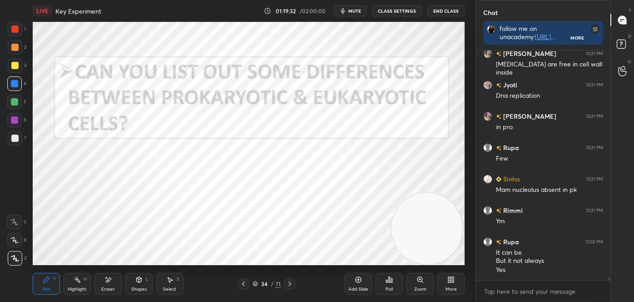
click at [289, 281] on icon at bounding box center [289, 283] width 7 height 7
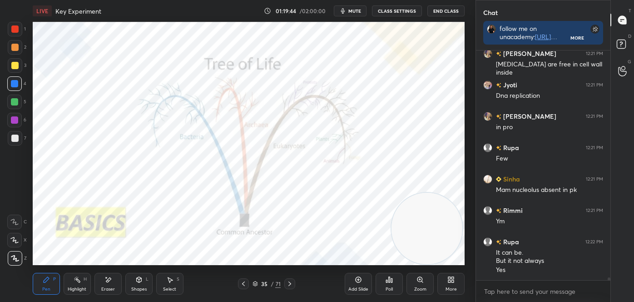
click at [74, 287] on div "Highlight" at bounding box center [77, 289] width 19 height 5
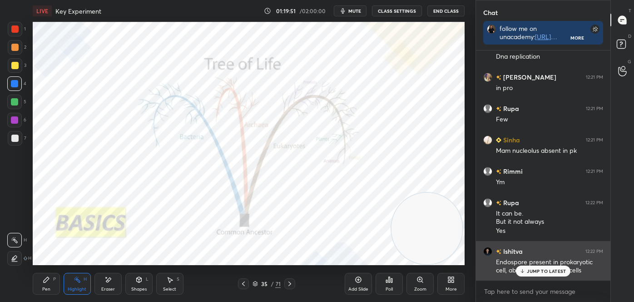
click at [524, 273] on div "JUMP TO LATEST" at bounding box center [543, 270] width 55 height 11
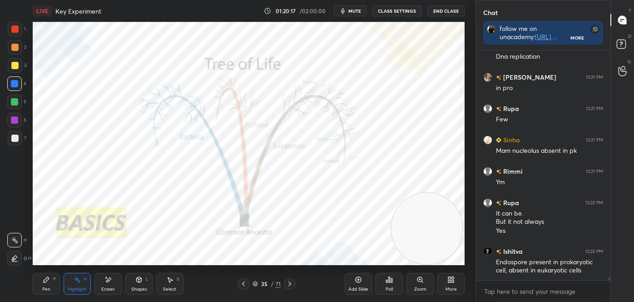
scroll to position [19238, 0]
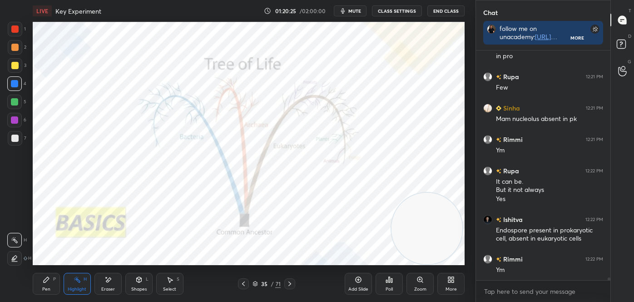
click at [290, 282] on icon at bounding box center [289, 283] width 7 height 7
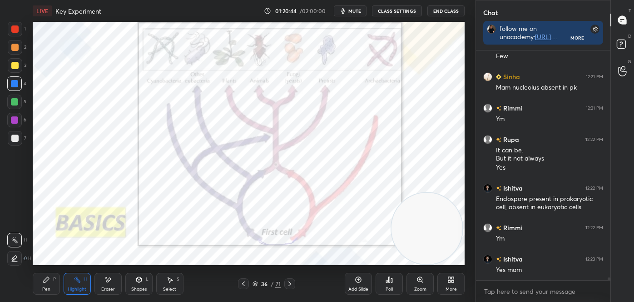
scroll to position [19301, 0]
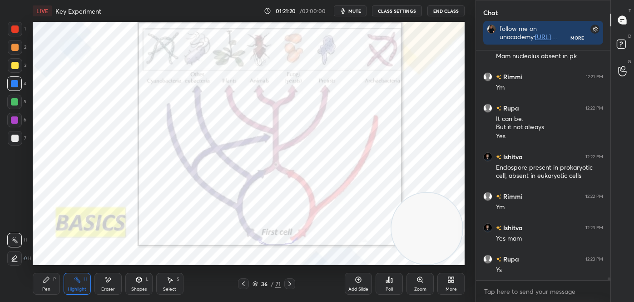
click at [245, 282] on icon at bounding box center [243, 283] width 7 height 7
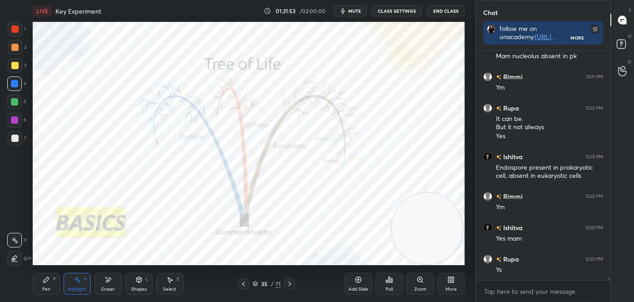
click at [242, 283] on icon at bounding box center [243, 283] width 7 height 7
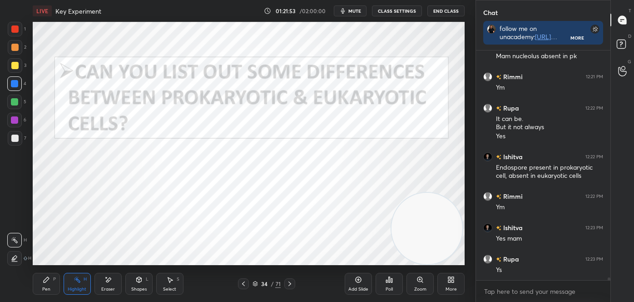
click at [242, 283] on icon at bounding box center [243, 283] width 7 height 7
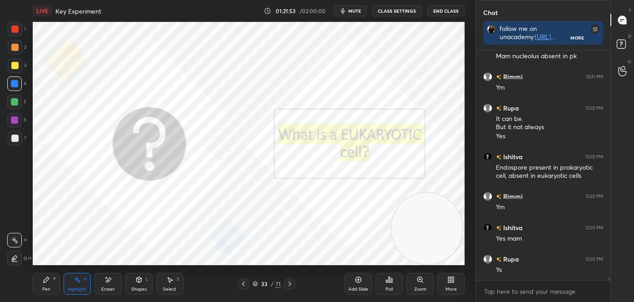
click at [243, 283] on icon at bounding box center [243, 283] width 3 height 5
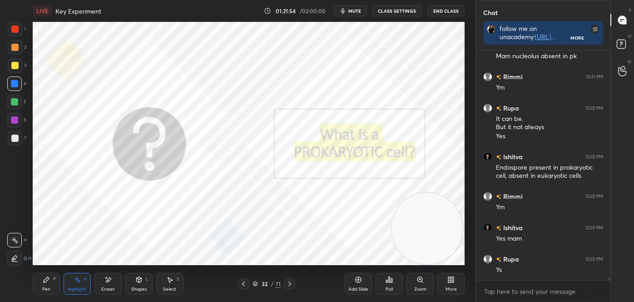
click at [243, 283] on icon at bounding box center [243, 283] width 7 height 7
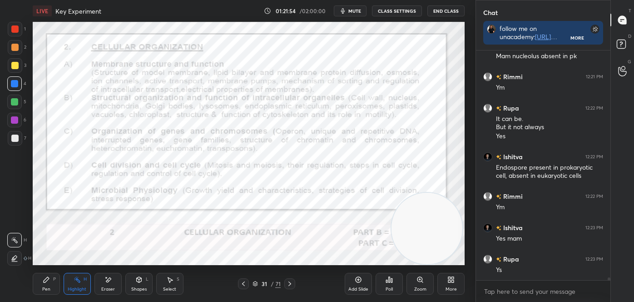
click at [243, 283] on icon at bounding box center [243, 283] width 7 height 7
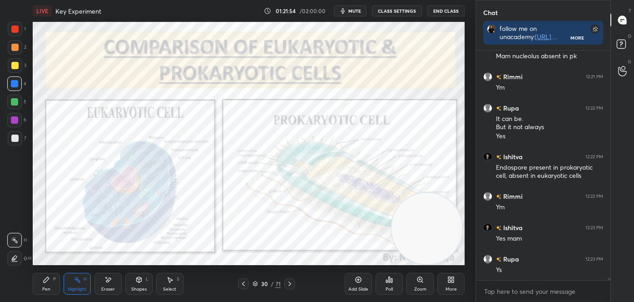
click at [243, 283] on icon at bounding box center [243, 283] width 7 height 7
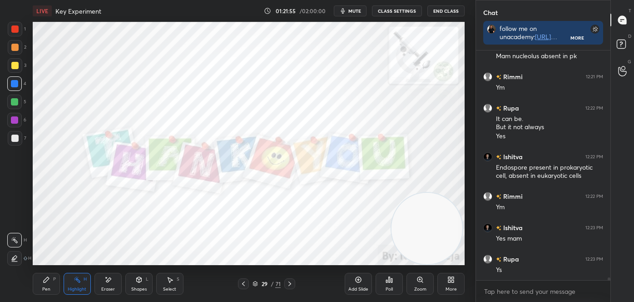
click at [243, 284] on icon at bounding box center [243, 283] width 3 height 5
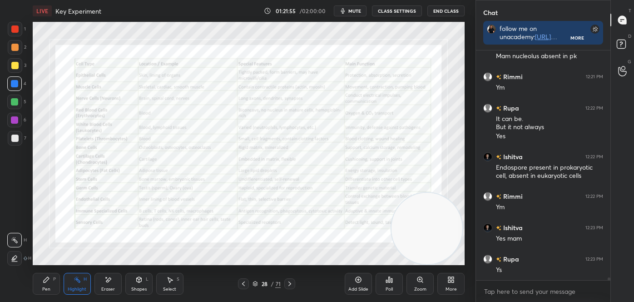
scroll to position [19332, 0]
click at [244, 284] on icon at bounding box center [243, 283] width 7 height 7
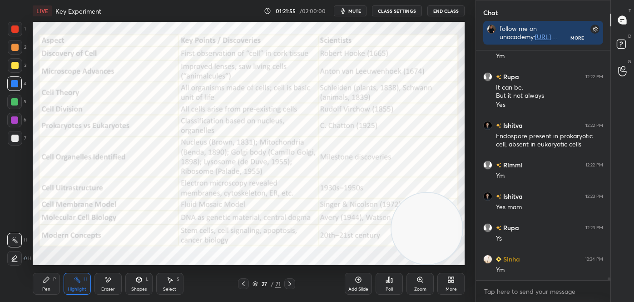
click at [244, 284] on icon at bounding box center [243, 283] width 7 height 7
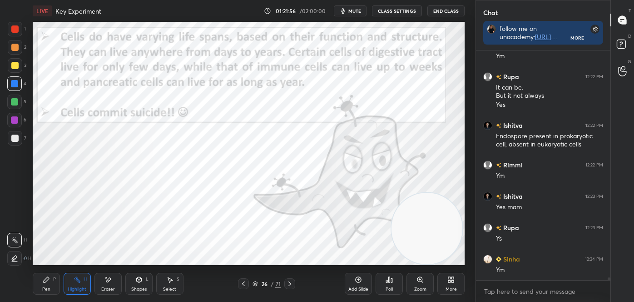
click at [245, 284] on icon at bounding box center [243, 283] width 7 height 7
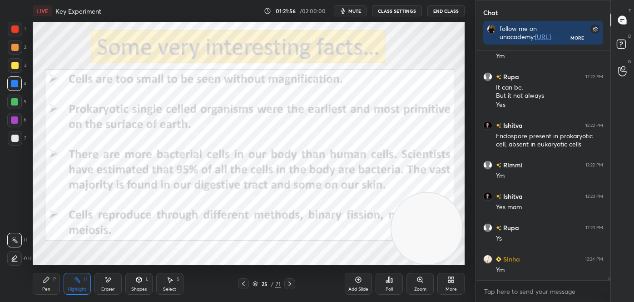
click at [245, 284] on icon at bounding box center [243, 283] width 7 height 7
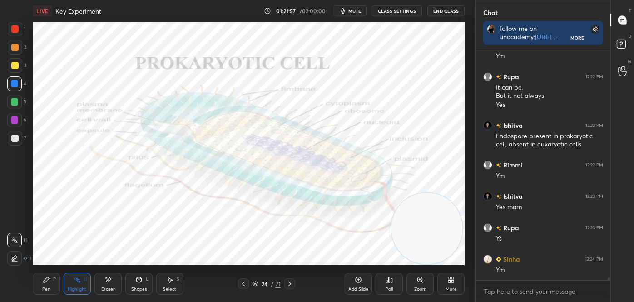
click at [246, 284] on icon at bounding box center [243, 283] width 7 height 7
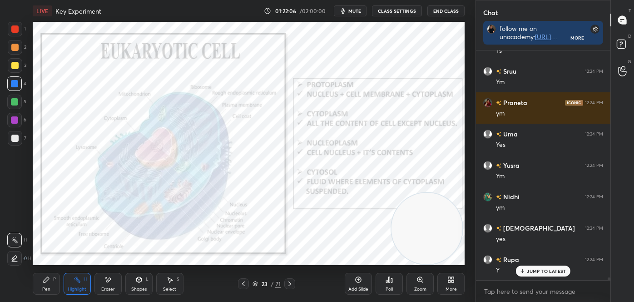
scroll to position [19676, 0]
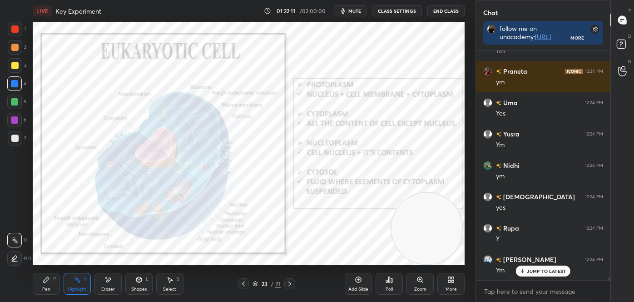
click at [289, 285] on icon at bounding box center [289, 283] width 7 height 7
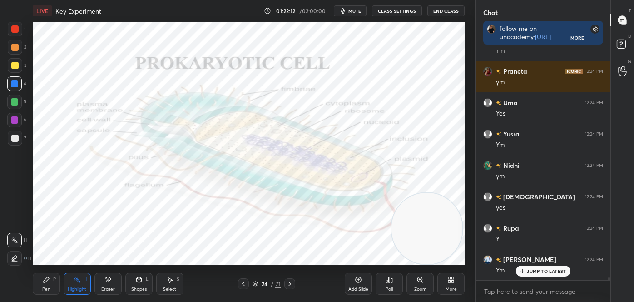
click at [290, 283] on icon at bounding box center [289, 283] width 7 height 7
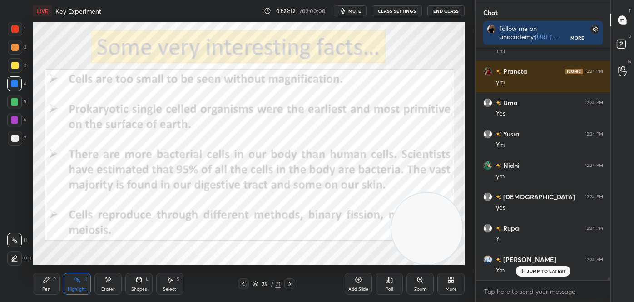
click at [291, 283] on icon at bounding box center [289, 283] width 3 height 5
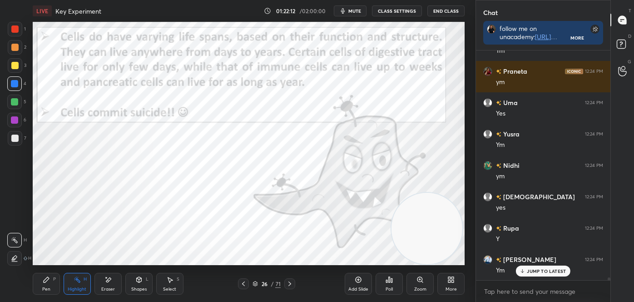
click at [291, 283] on icon at bounding box center [289, 283] width 7 height 7
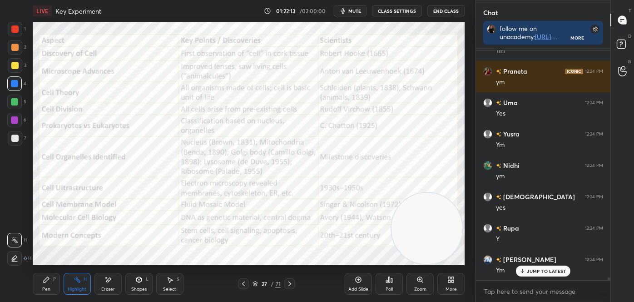
click at [291, 283] on icon at bounding box center [289, 283] width 7 height 7
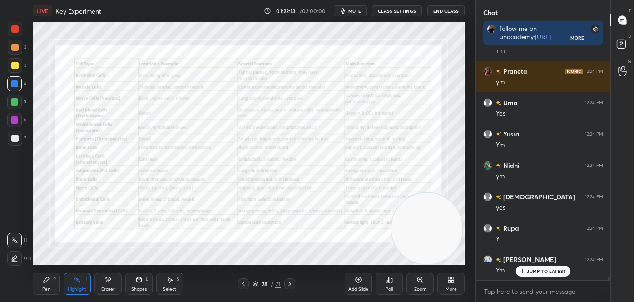
click at [291, 283] on icon at bounding box center [289, 283] width 7 height 7
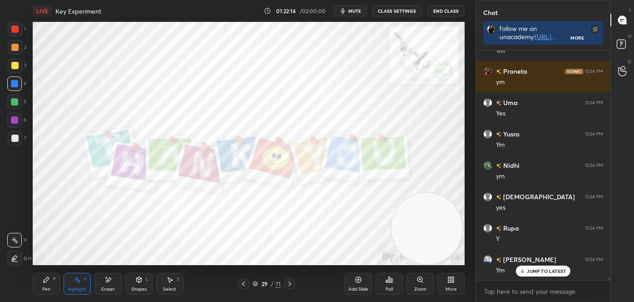
click at [291, 283] on icon at bounding box center [289, 283] width 7 height 7
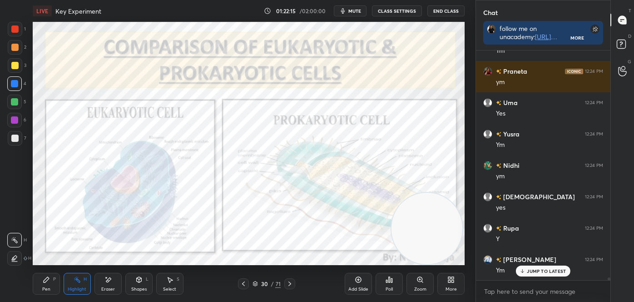
click at [289, 284] on icon at bounding box center [289, 283] width 7 height 7
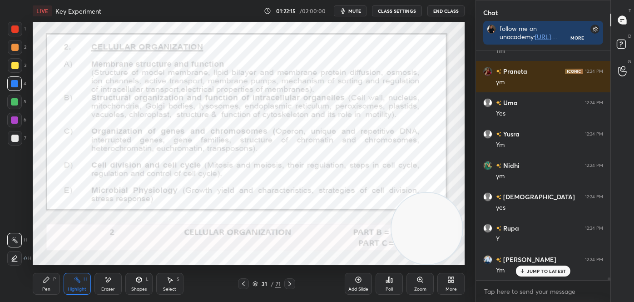
click at [289, 284] on icon at bounding box center [289, 283] width 7 height 7
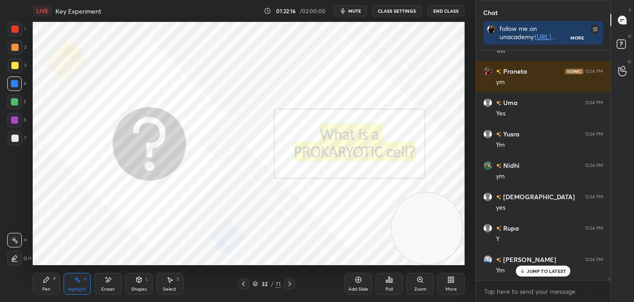
click at [289, 283] on icon at bounding box center [289, 283] width 7 height 7
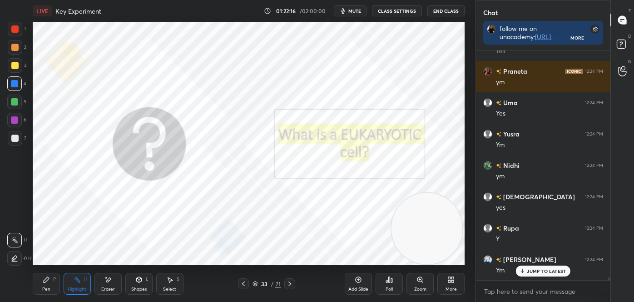
click at [289, 283] on icon at bounding box center [289, 283] width 7 height 7
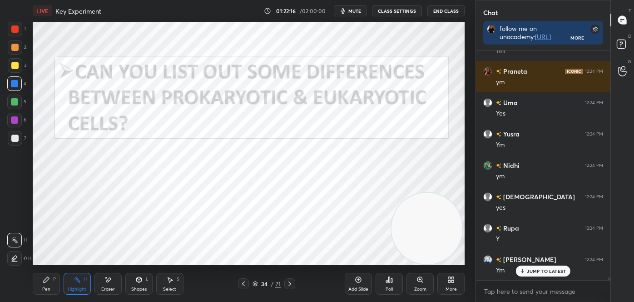
click at [289, 283] on icon at bounding box center [289, 283] width 7 height 7
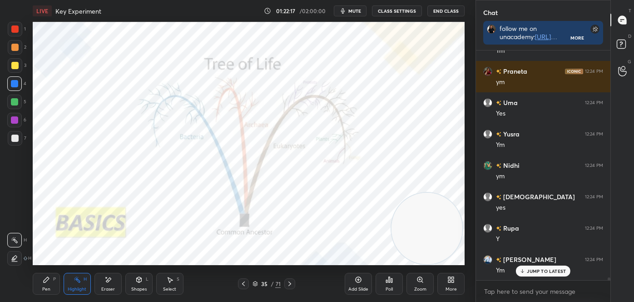
click at [289, 283] on icon at bounding box center [289, 283] width 7 height 7
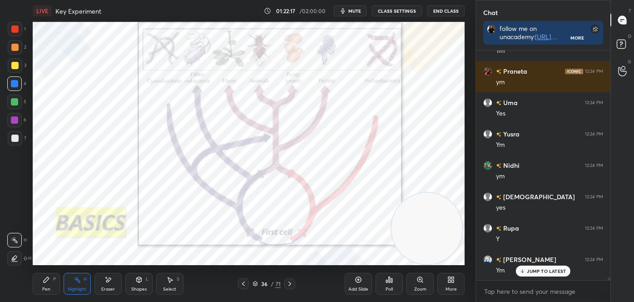
click at [289, 282] on icon at bounding box center [289, 283] width 3 height 5
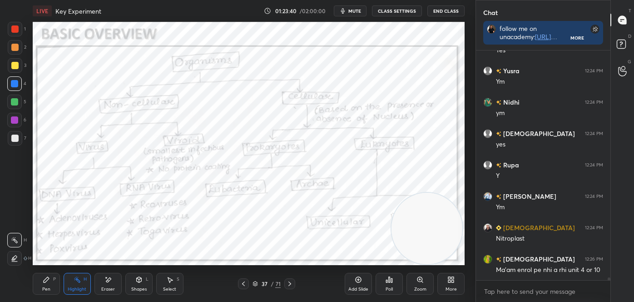
scroll to position [19771, 0]
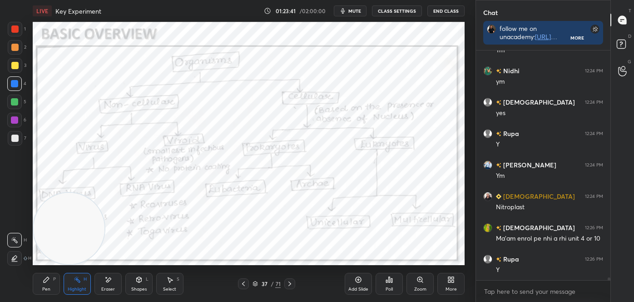
drag, startPoint x: 432, startPoint y: 219, endPoint x: 60, endPoint y: 233, distance: 373.2
click at [62, 233] on video at bounding box center [69, 228] width 71 height 71
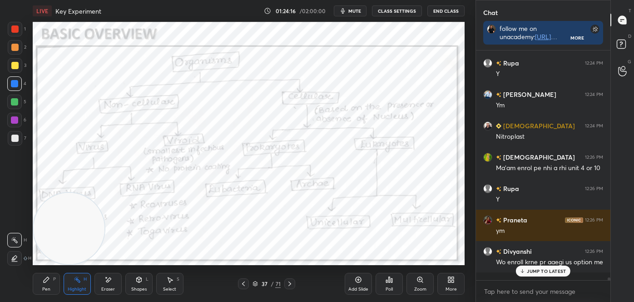
scroll to position [19889, 0]
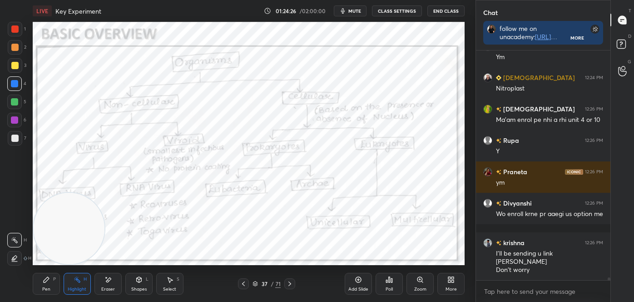
click at [48, 279] on icon at bounding box center [46, 279] width 5 height 5
click at [6, 257] on div "1 2 3 4 5 6 7 C X Z E E Erase all H H" at bounding box center [14, 143] width 29 height 243
click at [619, 40] on rect at bounding box center [621, 44] width 9 height 9
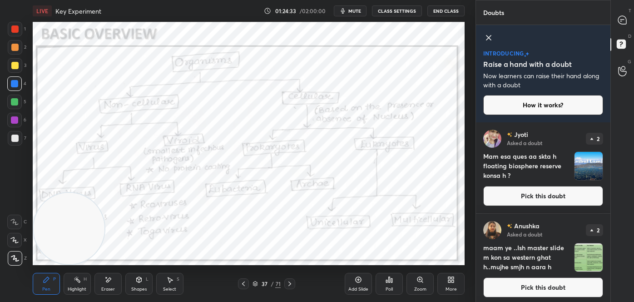
click at [586, 287] on button "Pick this doubt" at bounding box center [543, 287] width 120 height 20
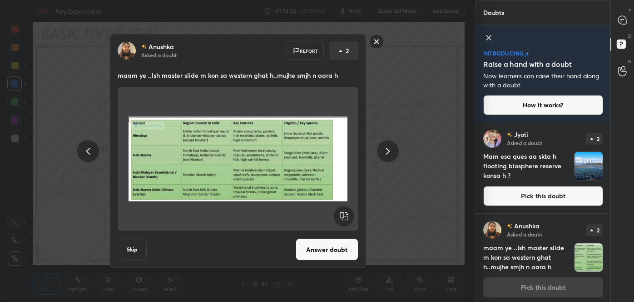
scroll to position [3, 0]
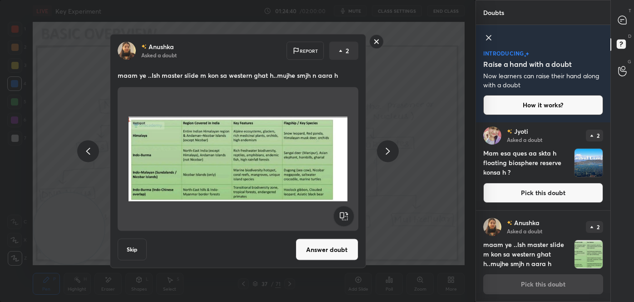
click at [380, 42] on rect at bounding box center [376, 42] width 14 height 14
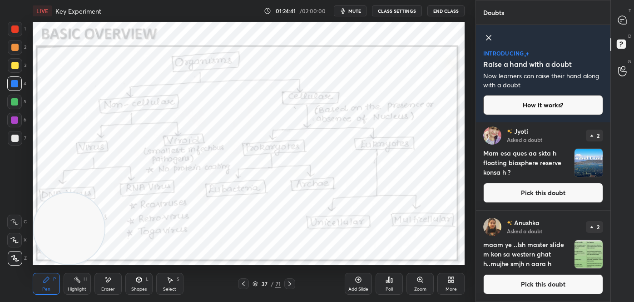
scroll to position [0, 0]
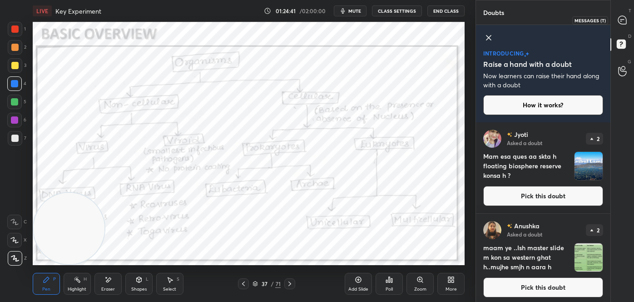
click at [624, 18] on icon at bounding box center [622, 20] width 8 height 8
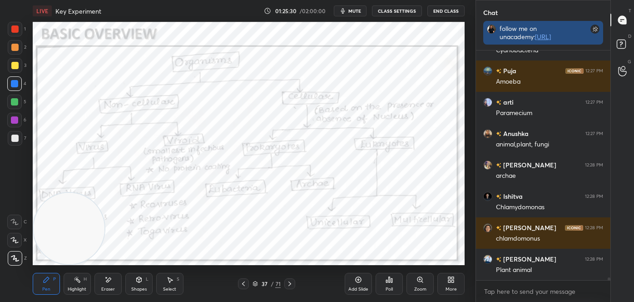
scroll to position [20610, 0]
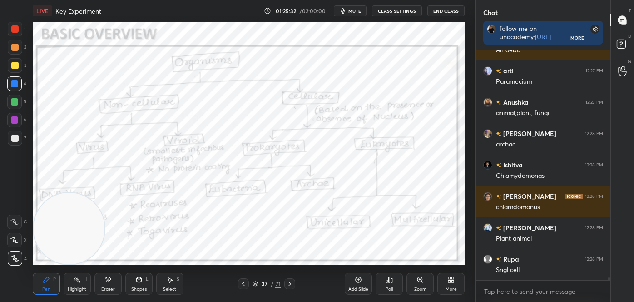
click at [409, 261] on div "LIVE Key Experiment 01:25:32 / 02:00:00 mute CLASS SETTINGS End Class Setting u…" at bounding box center [248, 151] width 439 height 302
click at [408, 258] on div "LIVE Key Experiment 01:25:33 / 02:00:00 mute CLASS SETTINGS End Class Setting u…" at bounding box center [248, 151] width 439 height 302
click at [413, 262] on div "LIVE Key Experiment 01:25:33 / 02:00:00 mute CLASS SETTINGS End Class Setting u…" at bounding box center [248, 151] width 439 height 302
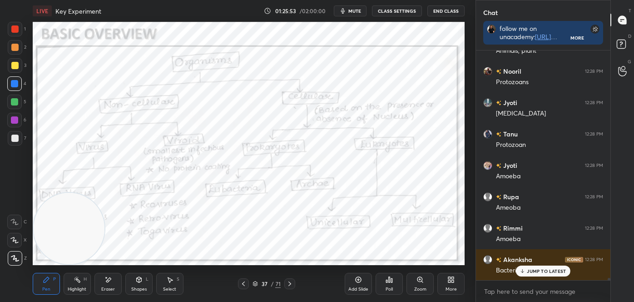
scroll to position [21017, 0]
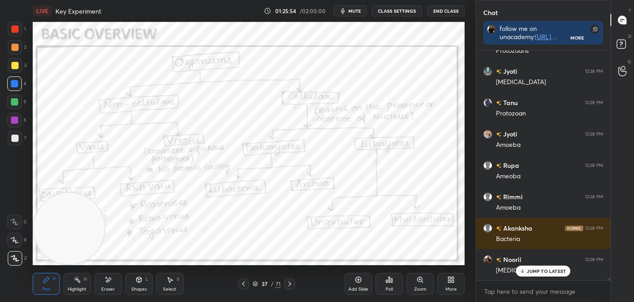
click at [550, 274] on div "JUMP TO LATEST" at bounding box center [543, 270] width 55 height 11
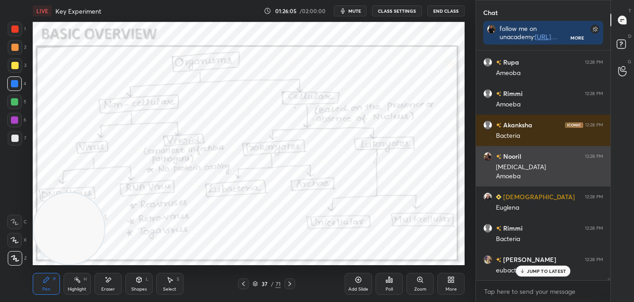
scroll to position [21152, 0]
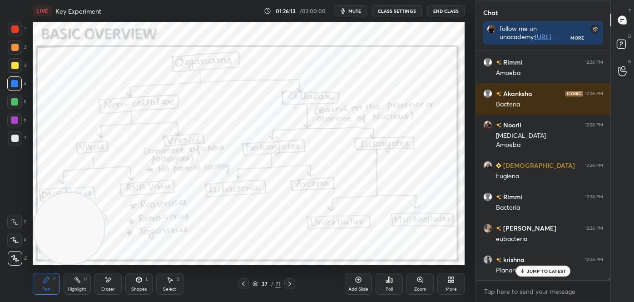
click at [539, 276] on div "JUMP TO LATEST" at bounding box center [543, 270] width 55 height 11
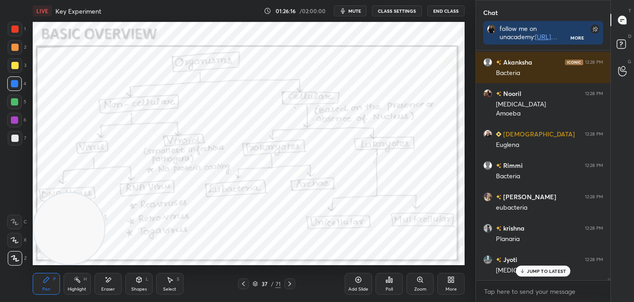
click at [527, 274] on div "JUMP TO LATEST" at bounding box center [543, 270] width 55 height 11
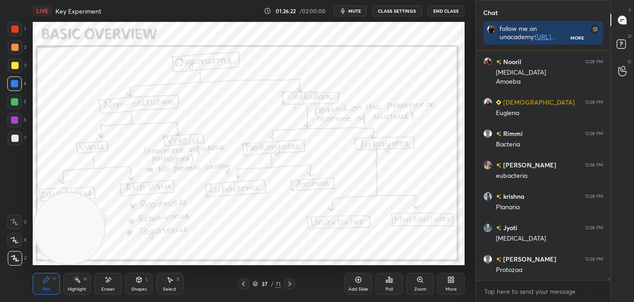
click at [243, 283] on icon at bounding box center [243, 283] width 3 height 5
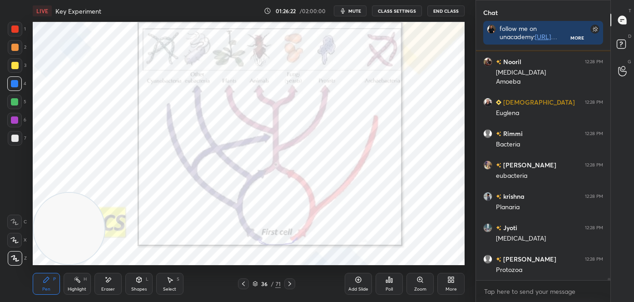
click at [243, 283] on icon at bounding box center [243, 283] width 7 height 7
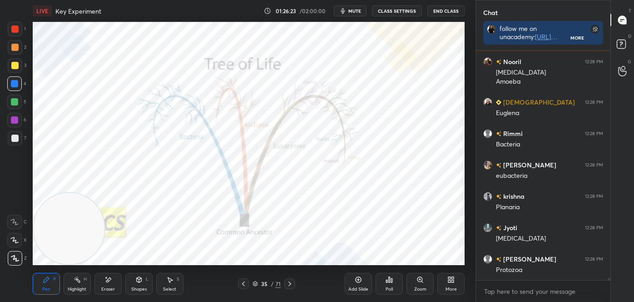
scroll to position [21246, 0]
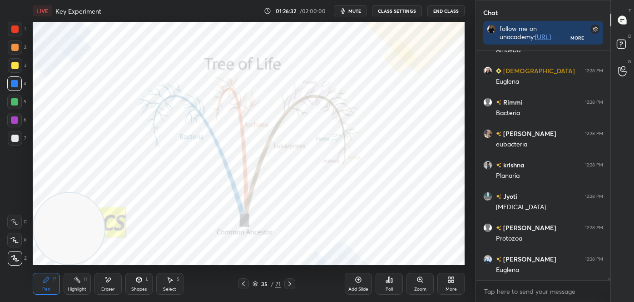
click at [291, 283] on icon at bounding box center [289, 283] width 7 height 7
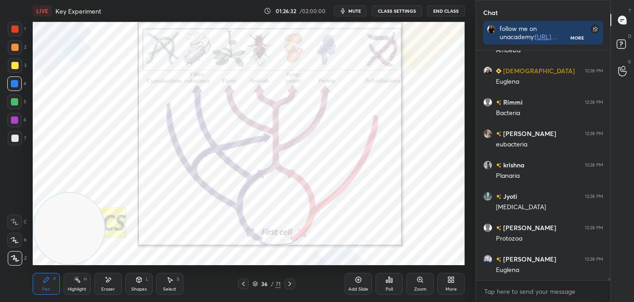
click at [292, 283] on icon at bounding box center [289, 283] width 7 height 7
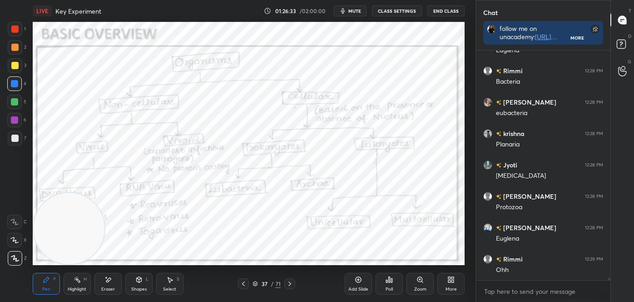
scroll to position [21309, 0]
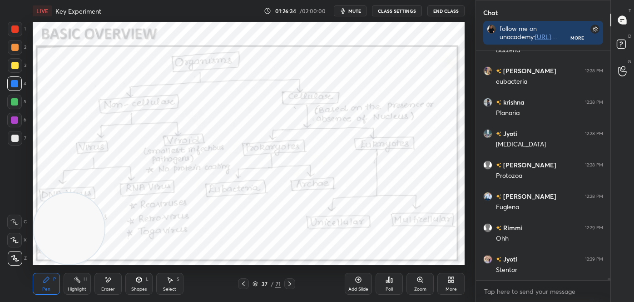
click at [292, 282] on icon at bounding box center [289, 283] width 7 height 7
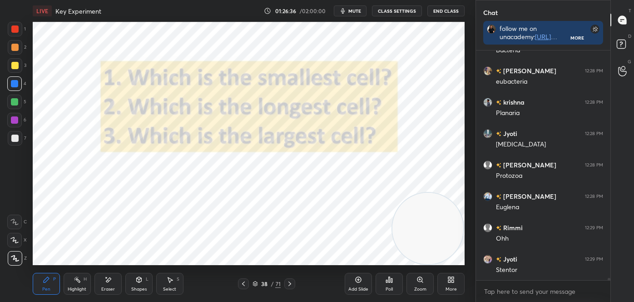
drag, startPoint x: 76, startPoint y: 225, endPoint x: 469, endPoint y: 227, distance: 392.5
click at [484, 234] on div "1 2 3 4 5 6 7 C X Z E E Erase all H H LIVE Key Experiment 01:26:36 / 02:00:00 m…" at bounding box center [317, 151] width 634 height 302
click at [243, 282] on icon at bounding box center [243, 283] width 3 height 5
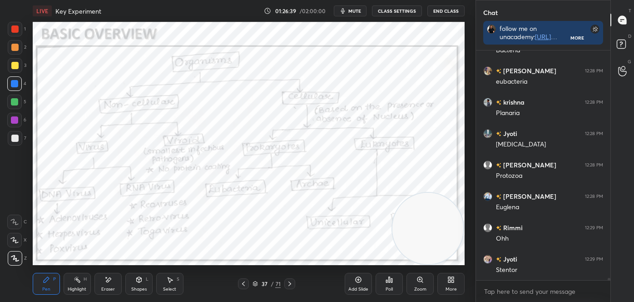
click at [289, 283] on icon at bounding box center [289, 283] width 7 height 7
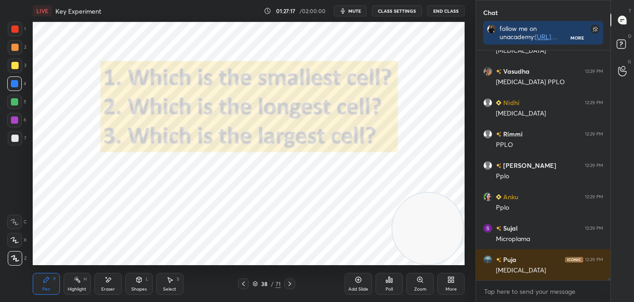
scroll to position [22305, 0]
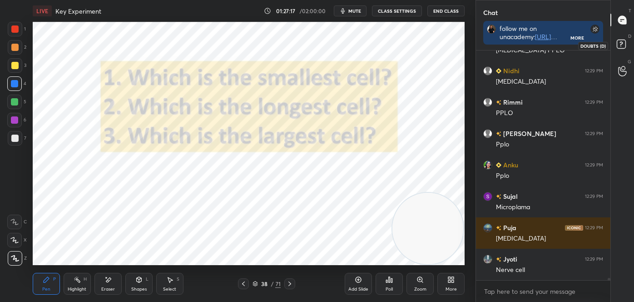
click at [625, 44] on rect at bounding box center [621, 44] width 9 height 9
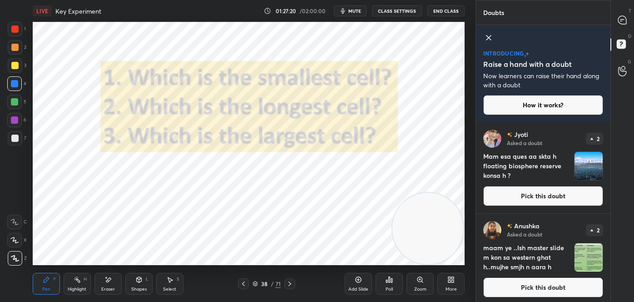
click at [577, 292] on button "Pick this doubt" at bounding box center [543, 287] width 120 height 20
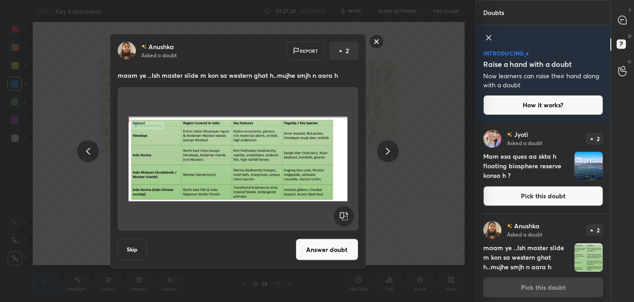
scroll to position [3, 0]
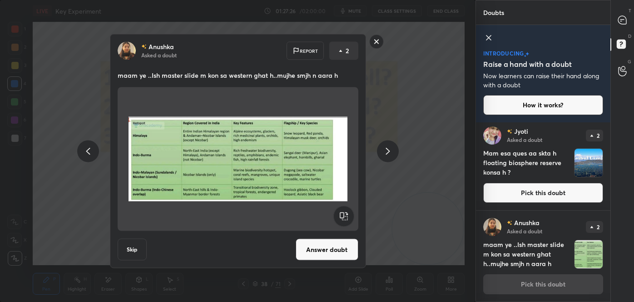
click at [378, 43] on rect at bounding box center [376, 42] width 14 height 14
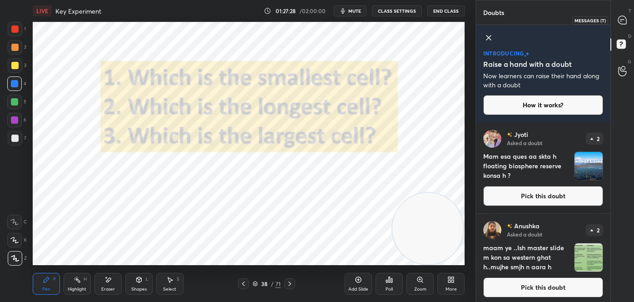
click at [627, 20] on icon at bounding box center [623, 20] width 10 height 10
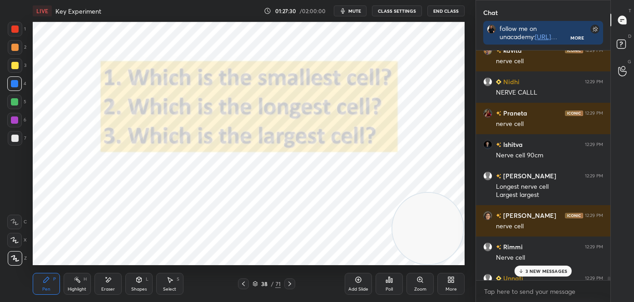
click at [536, 269] on p "3 NEW MESSAGES" at bounding box center [547, 270] width 42 height 5
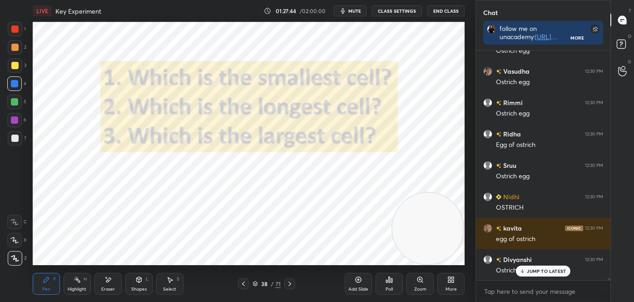
click at [293, 282] on icon at bounding box center [289, 283] width 7 height 7
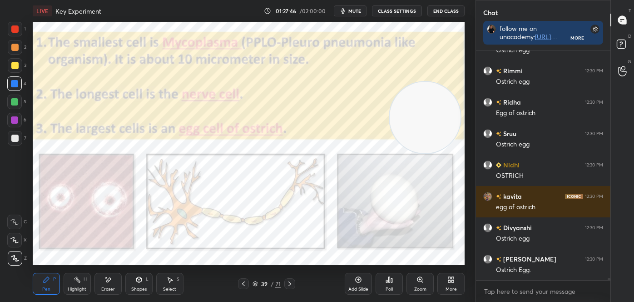
drag, startPoint x: 430, startPoint y: 219, endPoint x: 429, endPoint y: 92, distance: 127.6
click at [429, 92] on video at bounding box center [425, 117] width 71 height 71
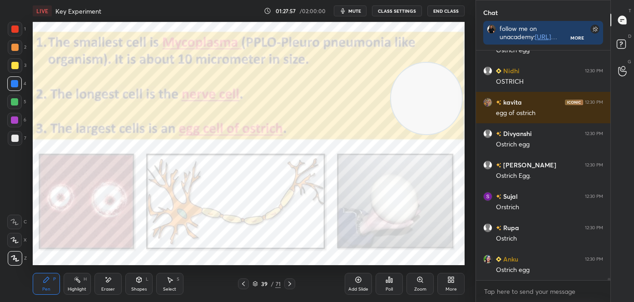
click at [258, 281] on div "39 / 71" at bounding box center [267, 283] width 28 height 8
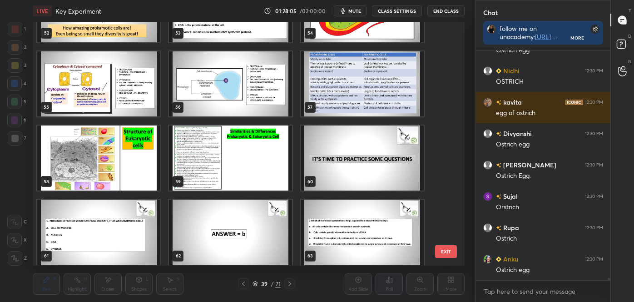
click at [248, 179] on img "grid" at bounding box center [230, 157] width 123 height 65
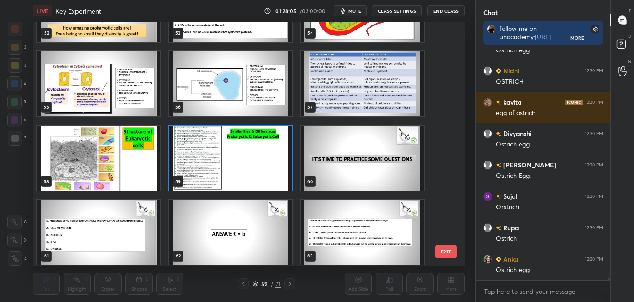
click at [252, 179] on img "grid" at bounding box center [230, 157] width 123 height 65
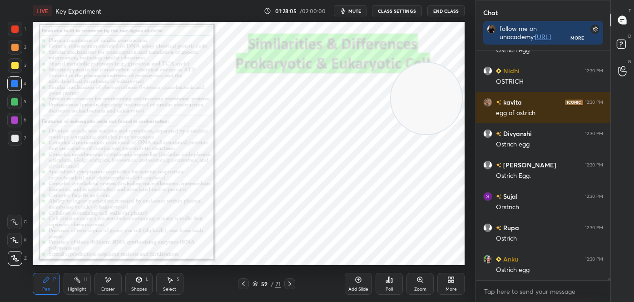
click at [252, 178] on img "grid" at bounding box center [230, 157] width 123 height 65
click at [251, 177] on img "grid" at bounding box center [230, 157] width 123 height 65
click at [252, 177] on img "grid" at bounding box center [230, 157] width 123 height 65
drag, startPoint x: 415, startPoint y: 127, endPoint x: 417, endPoint y: 240, distance: 112.7
click at [422, 244] on video at bounding box center [427, 217] width 71 height 71
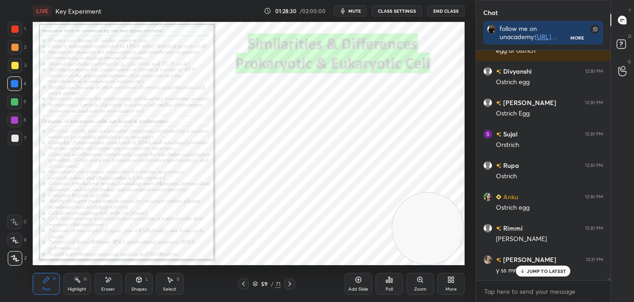
scroll to position [23692, 0]
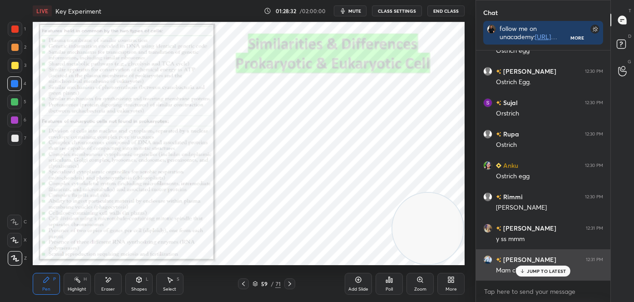
click at [526, 273] on div "JUMP TO LATEST" at bounding box center [543, 270] width 55 height 11
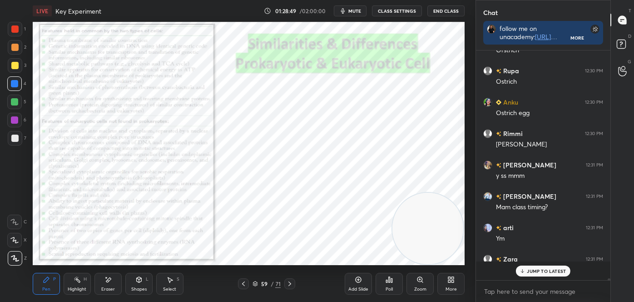
scroll to position [227, 132]
click at [109, 285] on div "Eraser" at bounding box center [107, 284] width 27 height 22
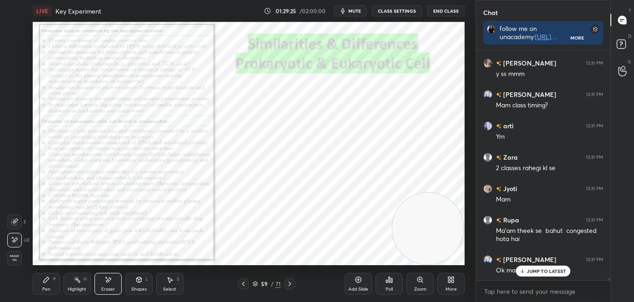
scroll to position [23888, 0]
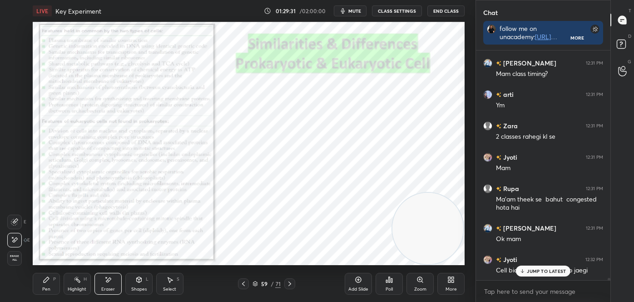
click at [551, 274] on div "JUMP TO LATEST" at bounding box center [543, 270] width 55 height 11
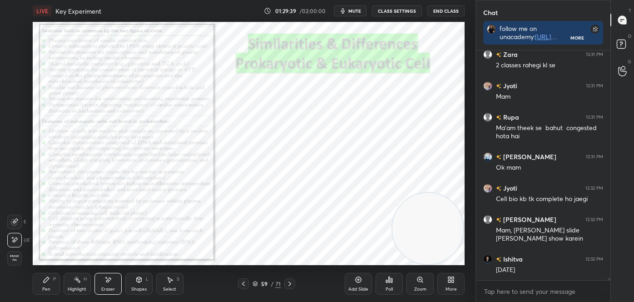
scroll to position [23991, 0]
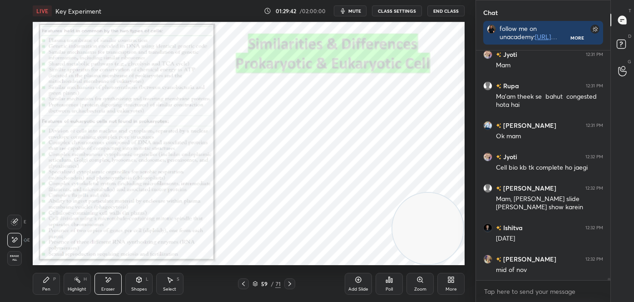
click at [244, 281] on icon at bounding box center [243, 283] width 3 height 5
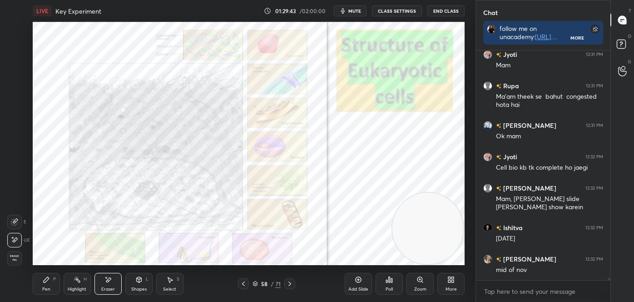
click at [293, 281] on icon at bounding box center [289, 283] width 7 height 7
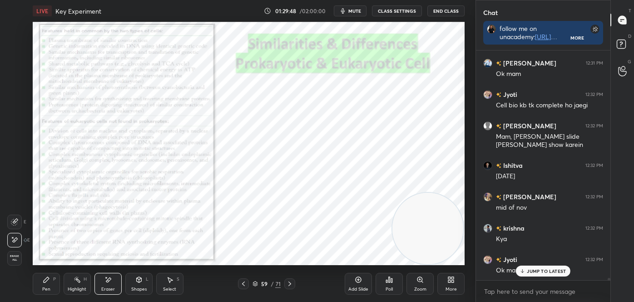
scroll to position [24084, 0]
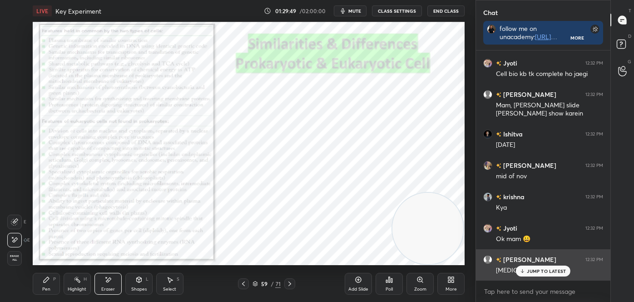
drag, startPoint x: 534, startPoint y: 271, endPoint x: 499, endPoint y: 273, distance: 35.1
click at [533, 271] on p "JUMP TO LATEST" at bounding box center [546, 270] width 39 height 5
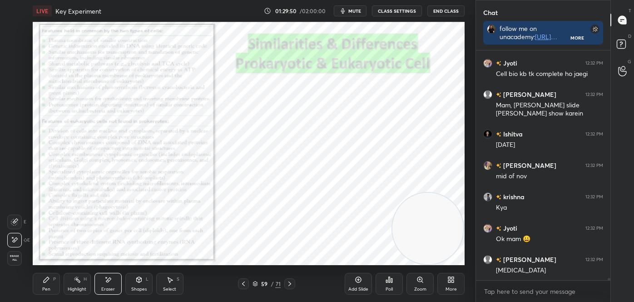
click at [258, 283] on div "59 / 71" at bounding box center [267, 283] width 28 height 8
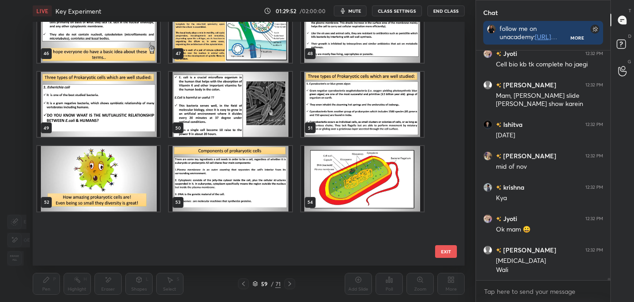
scroll to position [24125, 0]
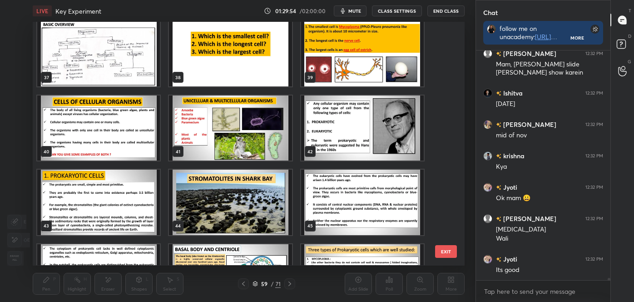
click at [353, 61] on img "grid" at bounding box center [362, 53] width 123 height 65
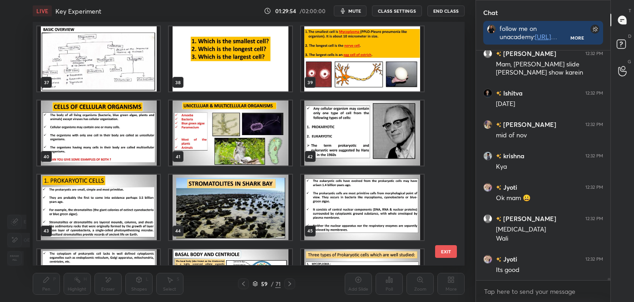
click at [353, 62] on div "34 35 36 37 38 39 40 41 42 43 44 45 46 47 48" at bounding box center [241, 143] width 416 height 243
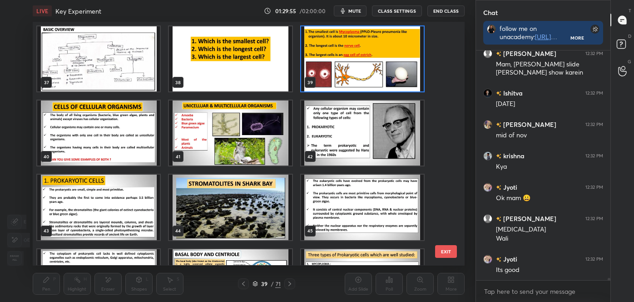
click at [354, 62] on img "grid" at bounding box center [362, 58] width 123 height 65
click at [353, 63] on img "grid" at bounding box center [362, 58] width 123 height 65
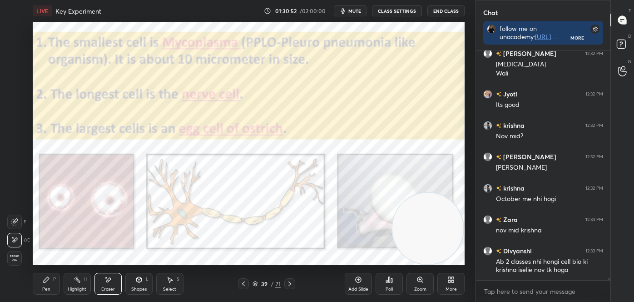
scroll to position [3, 2]
click at [623, 44] on rect at bounding box center [621, 44] width 9 height 9
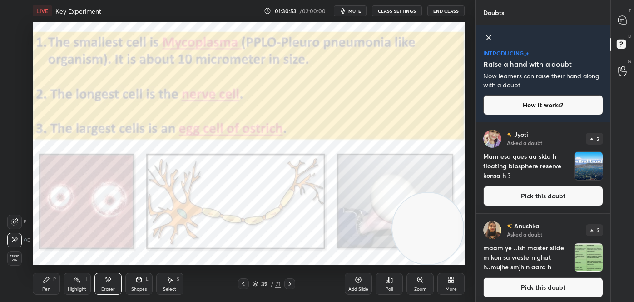
scroll to position [177, 132]
click at [520, 283] on button "Pick this doubt" at bounding box center [543, 287] width 120 height 20
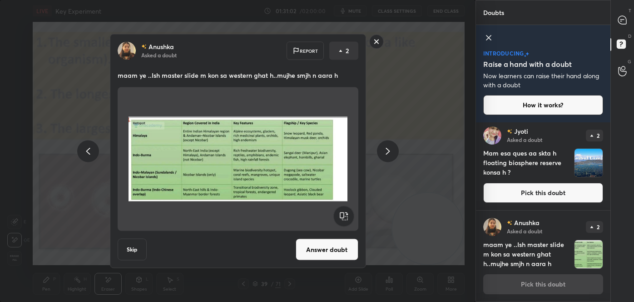
click at [374, 40] on rect at bounding box center [376, 42] width 14 height 14
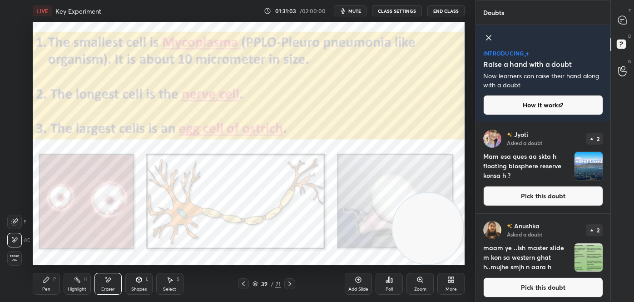
click at [253, 283] on div "39 / 71" at bounding box center [266, 283] width 57 height 11
click at [628, 19] on div at bounding box center [623, 20] width 18 height 16
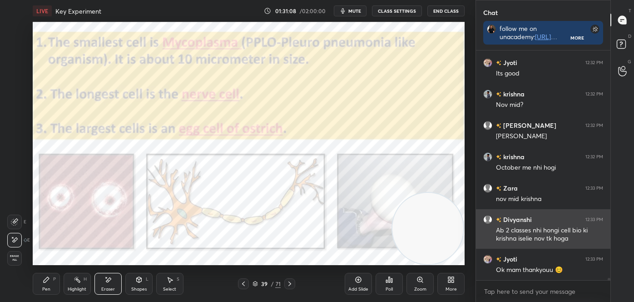
scroll to position [24360, 0]
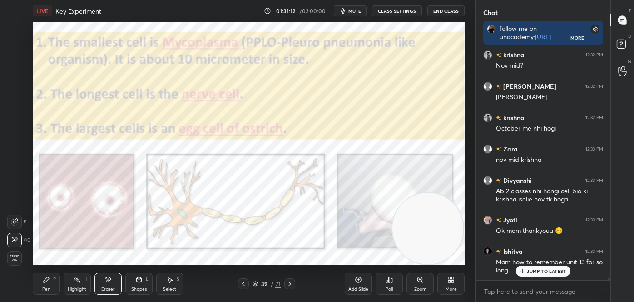
click at [252, 283] on div "39 / 71" at bounding box center [266, 283] width 57 height 11
click at [256, 283] on icon at bounding box center [255, 283] width 5 height 5
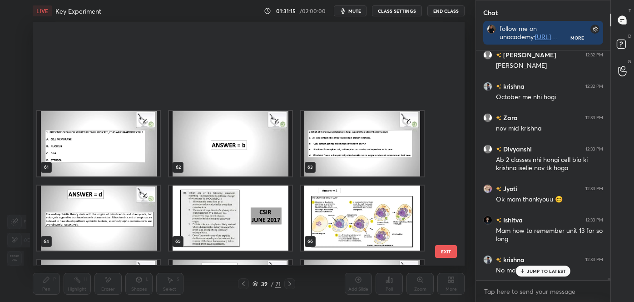
scroll to position [1537, 0]
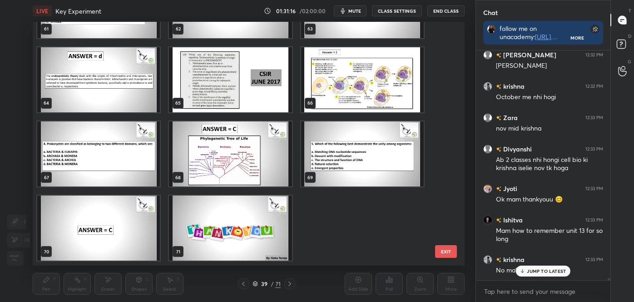
click at [235, 245] on img "grid" at bounding box center [230, 228] width 123 height 65
click at [238, 246] on img "grid" at bounding box center [230, 228] width 123 height 65
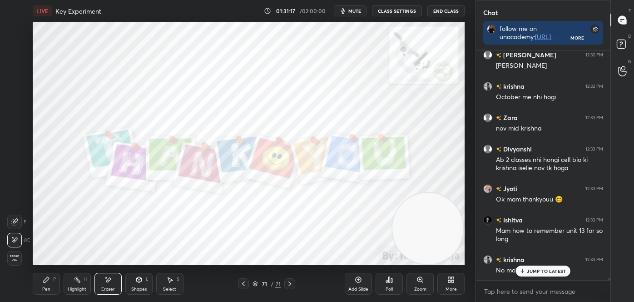
click at [238, 246] on img "grid" at bounding box center [230, 228] width 123 height 65
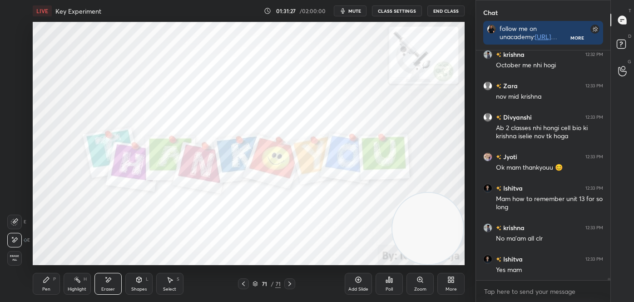
scroll to position [3, 2]
click at [619, 50] on icon at bounding box center [623, 45] width 16 height 16
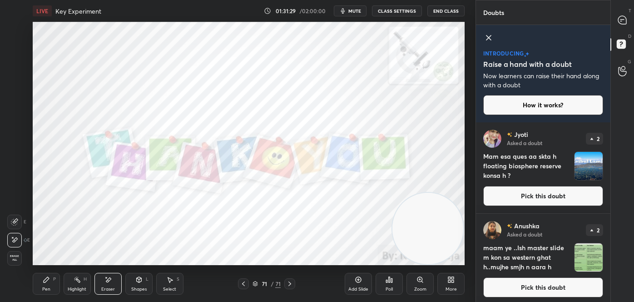
click at [580, 204] on button "Pick this doubt" at bounding box center [543, 196] width 120 height 20
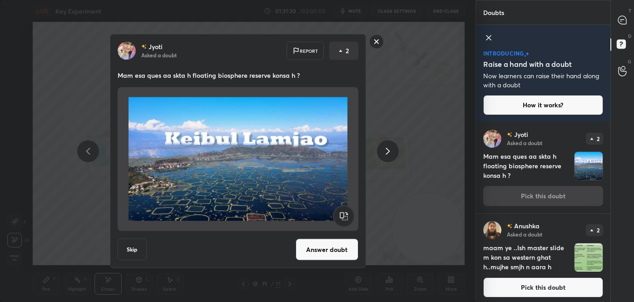
click at [333, 255] on button "Answer doubt" at bounding box center [327, 249] width 63 height 22
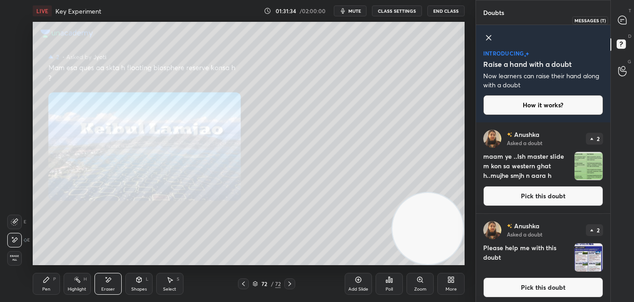
click at [628, 20] on div at bounding box center [623, 20] width 18 height 16
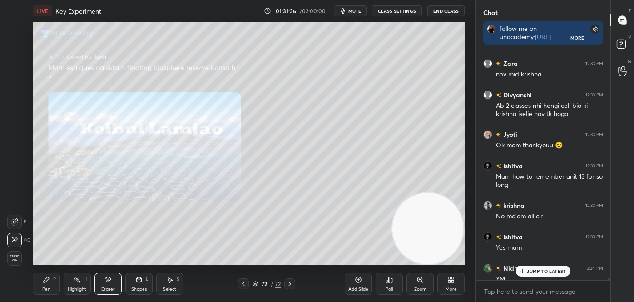
click at [42, 288] on div "Pen P" at bounding box center [46, 284] width 27 height 22
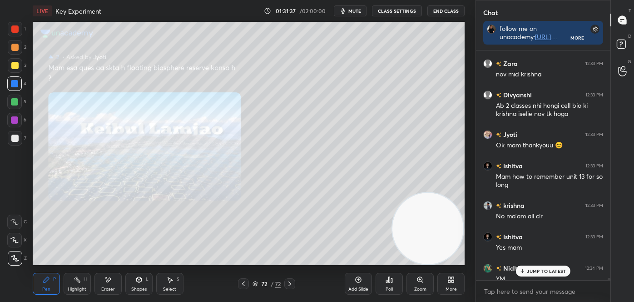
click at [10, 260] on div at bounding box center [15, 258] width 15 height 15
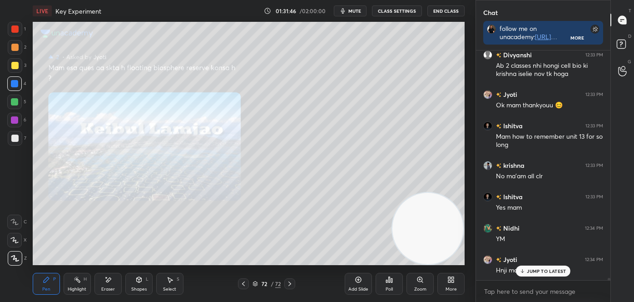
click at [65, 286] on div "Highlight H" at bounding box center [77, 284] width 27 height 22
click at [41, 292] on div "Pen P" at bounding box center [46, 284] width 27 height 22
click at [20, 265] on div "Z" at bounding box center [17, 258] width 19 height 15
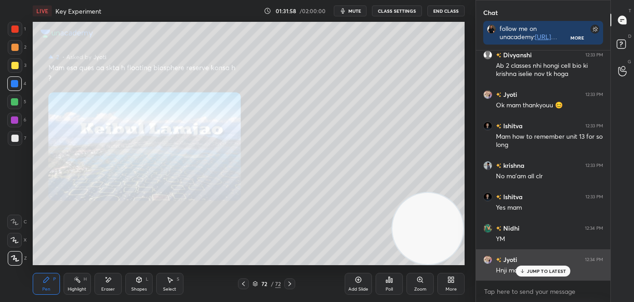
click at [523, 271] on icon at bounding box center [523, 270] width 6 height 5
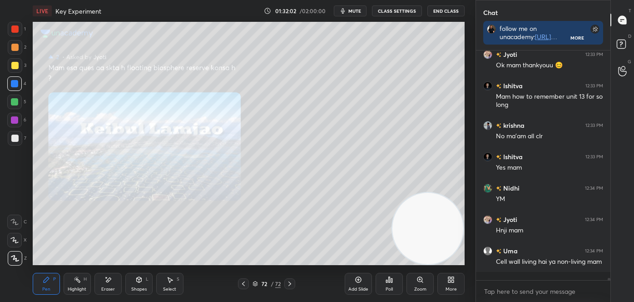
drag, startPoint x: 10, startPoint y: 67, endPoint x: 5, endPoint y: 66, distance: 5.0
click at [11, 67] on div at bounding box center [15, 65] width 15 height 15
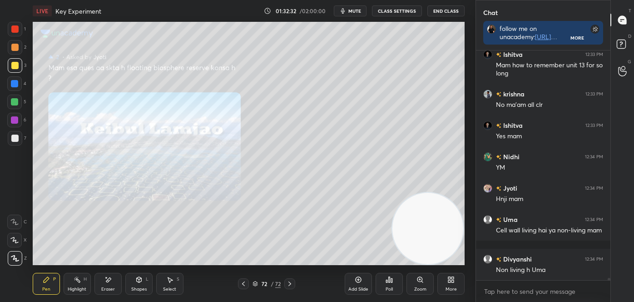
scroll to position [3, 2]
click at [627, 43] on icon at bounding box center [623, 45] width 16 height 16
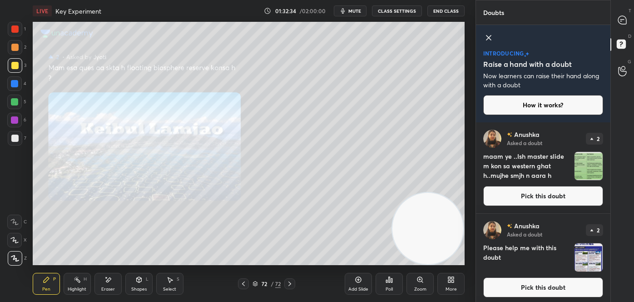
click at [546, 195] on button "Pick this doubt" at bounding box center [543, 196] width 120 height 20
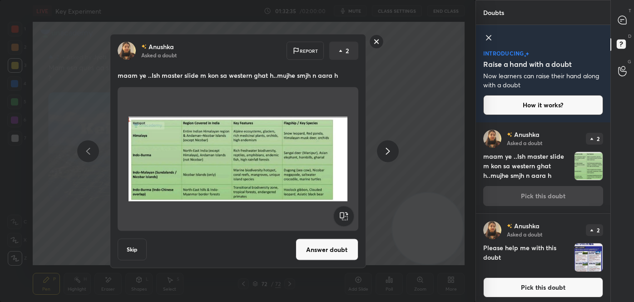
click at [333, 250] on button "Answer doubt" at bounding box center [327, 249] width 63 height 22
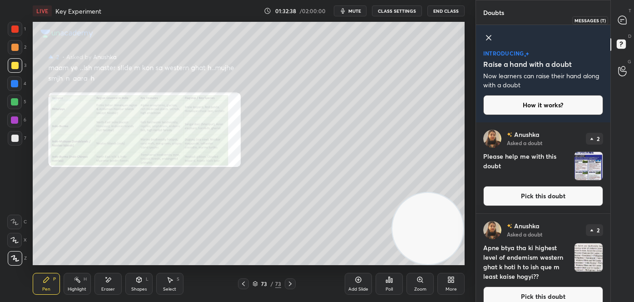
click at [624, 22] on icon at bounding box center [622, 20] width 8 height 8
type textarea "x"
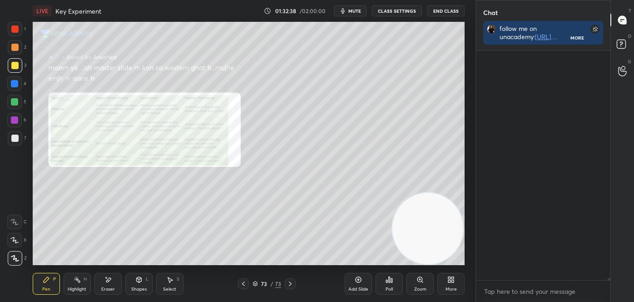
scroll to position [227, 132]
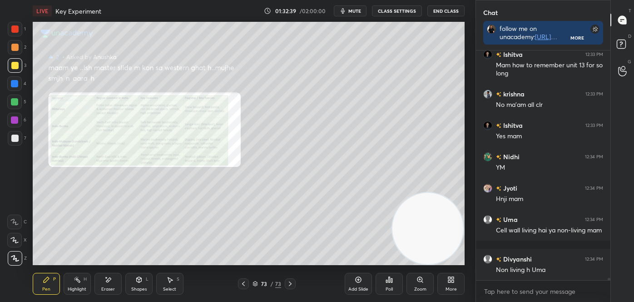
click at [420, 282] on icon at bounding box center [420, 279] width 7 height 7
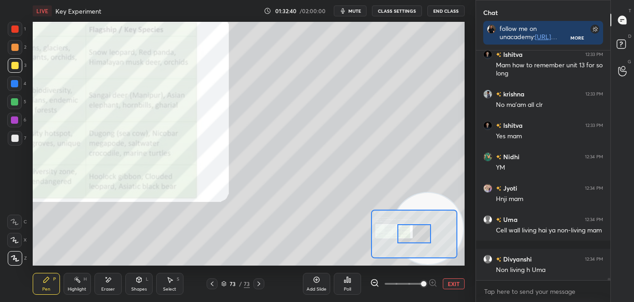
drag, startPoint x: 420, startPoint y: 282, endPoint x: 419, endPoint y: 263, distance: 18.6
click at [421, 283] on span at bounding box center [423, 283] width 5 height 5
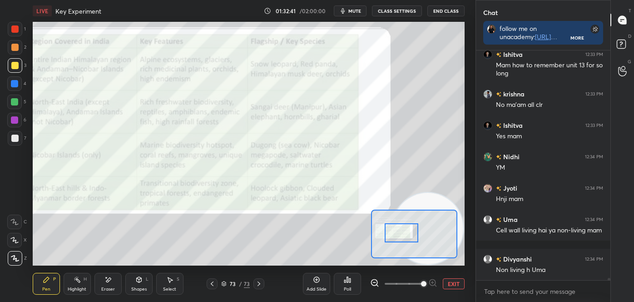
drag, startPoint x: 422, startPoint y: 228, endPoint x: 408, endPoint y: 225, distance: 14.3
click at [407, 226] on div at bounding box center [402, 232] width 34 height 19
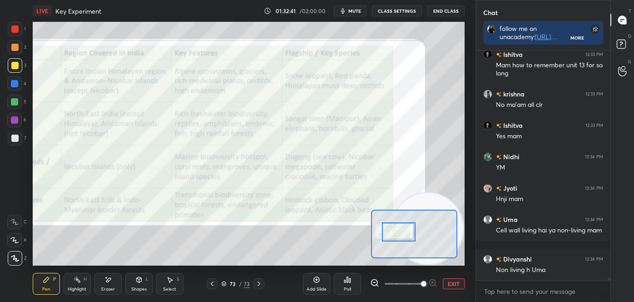
click at [410, 224] on div at bounding box center [414, 233] width 86 height 49
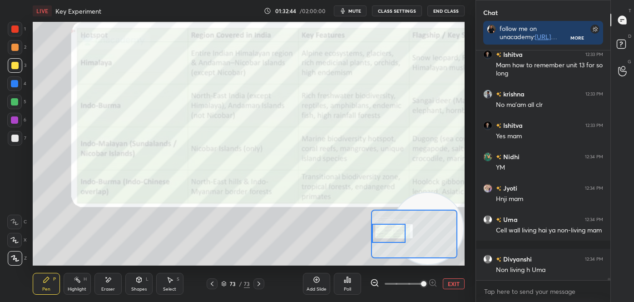
click at [387, 242] on div at bounding box center [389, 232] width 34 height 19
click at [80, 287] on div "Highlight" at bounding box center [77, 289] width 19 height 5
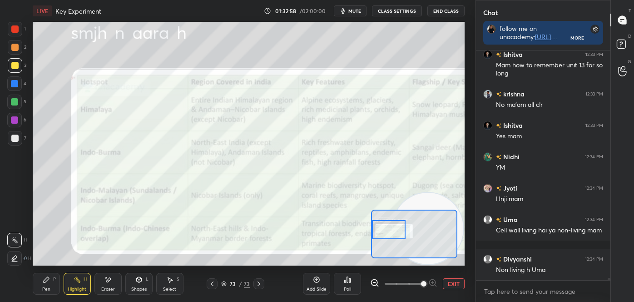
drag, startPoint x: 392, startPoint y: 236, endPoint x: 387, endPoint y: 232, distance: 6.4
click at [388, 233] on div at bounding box center [389, 229] width 34 height 19
click at [355, 208] on div "LIVE Key Experiment 01:33:10 / 02:00:00 mute CLASS SETTINGS End Class Setting u…" at bounding box center [248, 151] width 439 height 302
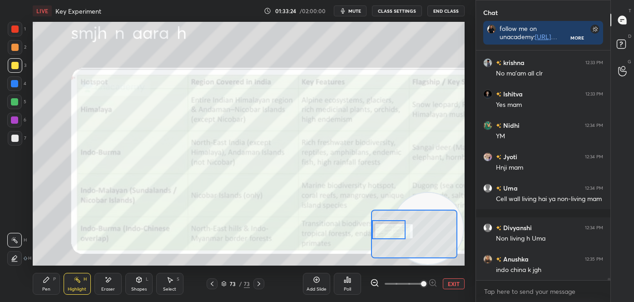
scroll to position [24554, 0]
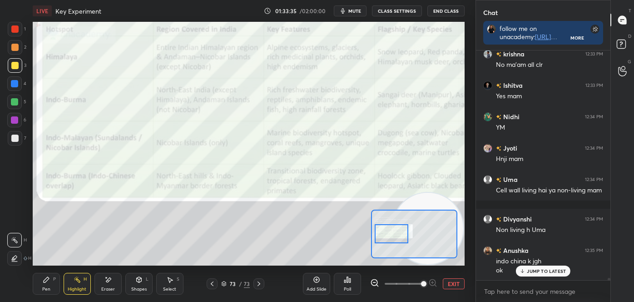
drag, startPoint x: 390, startPoint y: 228, endPoint x: 393, endPoint y: 233, distance: 4.9
click at [393, 233] on div at bounding box center [392, 233] width 34 height 19
click at [450, 283] on button "EXIT" at bounding box center [454, 283] width 22 height 11
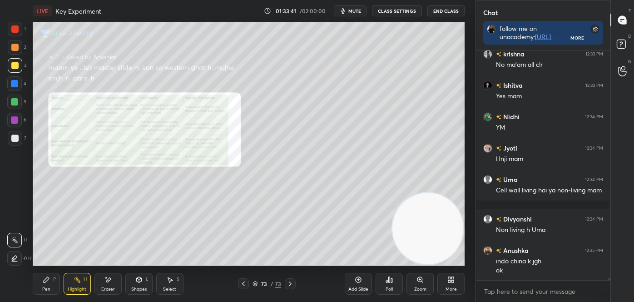
scroll to position [24586, 0]
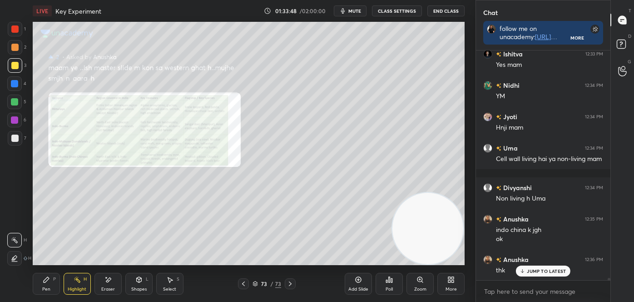
click at [258, 283] on icon at bounding box center [255, 283] width 5 height 1
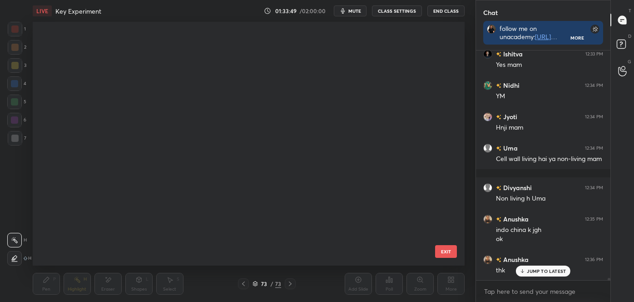
scroll to position [0, 0]
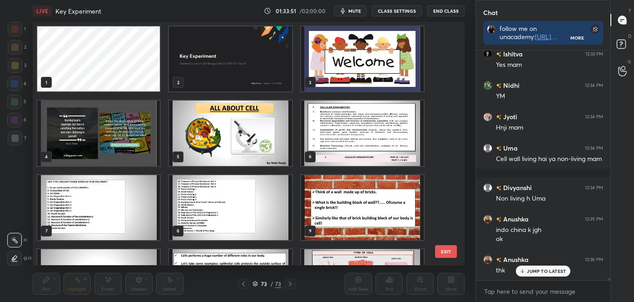
click at [228, 79] on img "grid" at bounding box center [230, 58] width 123 height 65
click at [231, 79] on img "grid" at bounding box center [230, 58] width 123 height 65
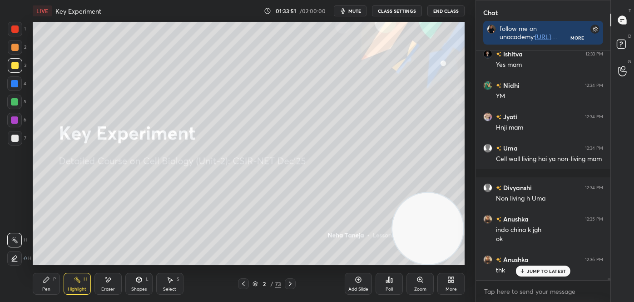
click at [229, 80] on img "grid" at bounding box center [230, 58] width 123 height 65
click at [228, 81] on img "grid" at bounding box center [230, 58] width 123 height 65
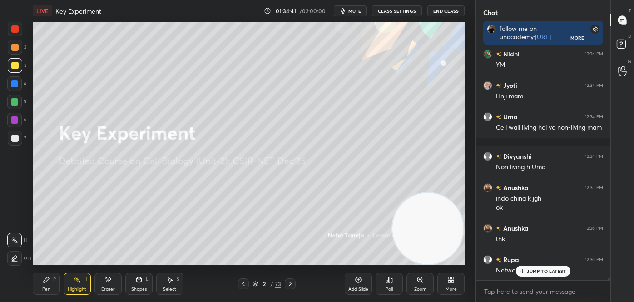
click at [49, 285] on div "Pen P" at bounding box center [46, 284] width 27 height 22
click at [10, 257] on div at bounding box center [15, 258] width 15 height 15
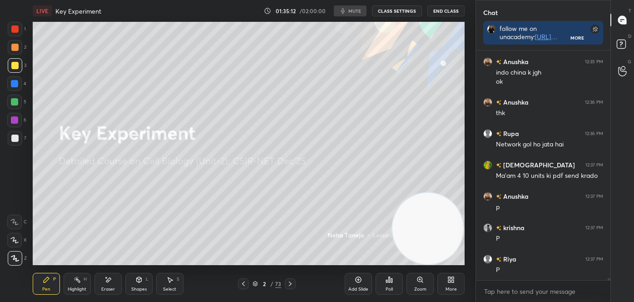
scroll to position [24774, 0]
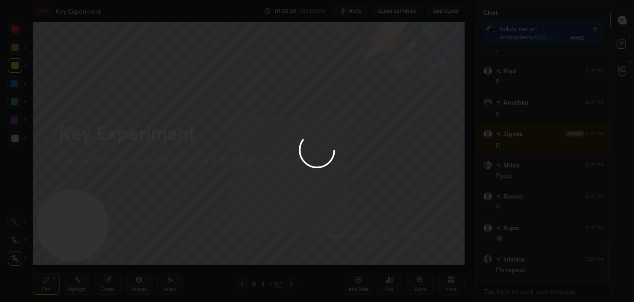
scroll to position [1170, 0]
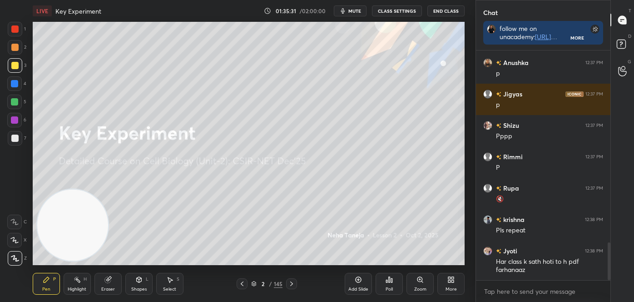
click at [11, 53] on div at bounding box center [15, 47] width 15 height 15
click at [13, 52] on div at bounding box center [15, 47] width 15 height 15
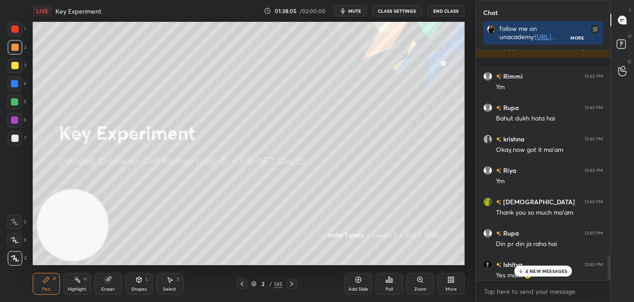
scroll to position [2140, 0]
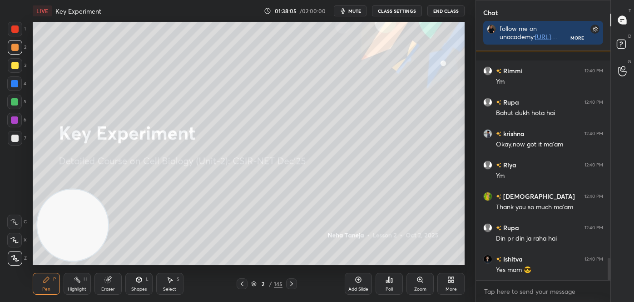
drag, startPoint x: 609, startPoint y: 270, endPoint x: 620, endPoint y: 301, distance: 32.2
click at [620, 301] on div "Chat follow me on unacademy: https://unacademy.com/@tanejanehaofficial-9729 joi…" at bounding box center [555, 151] width 159 height 302
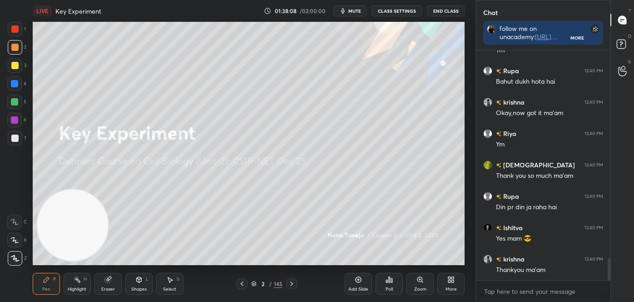
drag, startPoint x: 610, startPoint y: 264, endPoint x: 609, endPoint y: 276, distance: 11.4
click at [610, 280] on div "Puja 12:39 PM Happy Dussehra mam and everyone Rimmi 12:40 PM Ym Rupa 12:40 PM B…" at bounding box center [543, 175] width 134 height 251
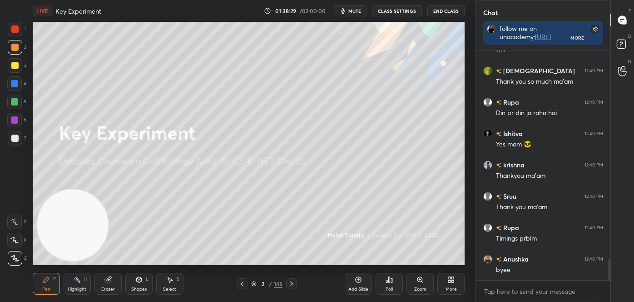
scroll to position [3, 2]
click at [437, 8] on button "End Class" at bounding box center [445, 10] width 37 height 11
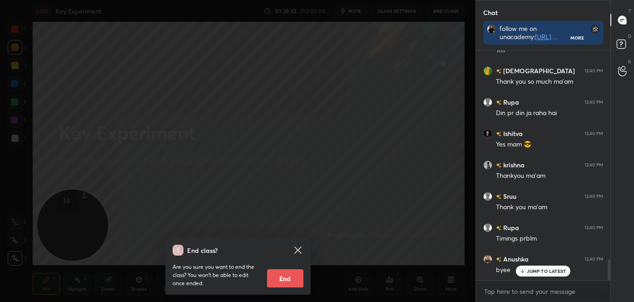
scroll to position [2297, 0]
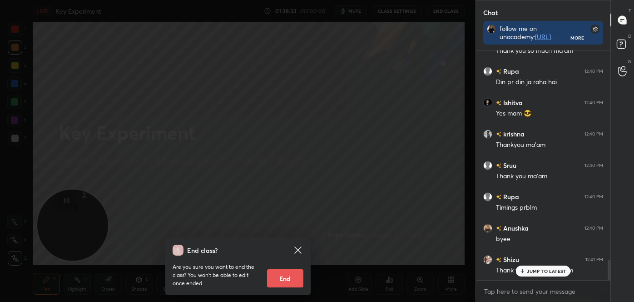
click at [280, 281] on button "End" at bounding box center [285, 278] width 36 height 18
type textarea "x"
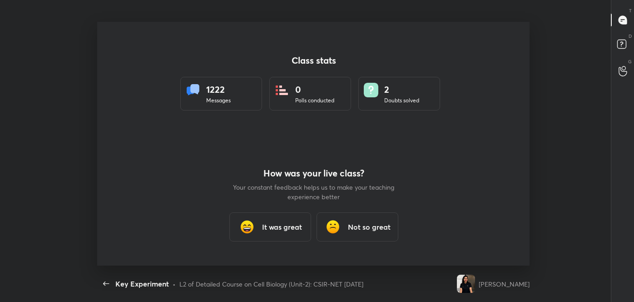
scroll to position [243, 626]
